Goal: Transaction & Acquisition: Purchase product/service

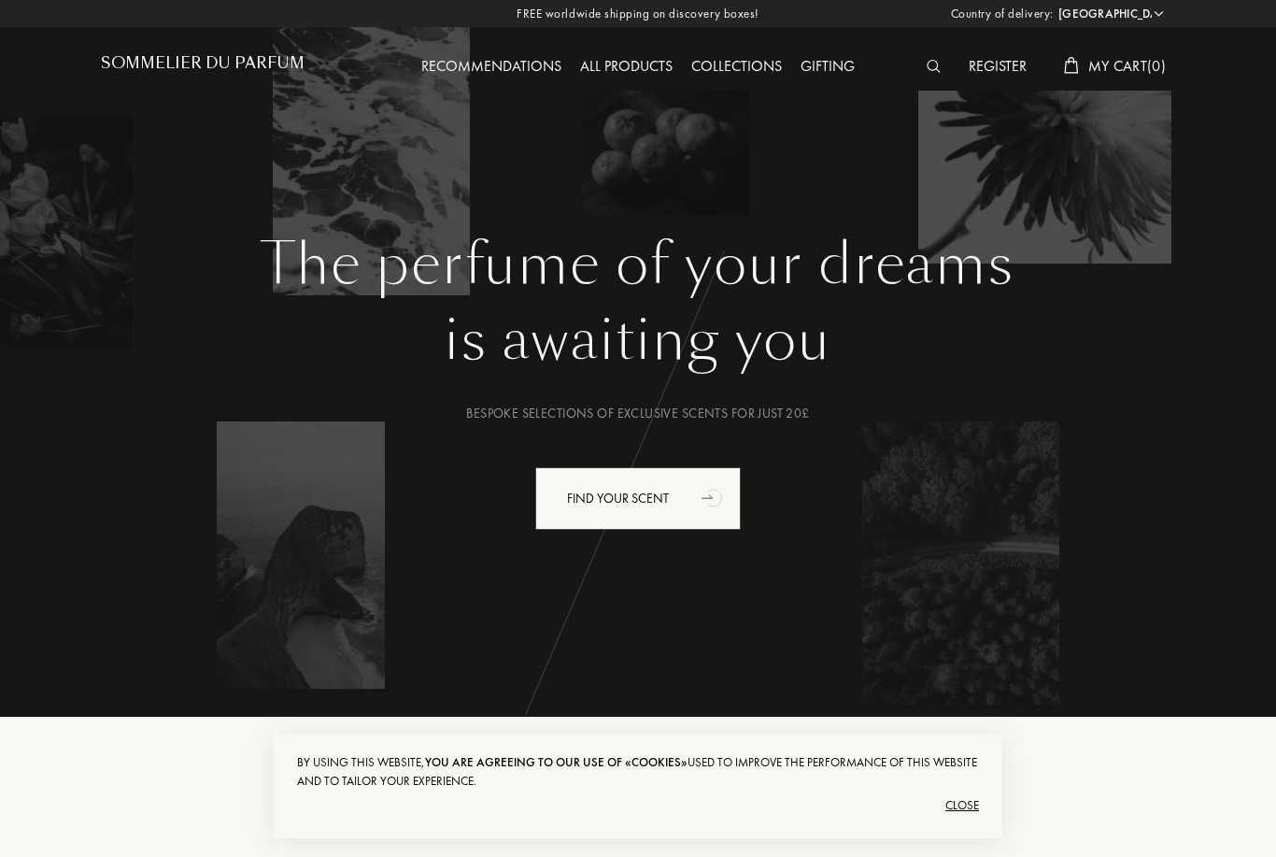
click at [1136, 17] on select "Afghanistan Albania Algeria Andorra Angola Anguilla Antartica Antigua and Barbu…" at bounding box center [1110, 14] width 112 height 19
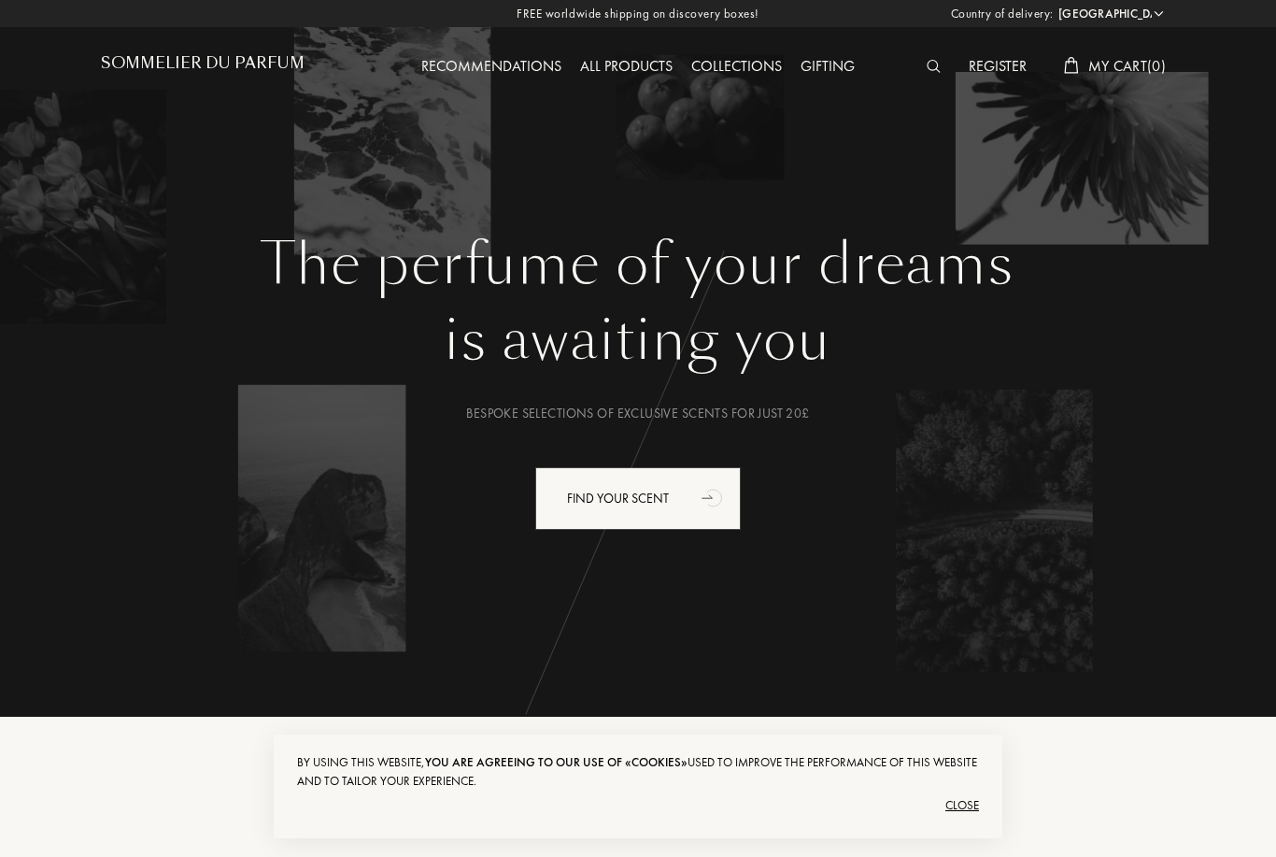
select select "RW"
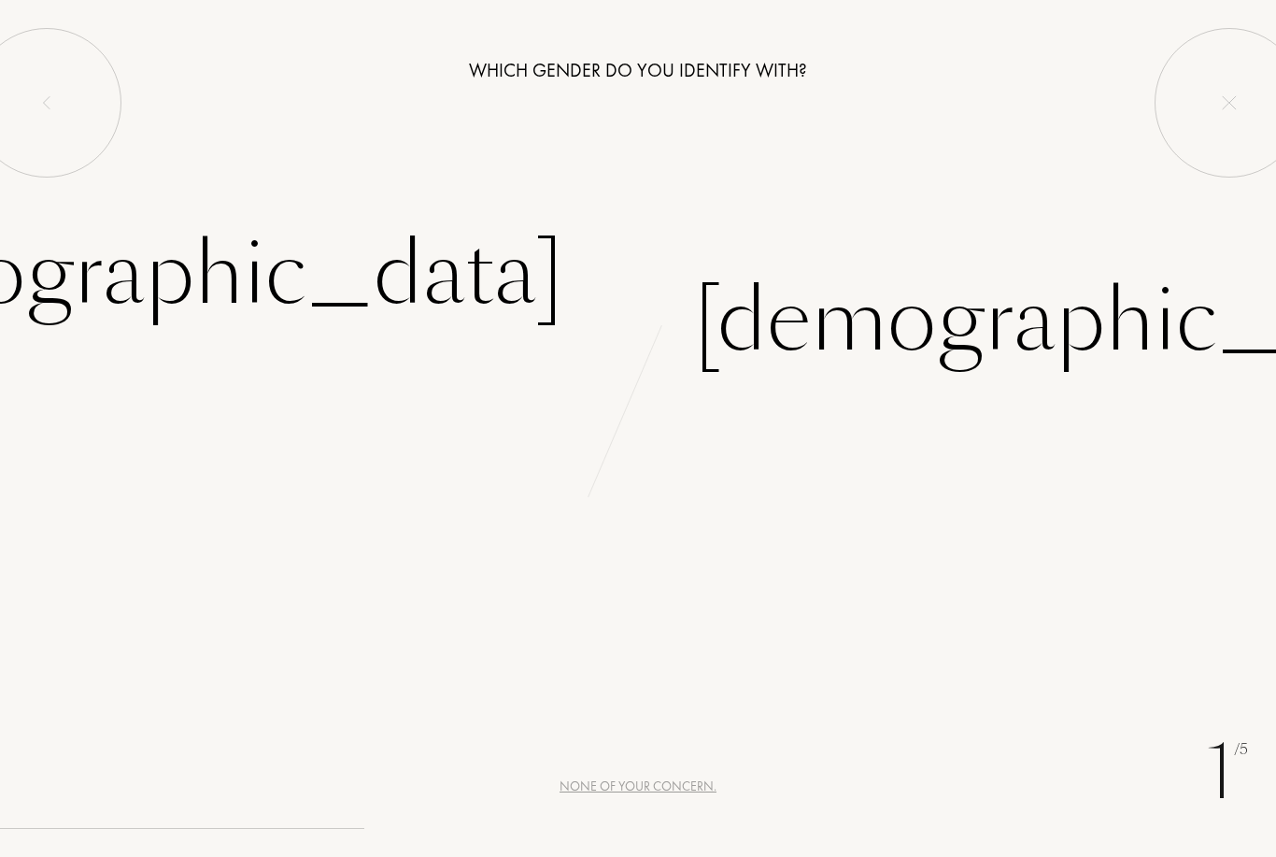
click at [494, 270] on div "Female" at bounding box center [173, 274] width 780 height 126
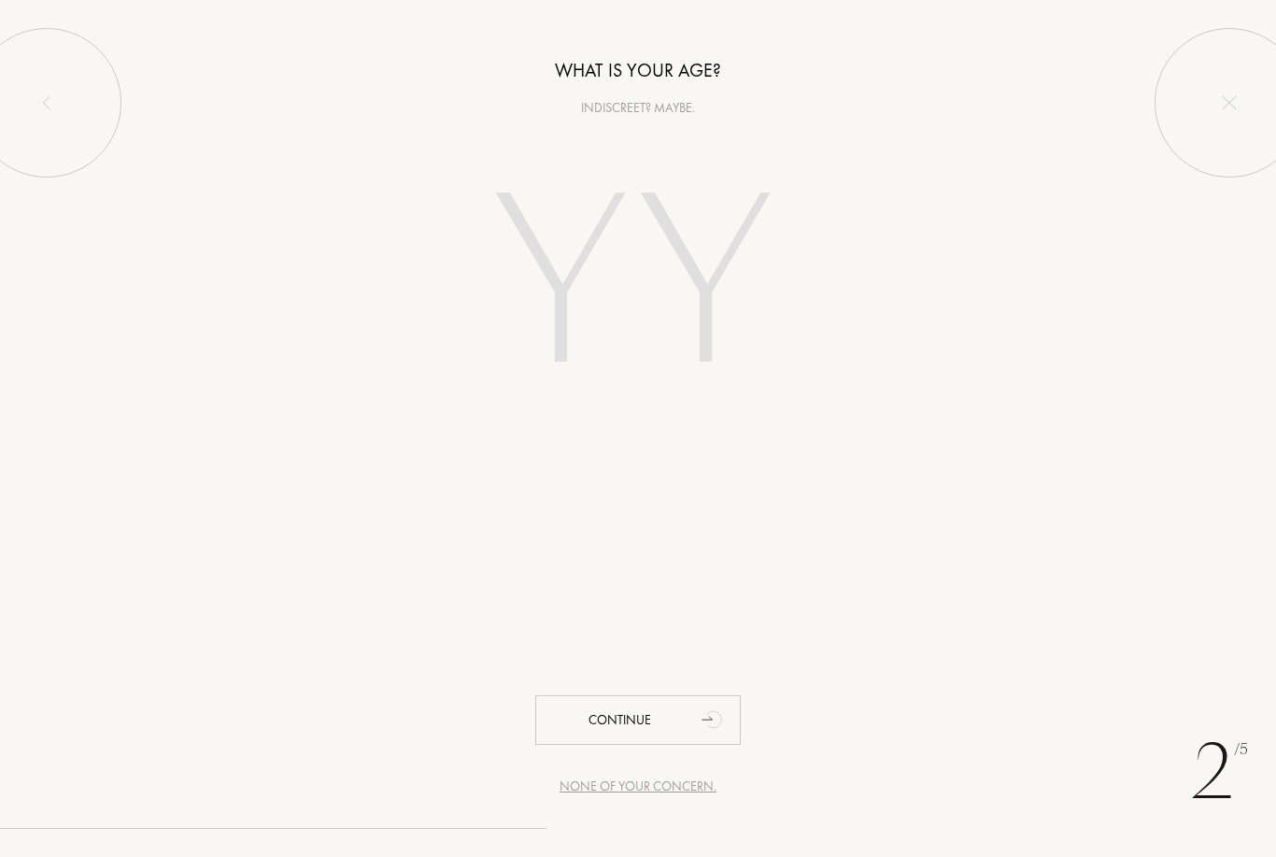
click at [677, 334] on input "number" at bounding box center [638, 288] width 402 height 322
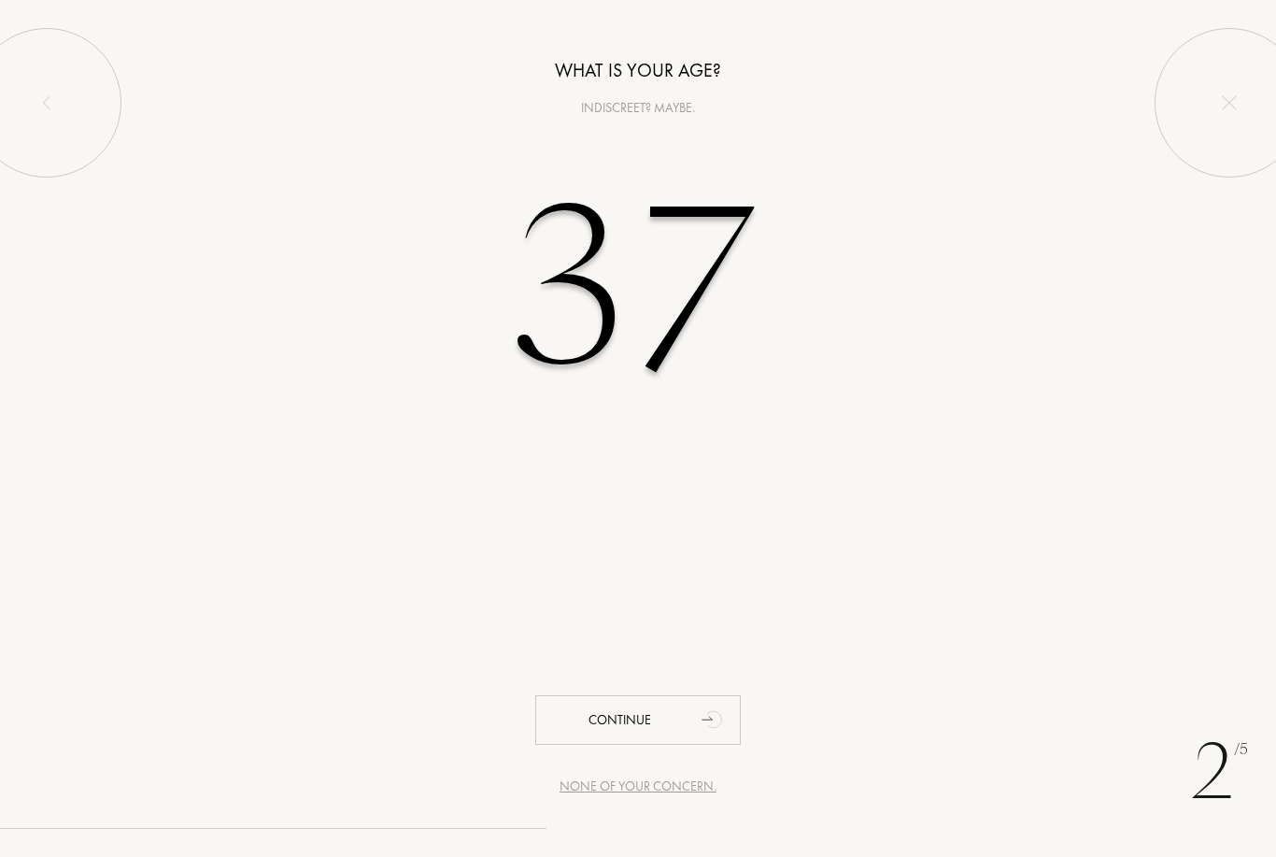
type input "37"
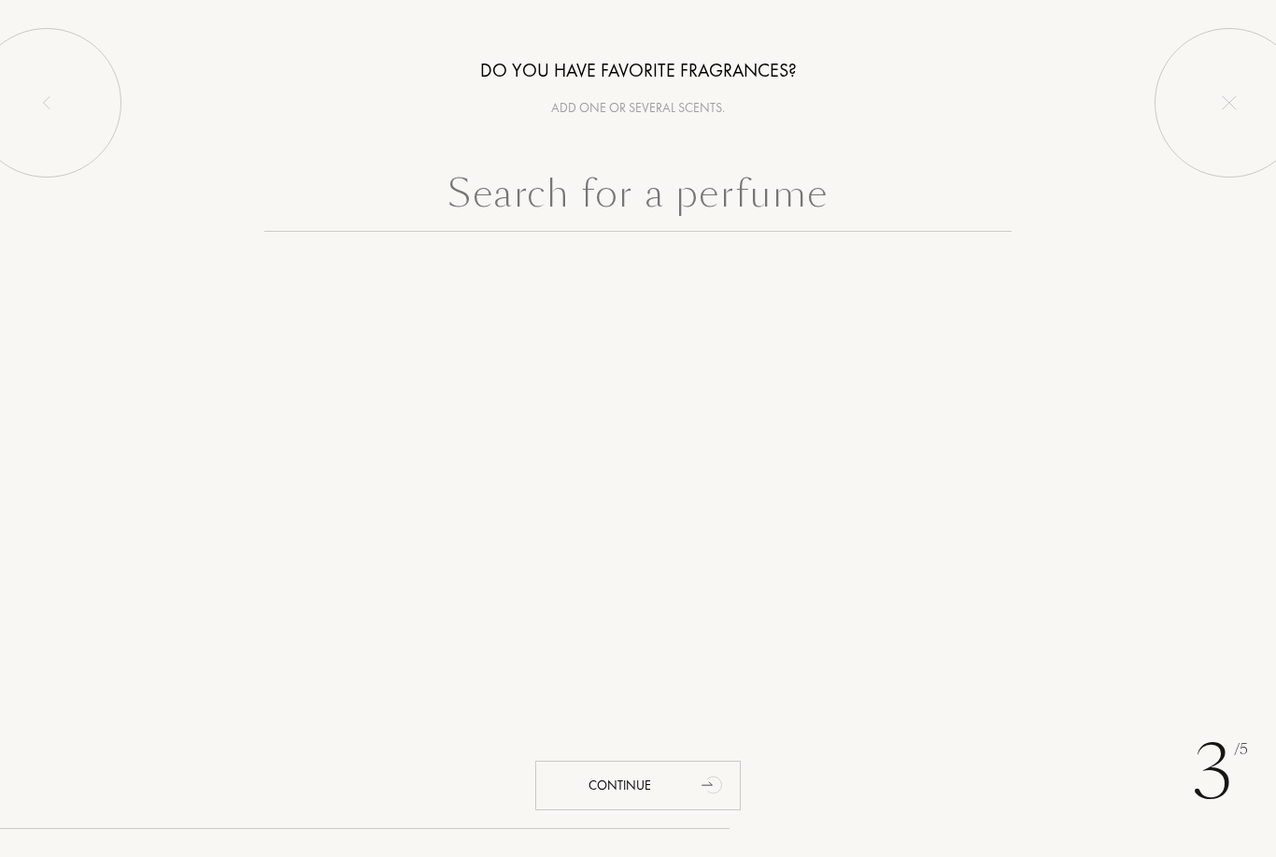
click at [724, 196] on input "text" at bounding box center [637, 197] width 747 height 67
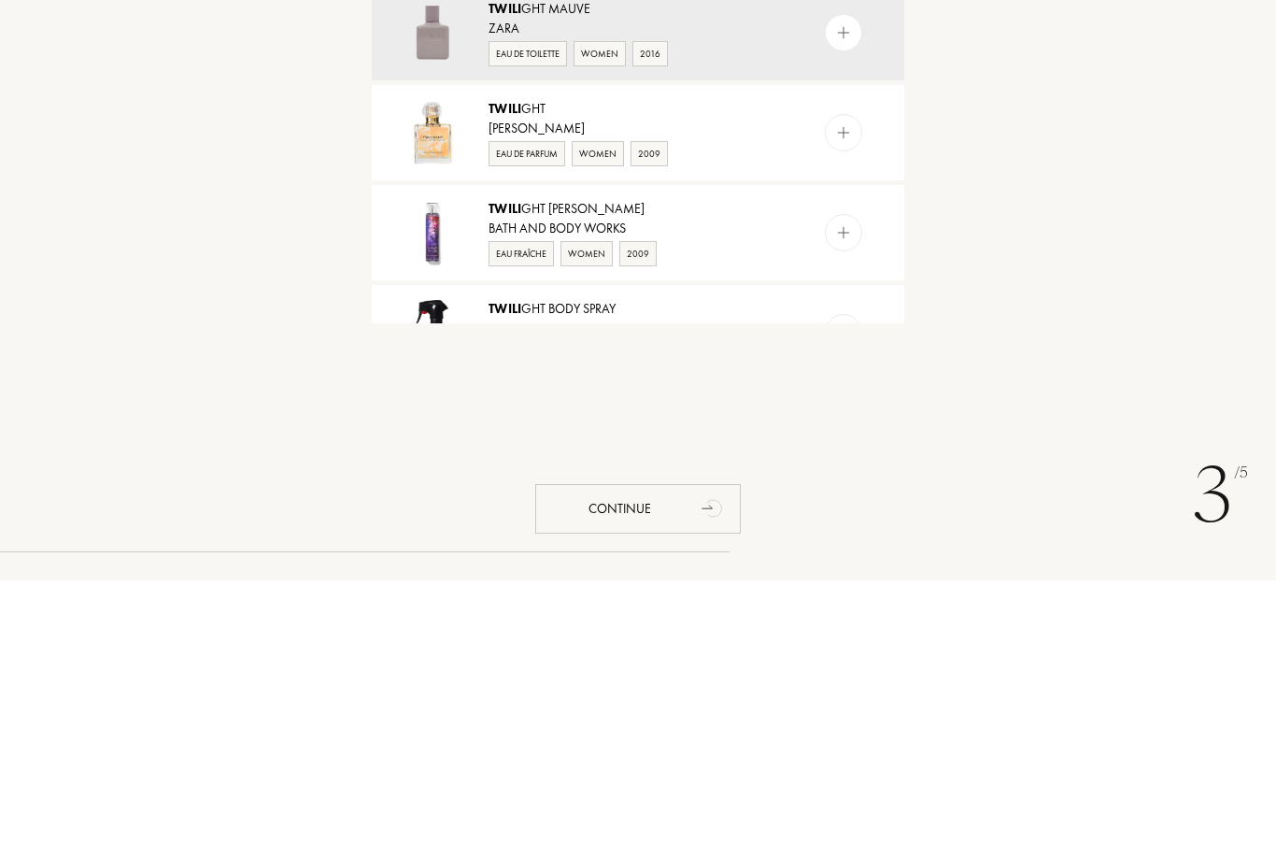
type input "Twili"
click at [611, 575] on div "Twili ght Body Spray" at bounding box center [637, 585] width 297 height 20
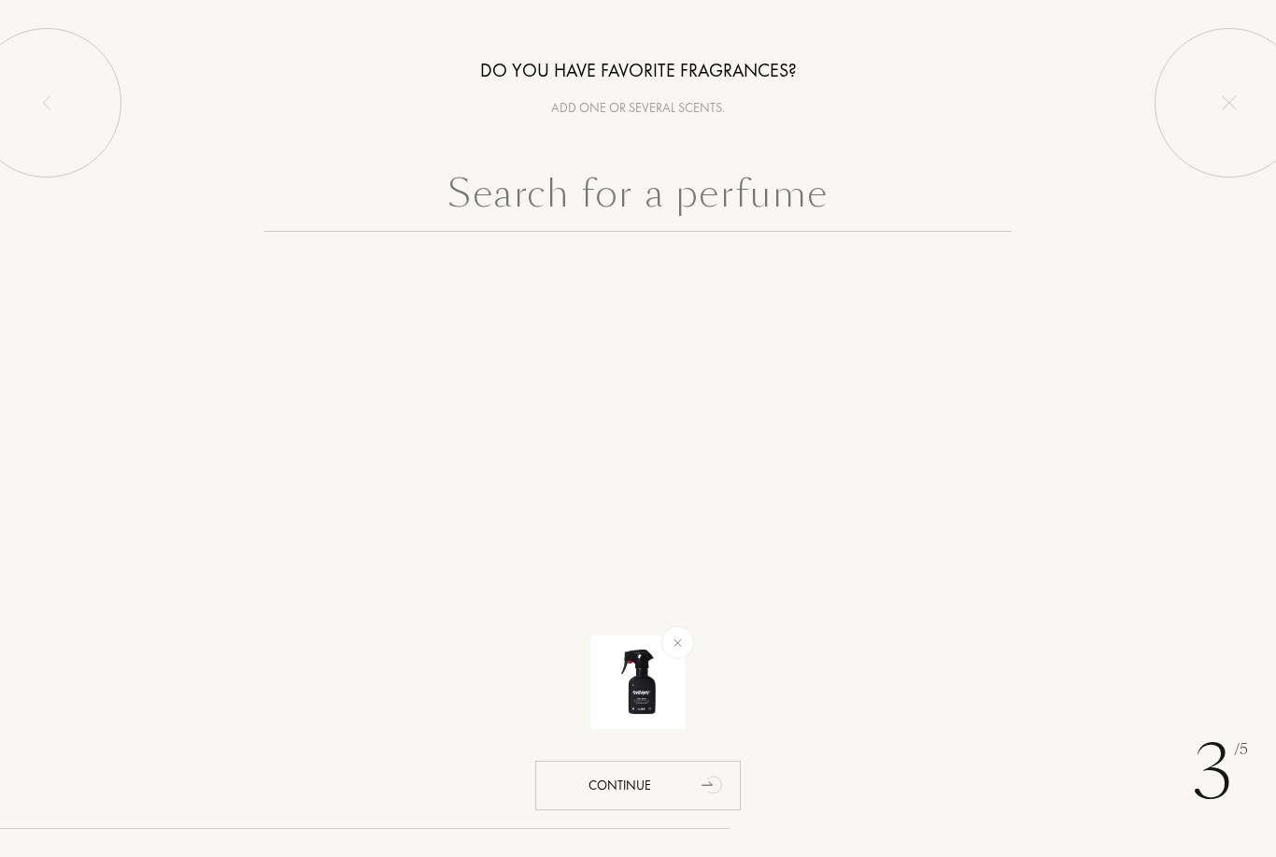
click at [840, 209] on input "text" at bounding box center [637, 197] width 747 height 67
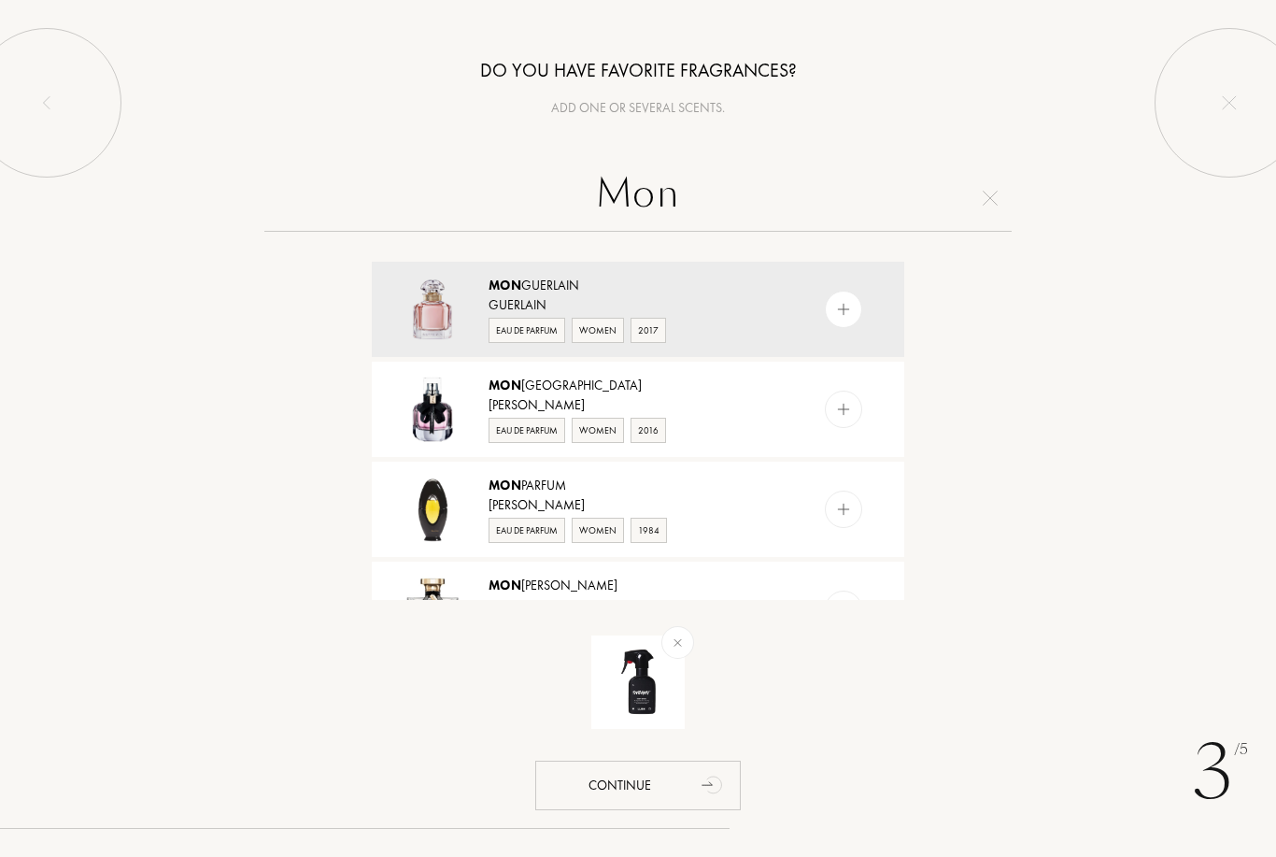
type input "Mon"
click at [562, 289] on div "Mon Guerlain" at bounding box center [637, 286] width 297 height 20
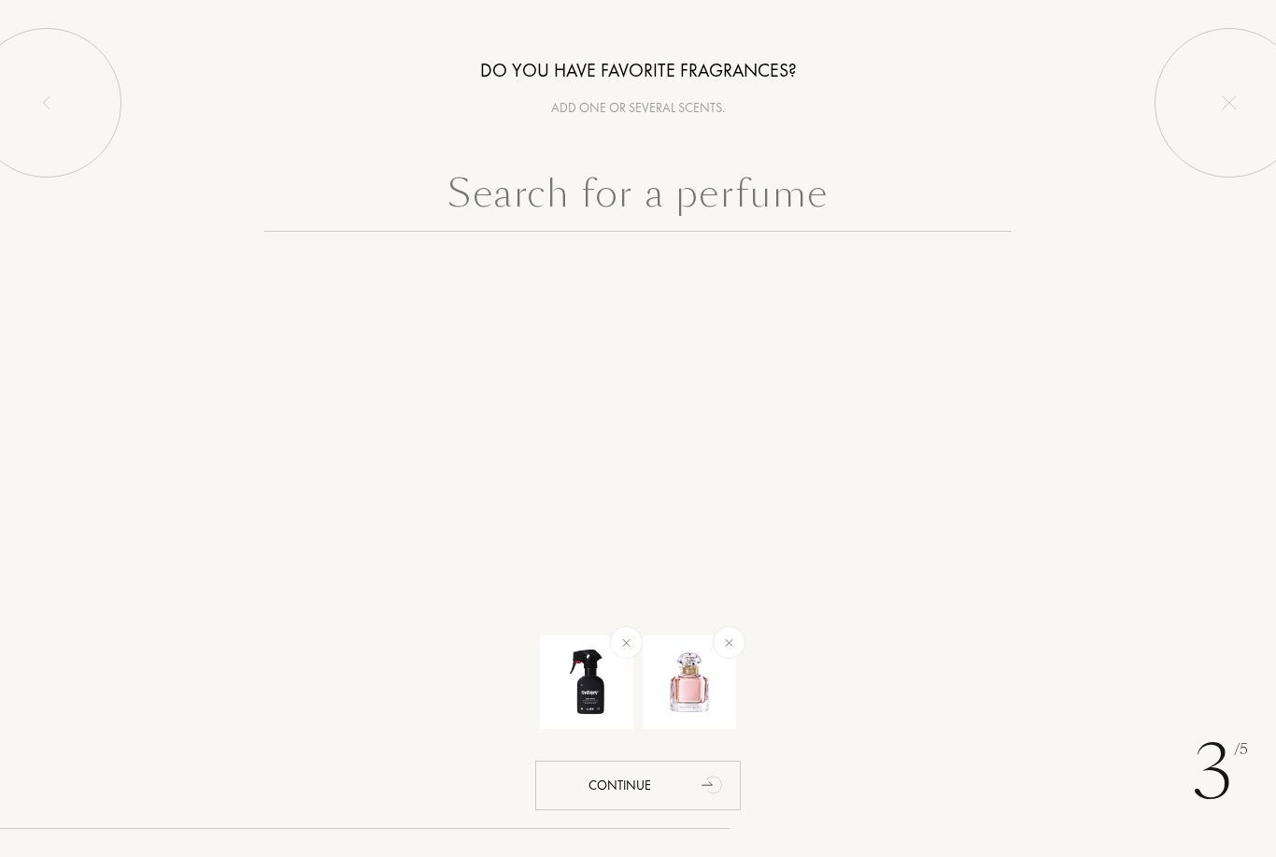
click at [744, 219] on input "text" at bounding box center [637, 197] width 747 height 67
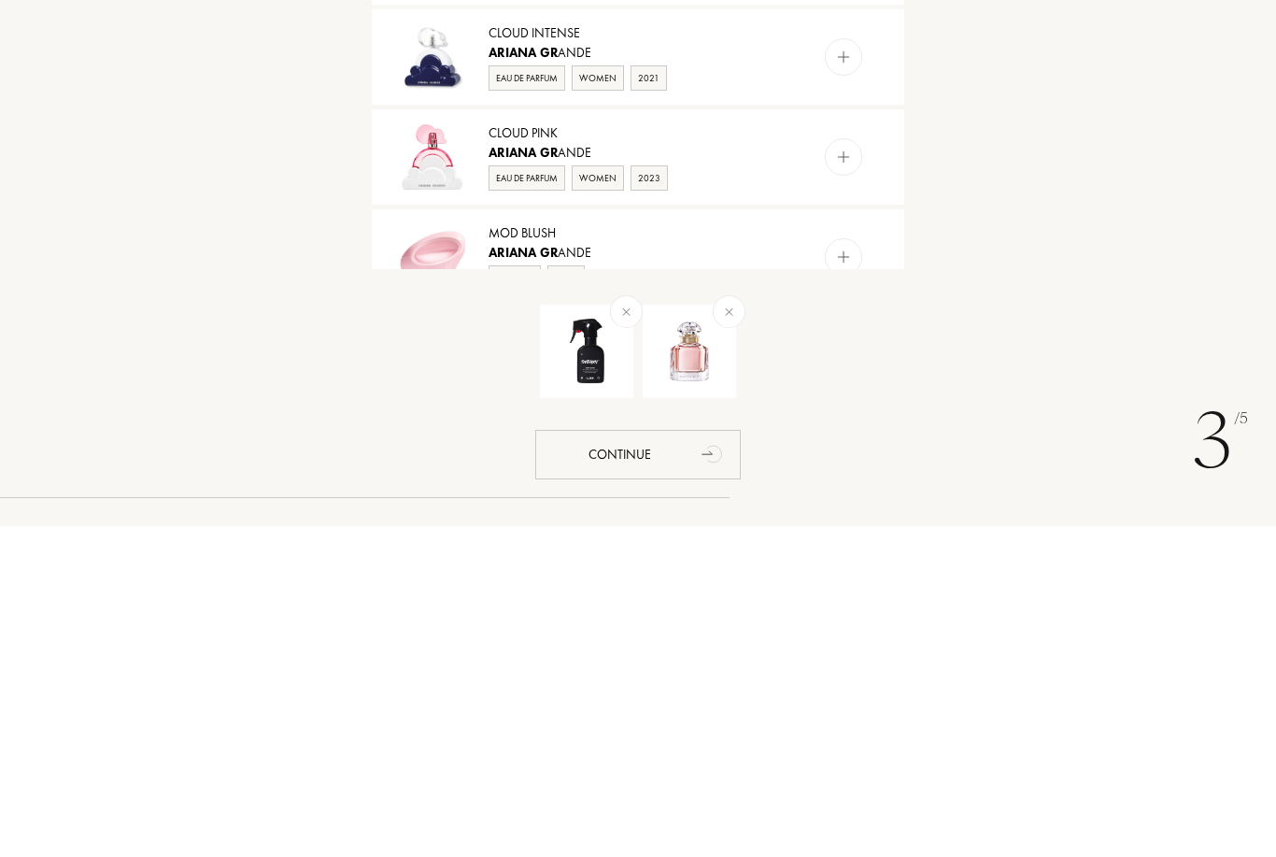
scroll to position [731, 0]
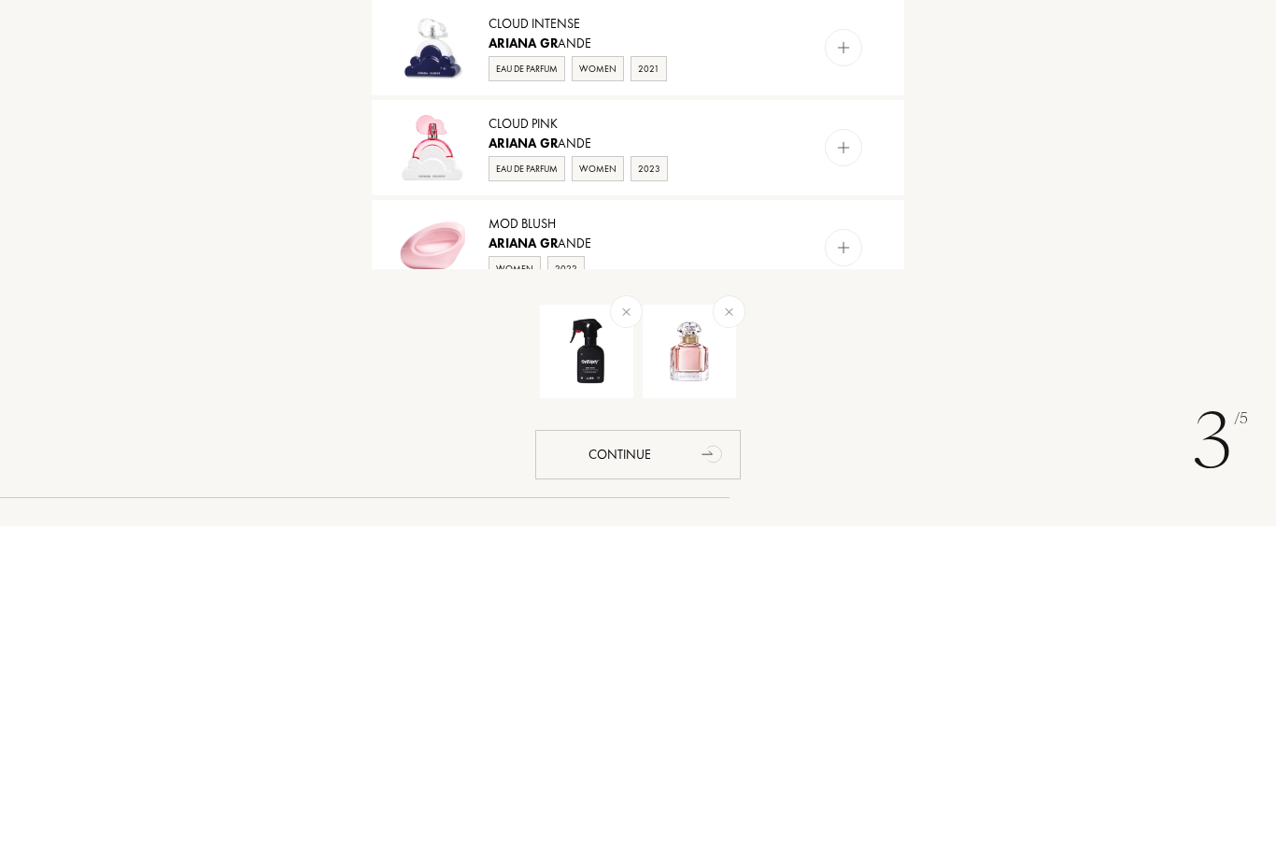
type input "Ariana gr"
click at [440, 446] on img at bounding box center [432, 478] width 65 height 65
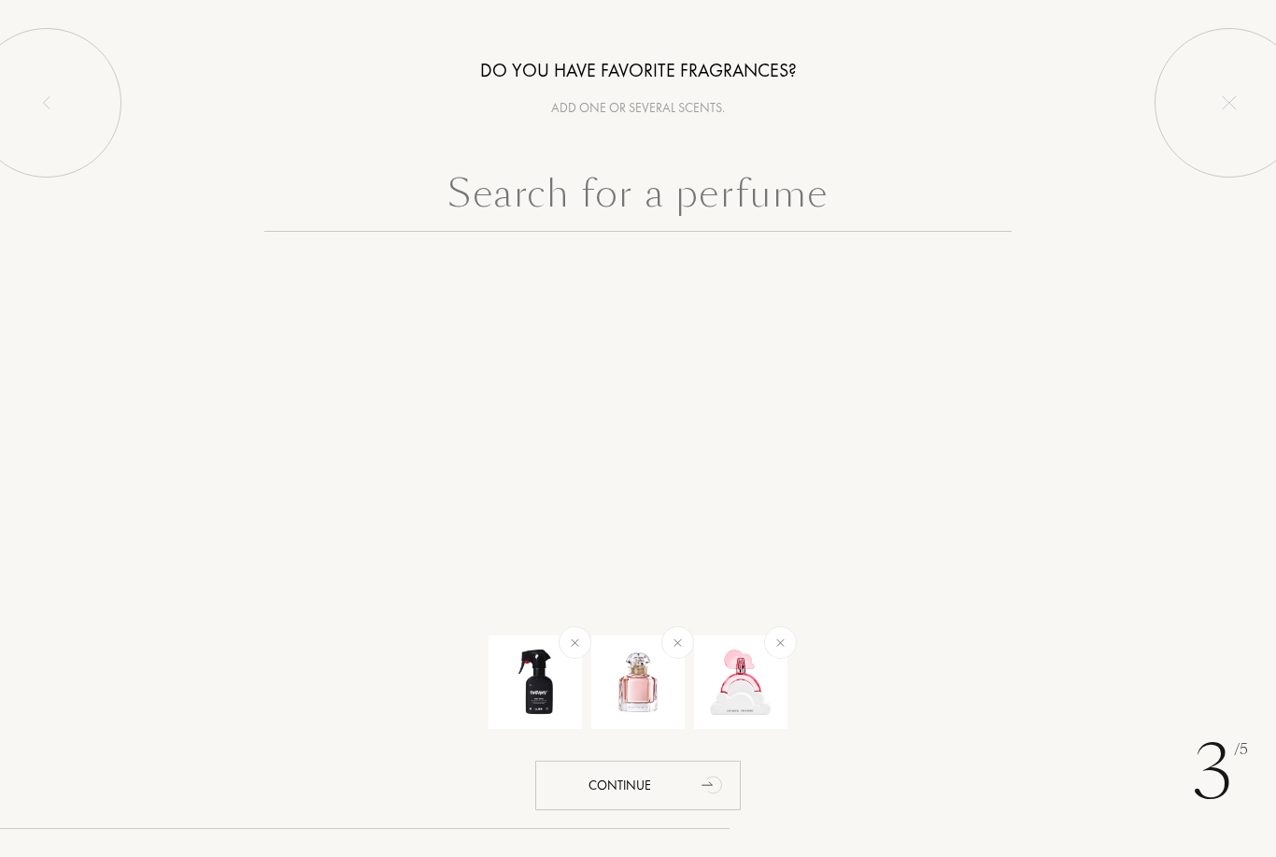
scroll to position [0, 0]
click at [760, 206] on input "text" at bounding box center [637, 197] width 747 height 67
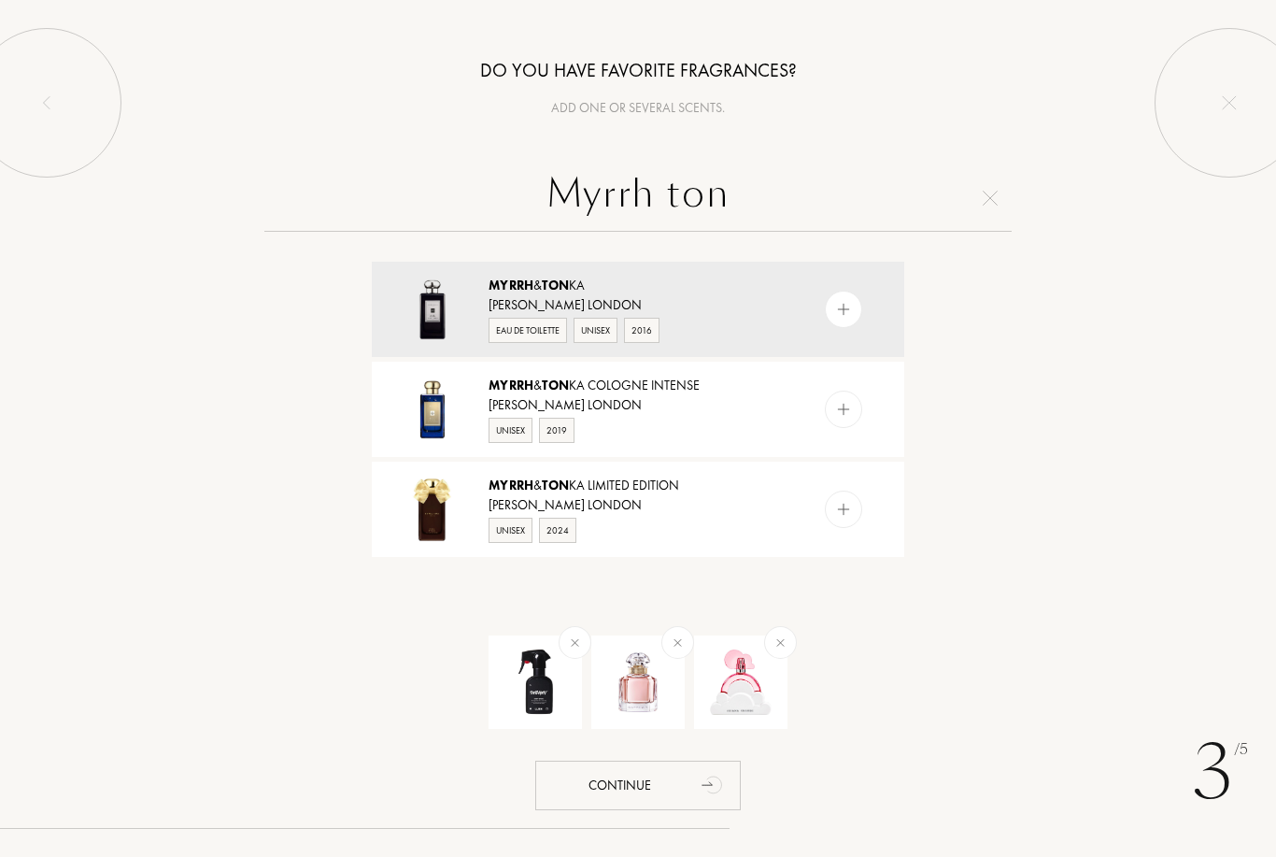
type input "Myrrh ton"
click at [623, 288] on div "Myrrh & Ton ka" at bounding box center [637, 286] width 297 height 20
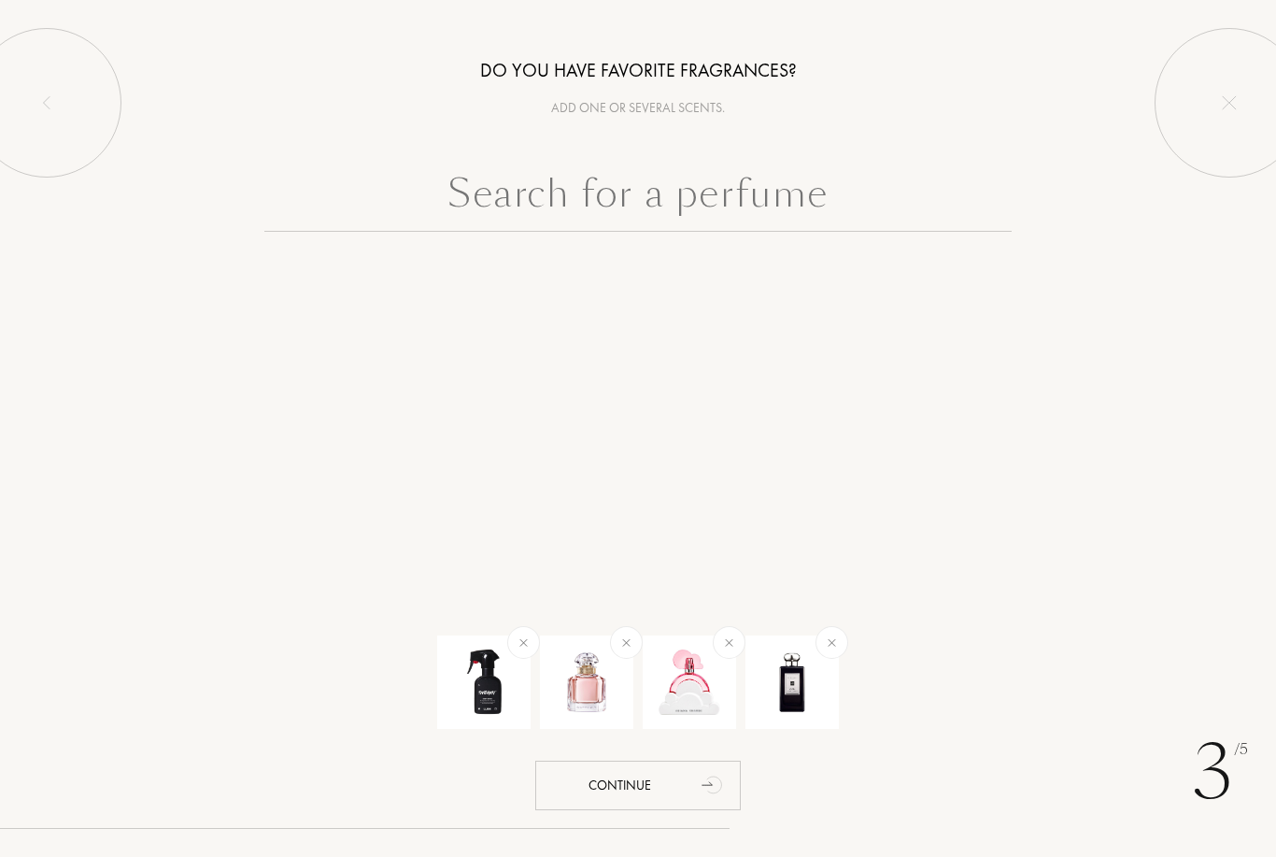
click at [738, 216] on input "text" at bounding box center [637, 197] width 747 height 67
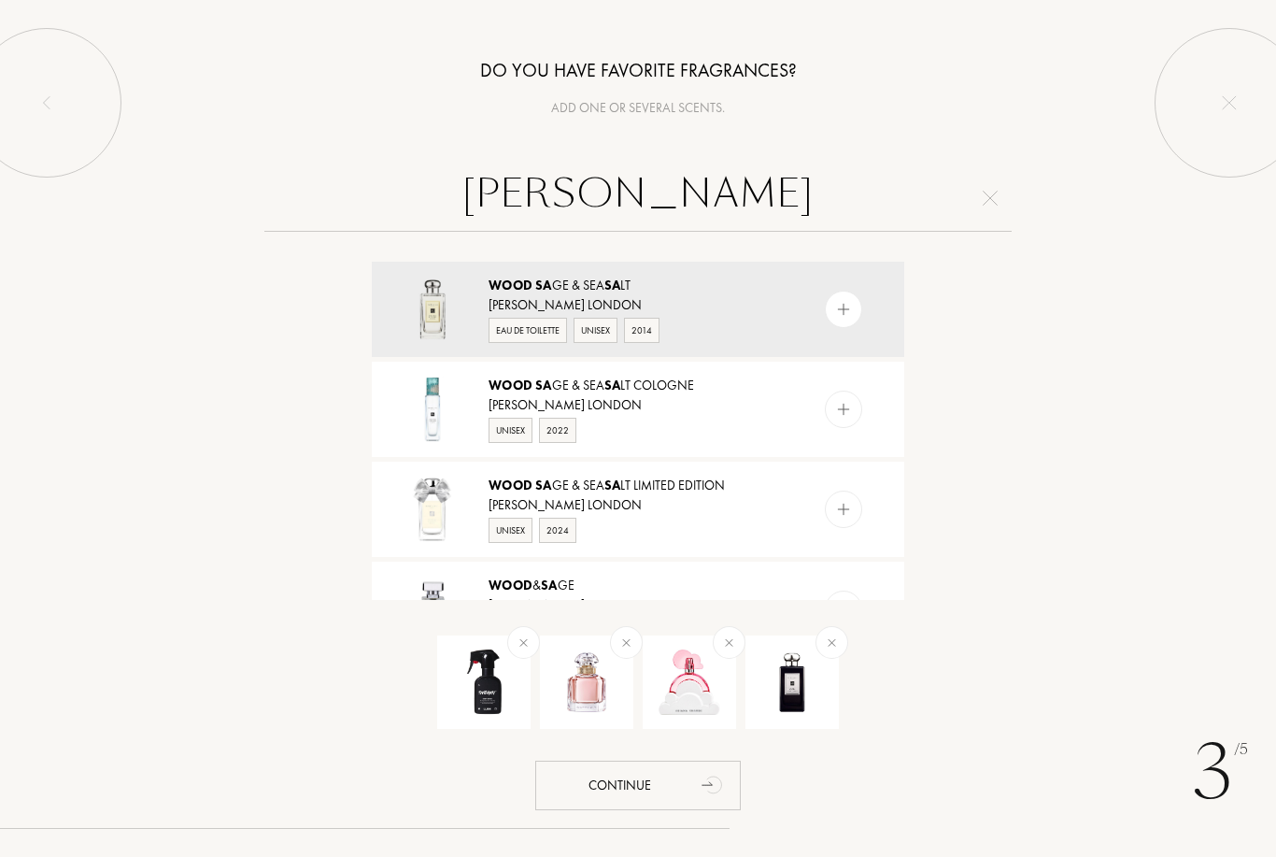
type input "Wood sa"
click at [621, 287] on span "Sa" at bounding box center [612, 285] width 17 height 17
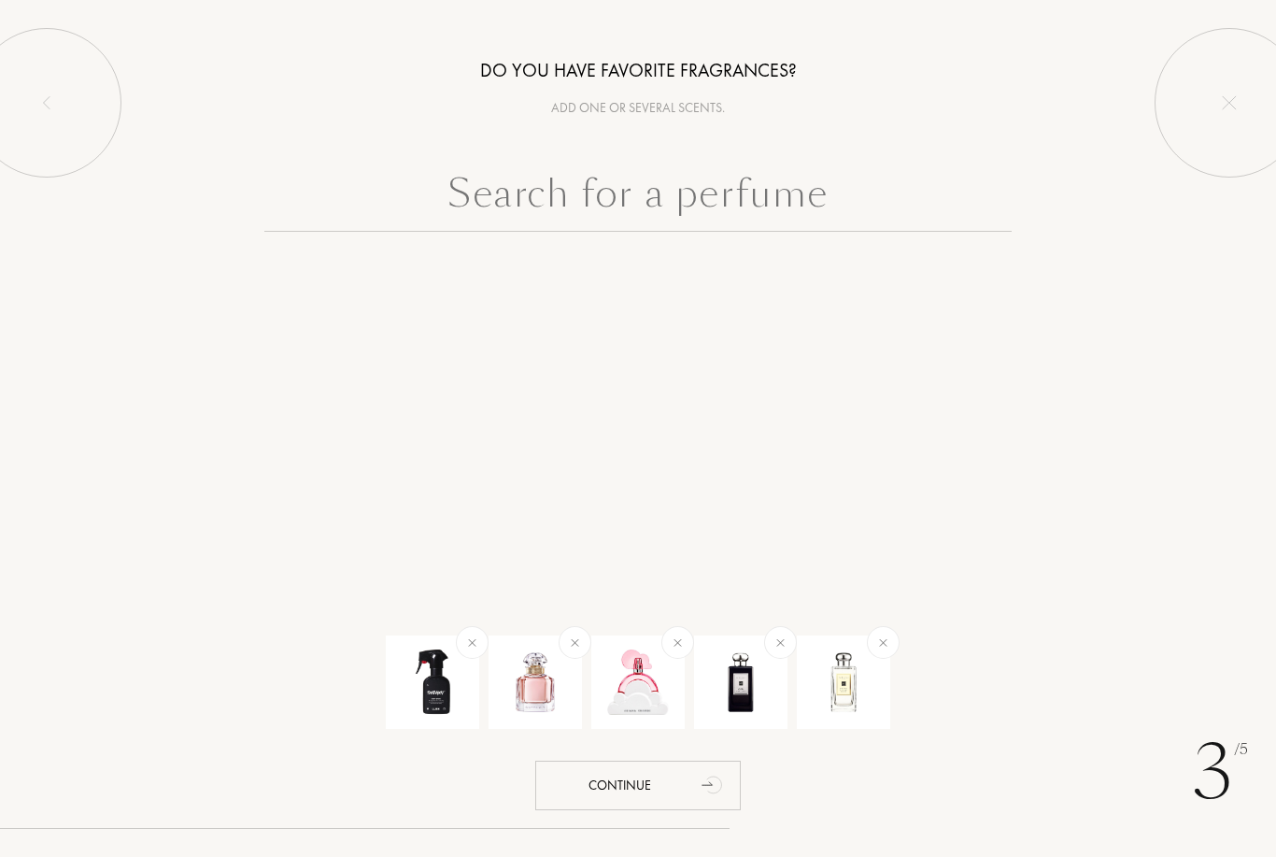
click at [788, 206] on input "text" at bounding box center [637, 197] width 747 height 67
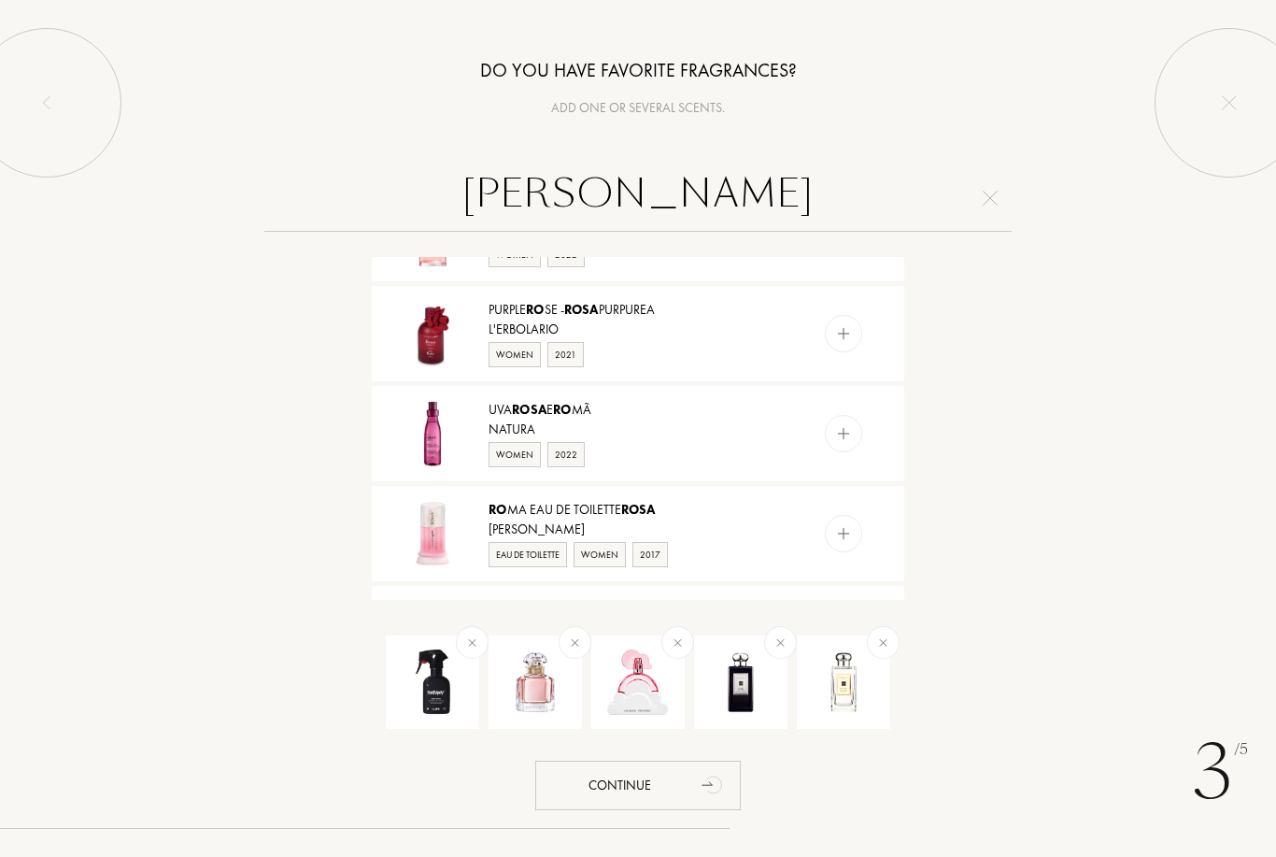
click at [760, 216] on input "Rosa ro" at bounding box center [637, 197] width 747 height 67
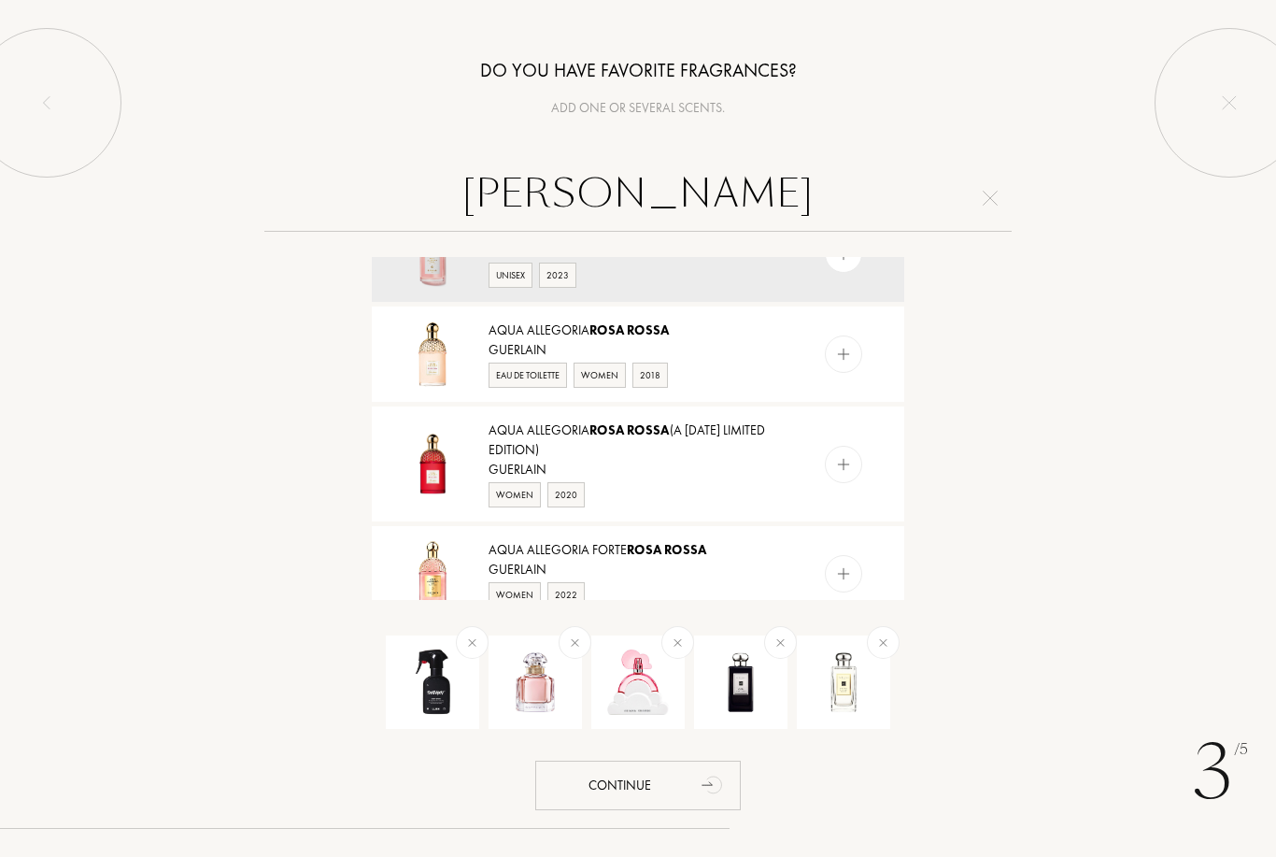
scroll to position [57, 0]
type input "Rosa rossa"
click at [704, 341] on div "Guerlain" at bounding box center [637, 348] width 297 height 20
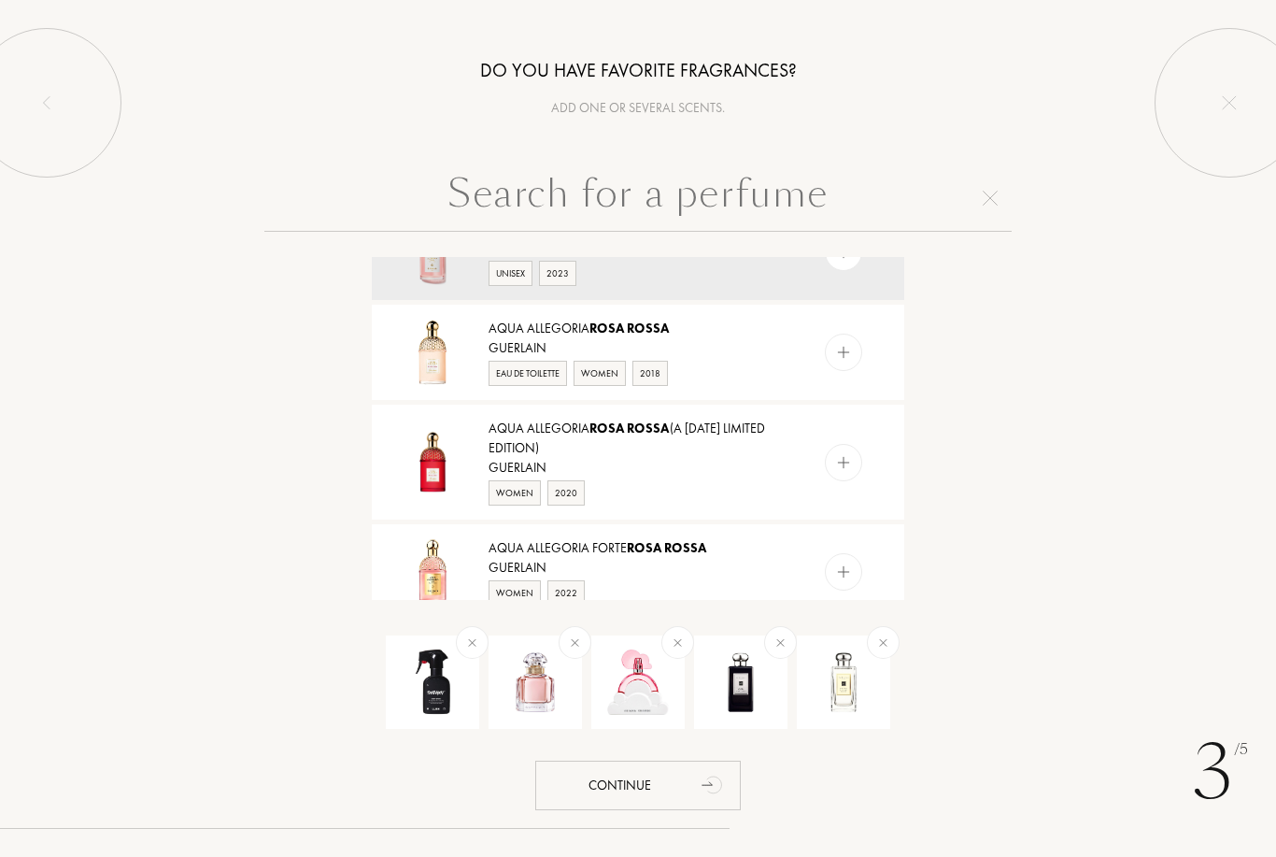
scroll to position [0, 0]
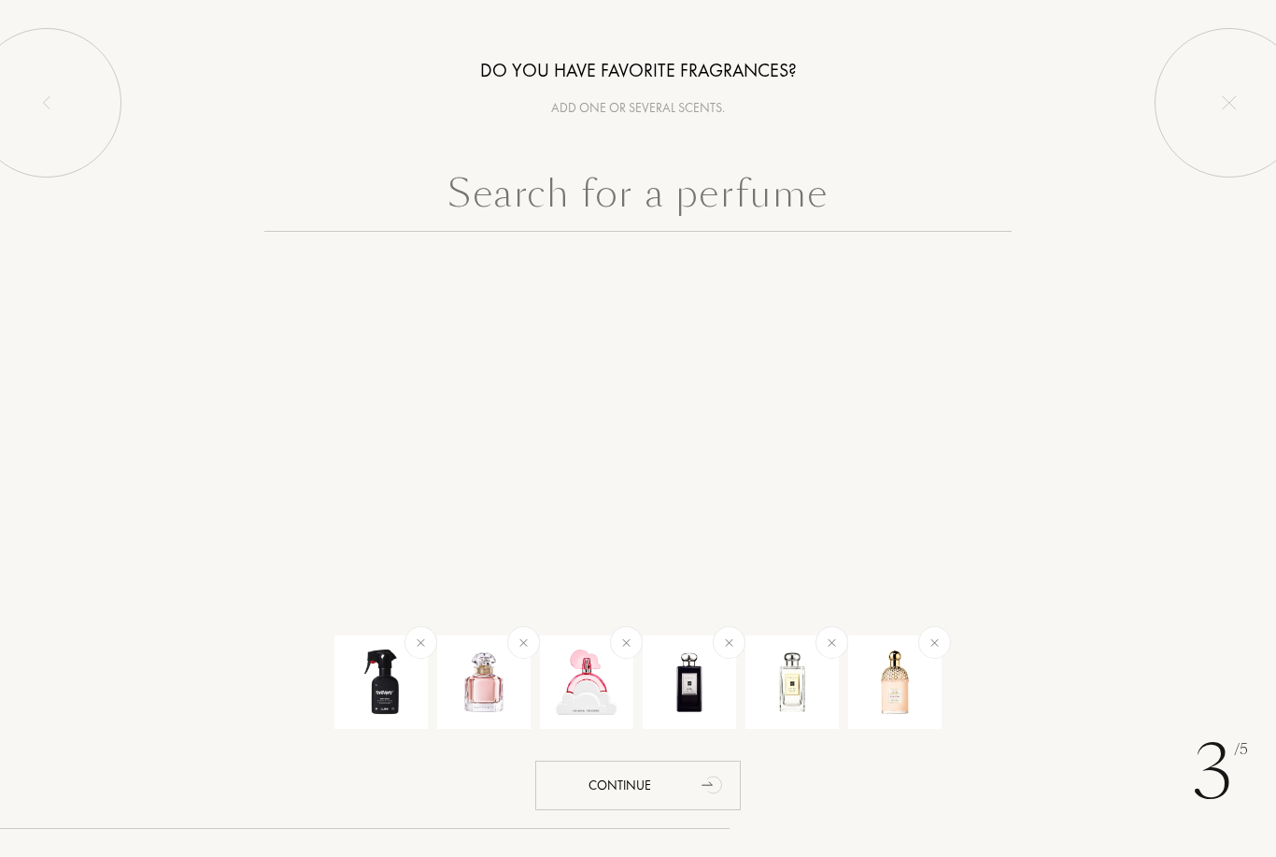
click at [766, 209] on input "text" at bounding box center [637, 197] width 747 height 67
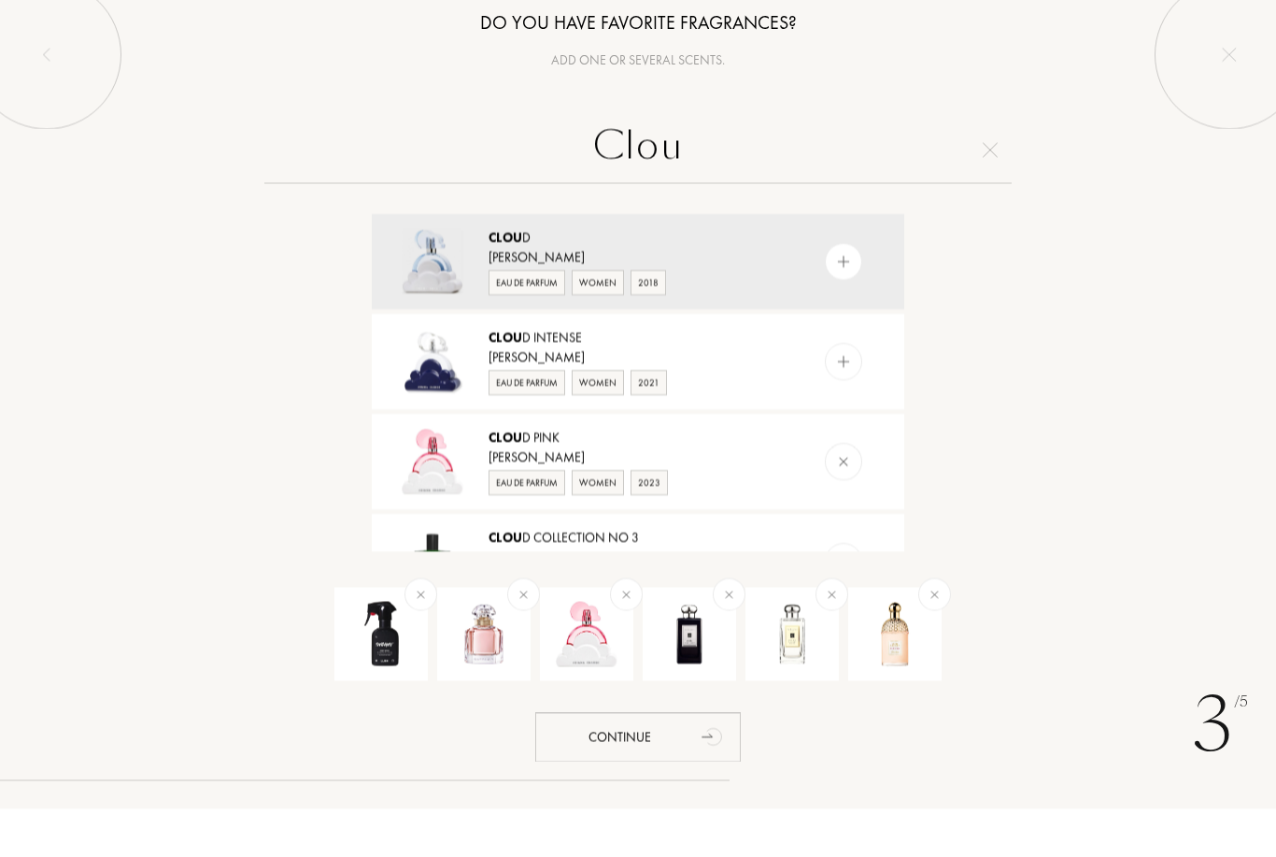
type input "Clou"
click at [729, 395] on div "Ariana Grande" at bounding box center [637, 405] width 297 height 20
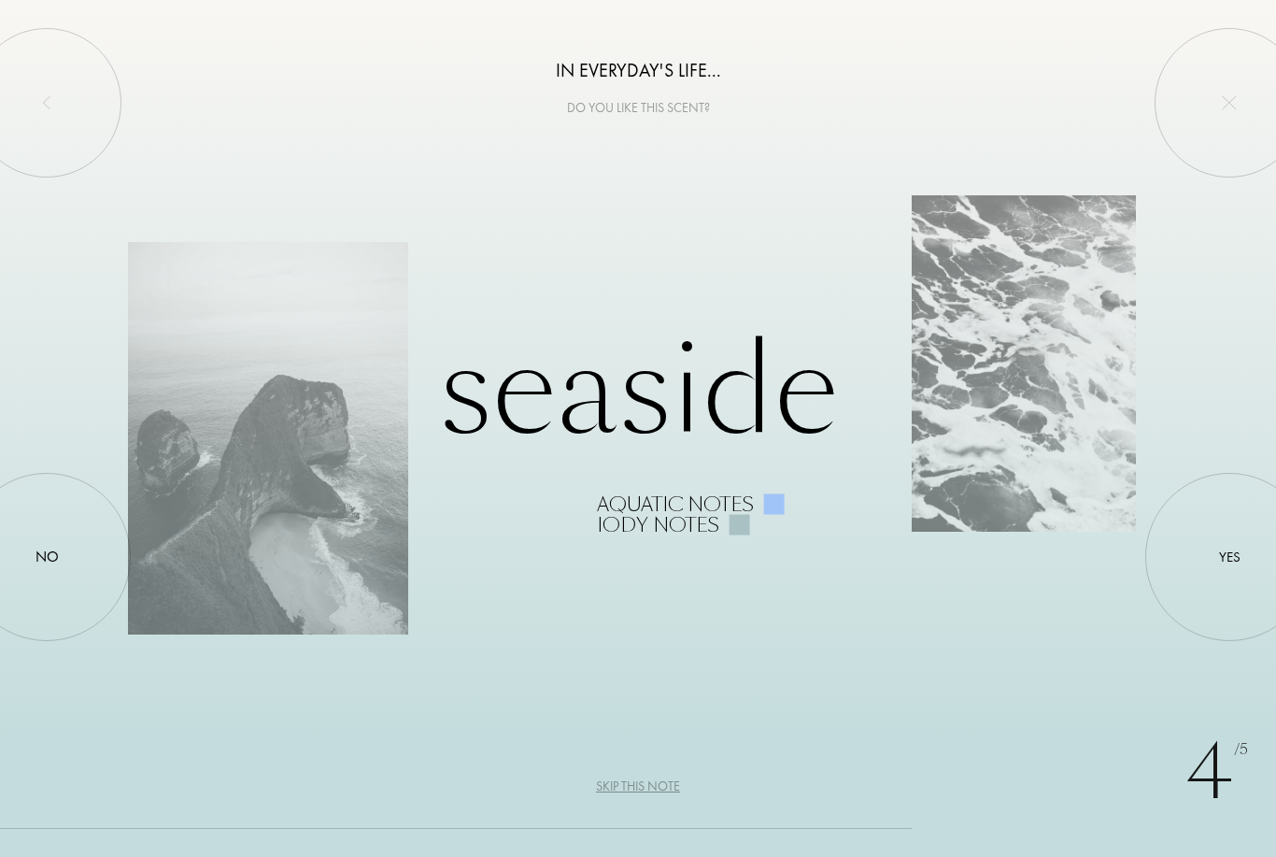
click at [1229, 557] on div at bounding box center [1229, 557] width 0 height 0
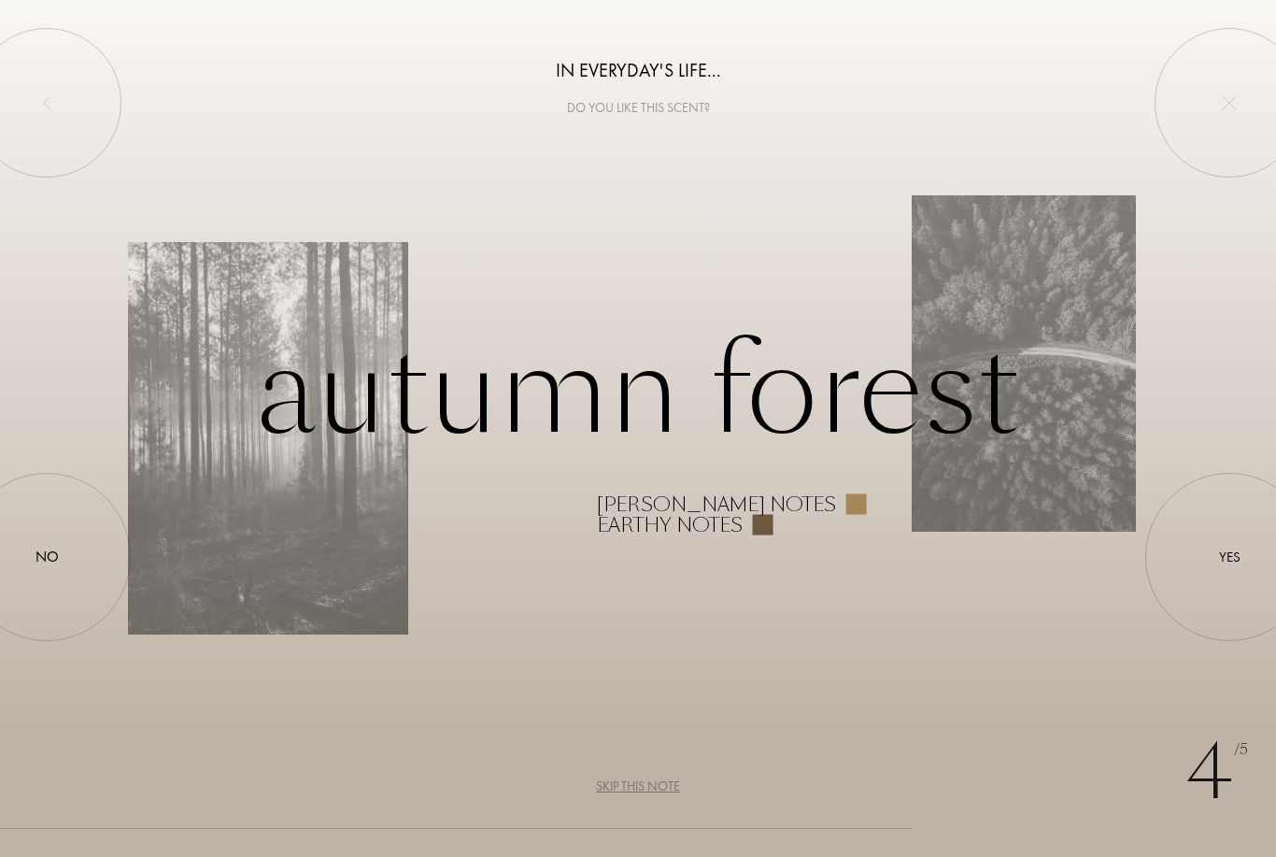
click at [1229, 557] on div at bounding box center [1229, 557] width 0 height 0
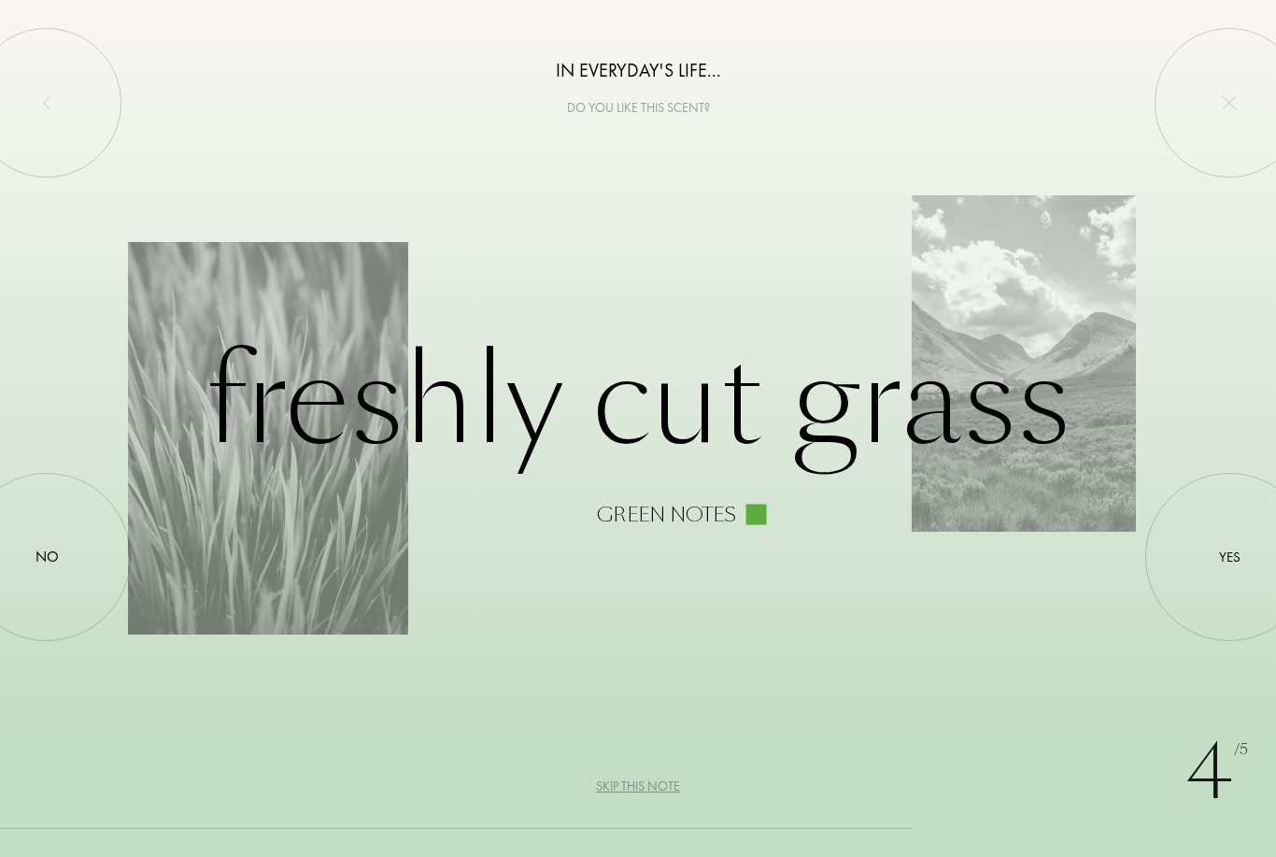
click at [1229, 557] on div at bounding box center [1229, 557] width 0 height 0
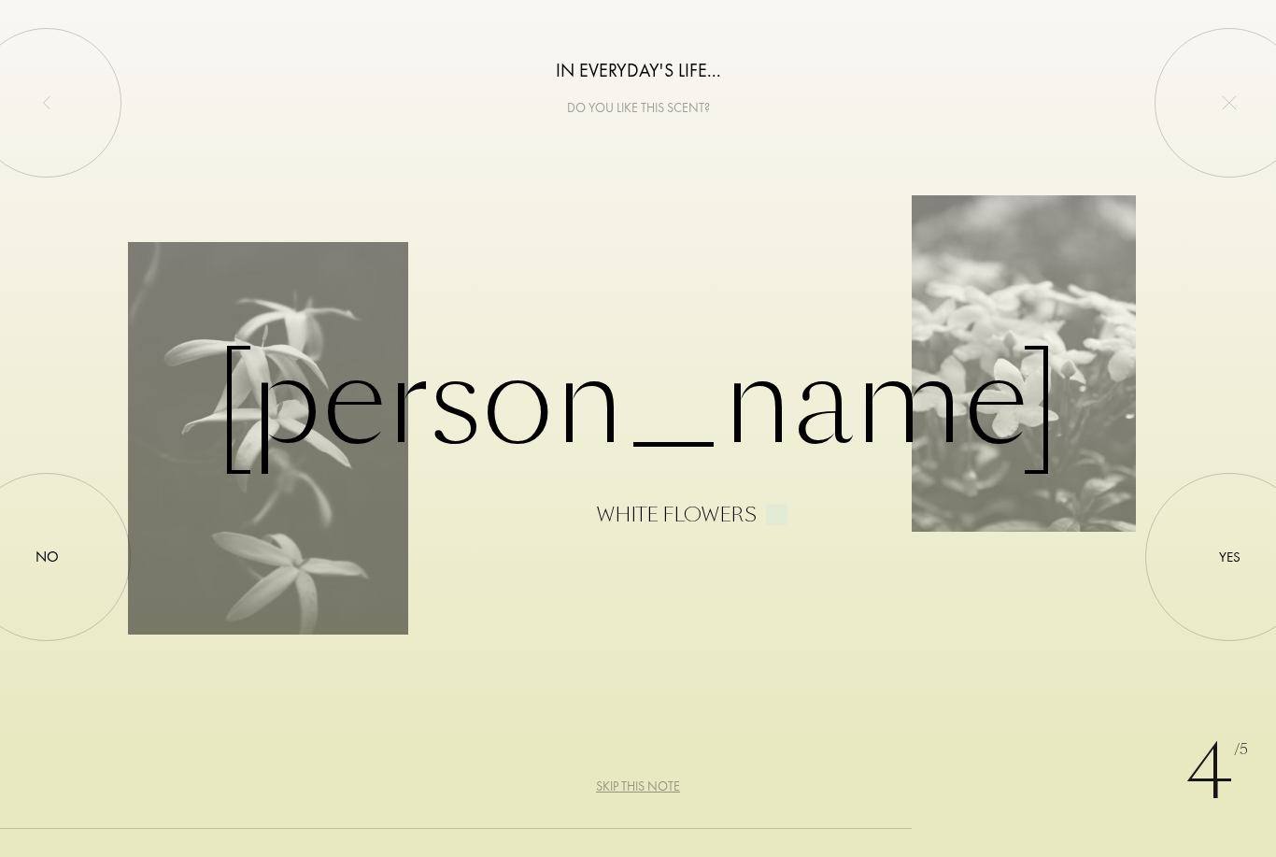
click at [1229, 557] on div at bounding box center [1229, 557] width 0 height 0
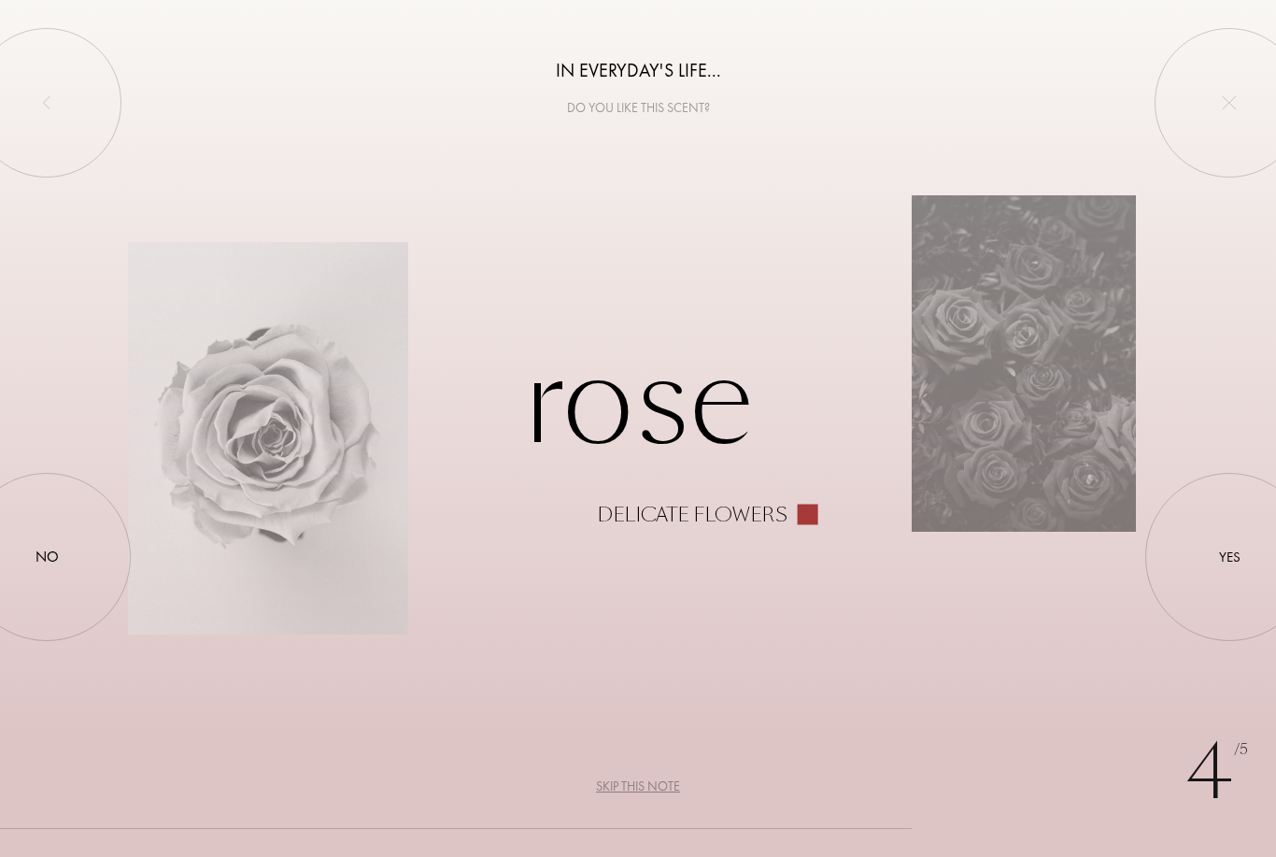
click at [1229, 557] on div at bounding box center [1229, 557] width 0 height 0
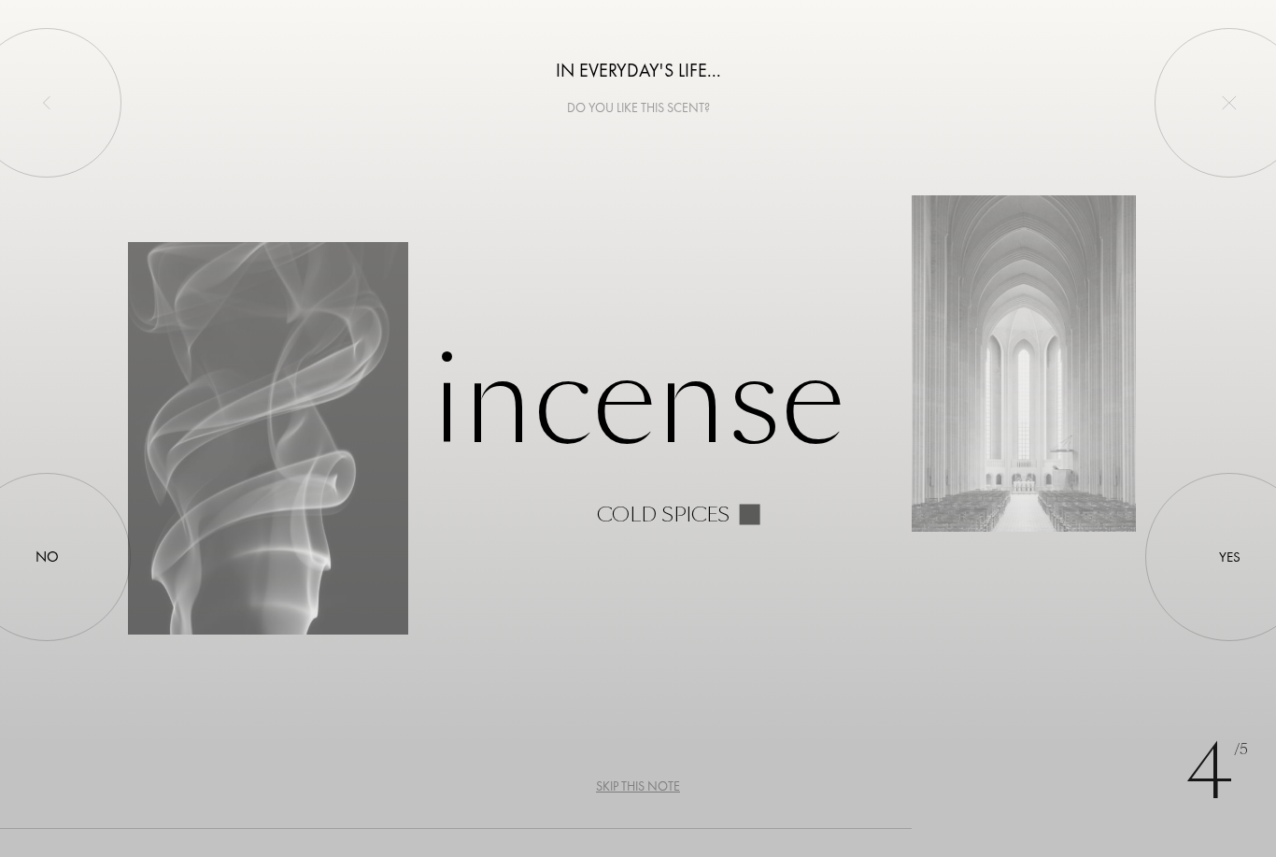
click at [1229, 557] on div at bounding box center [1229, 557] width 0 height 0
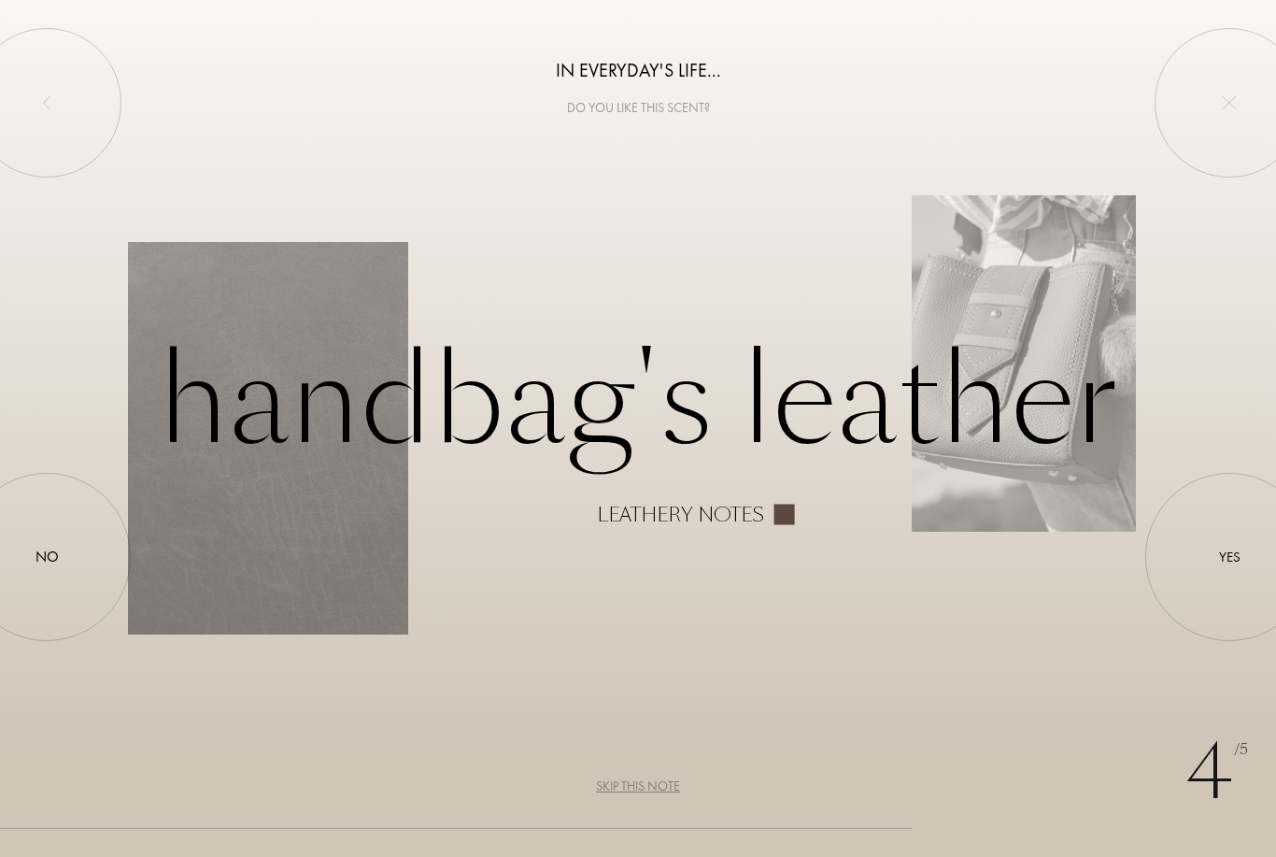
click at [47, 557] on div at bounding box center [47, 557] width 0 height 0
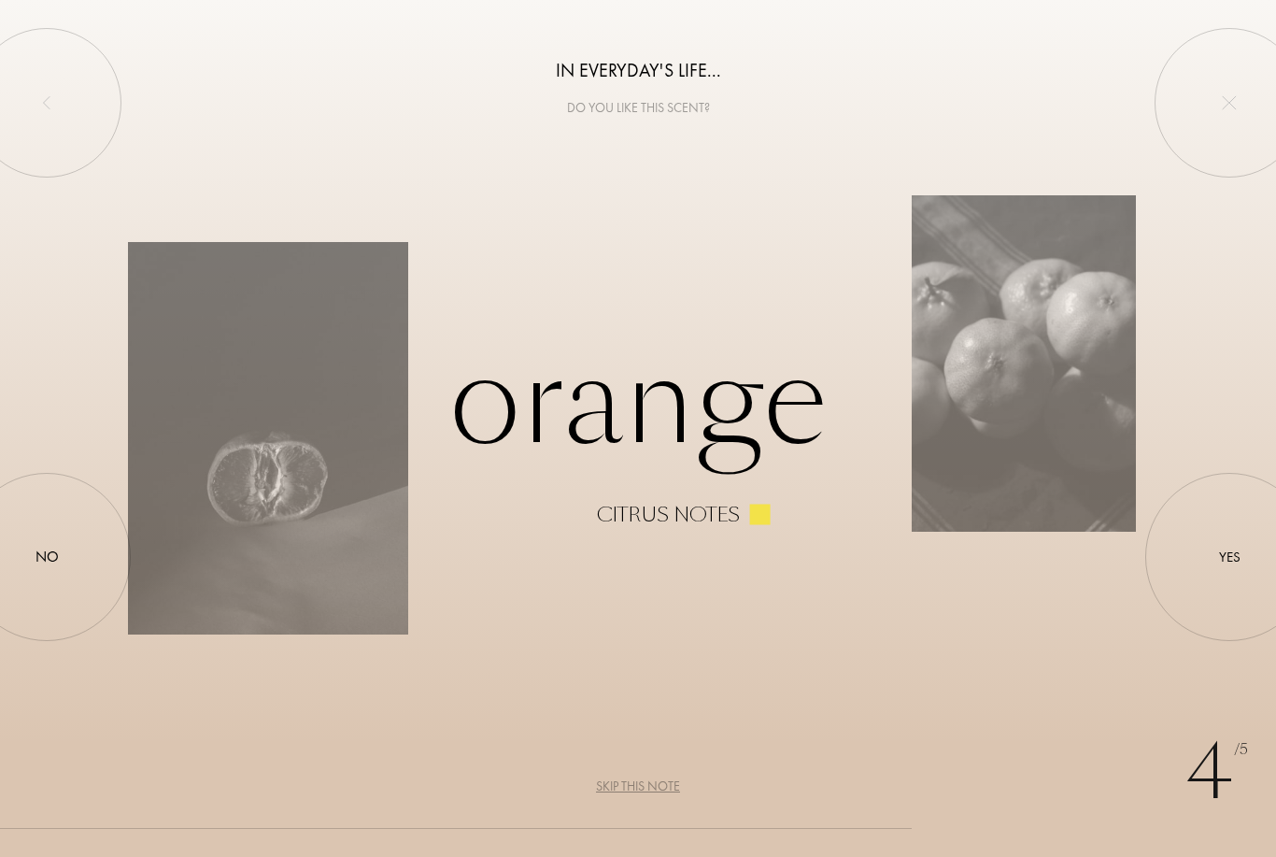
click at [1229, 557] on div at bounding box center [1229, 557] width 0 height 0
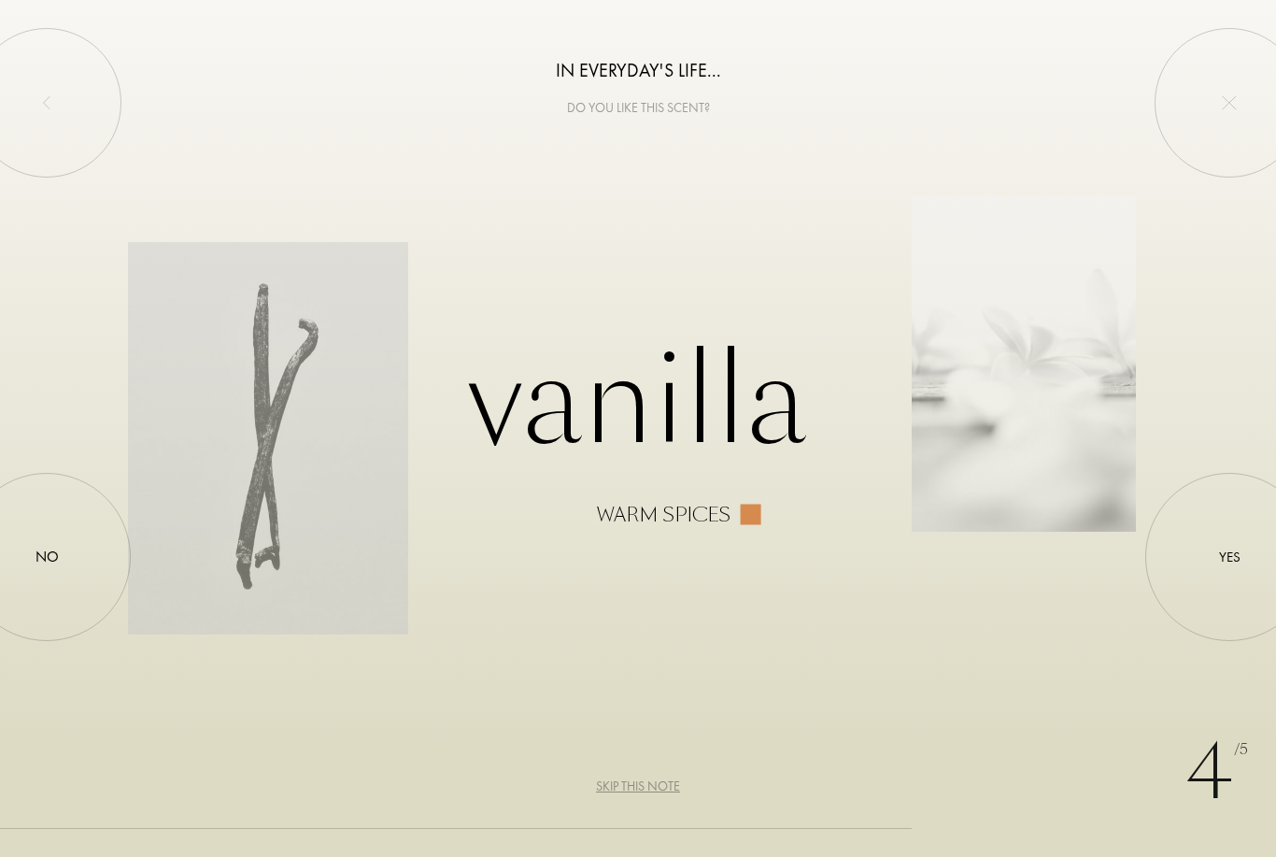
click at [1229, 557] on div at bounding box center [1229, 557] width 0 height 0
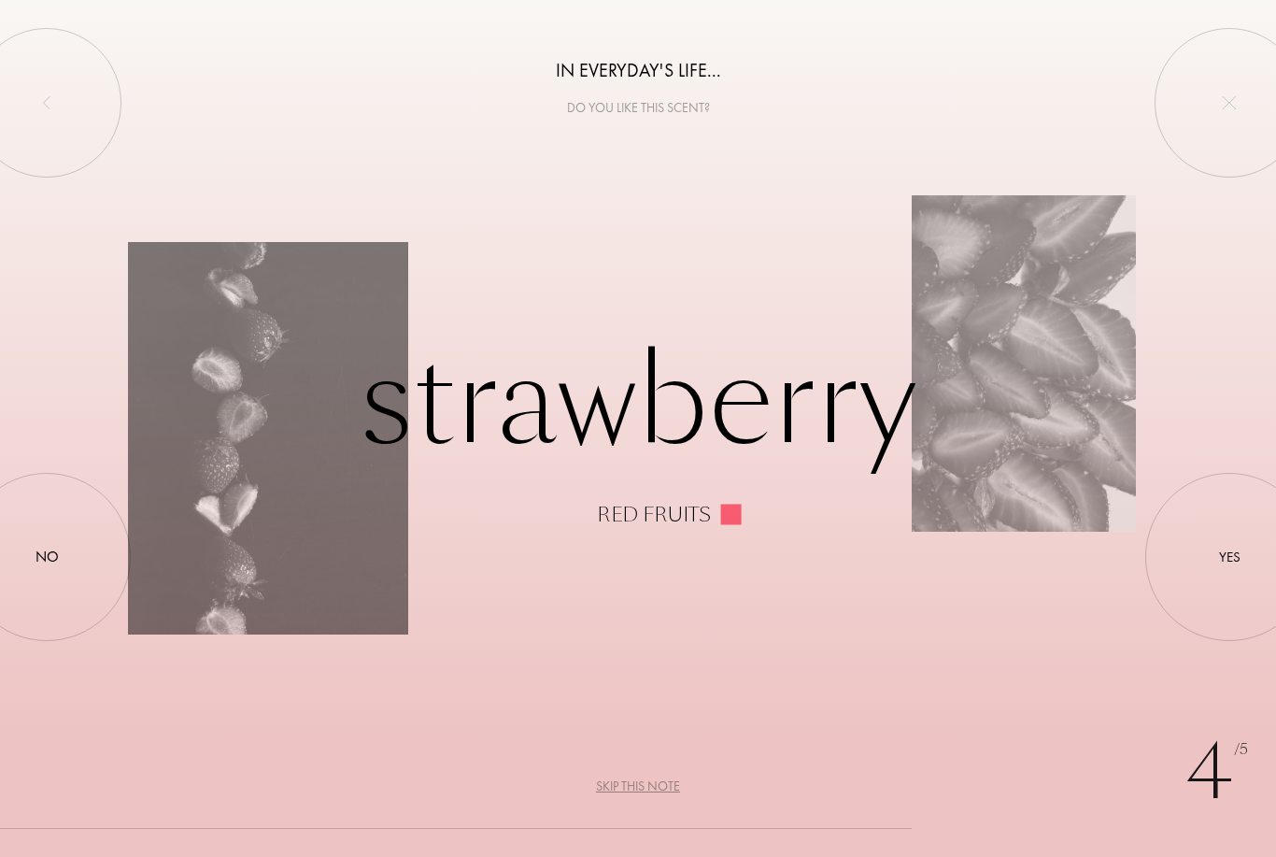
click at [1222, 554] on div "Yes" at bounding box center [1229, 557] width 21 height 21
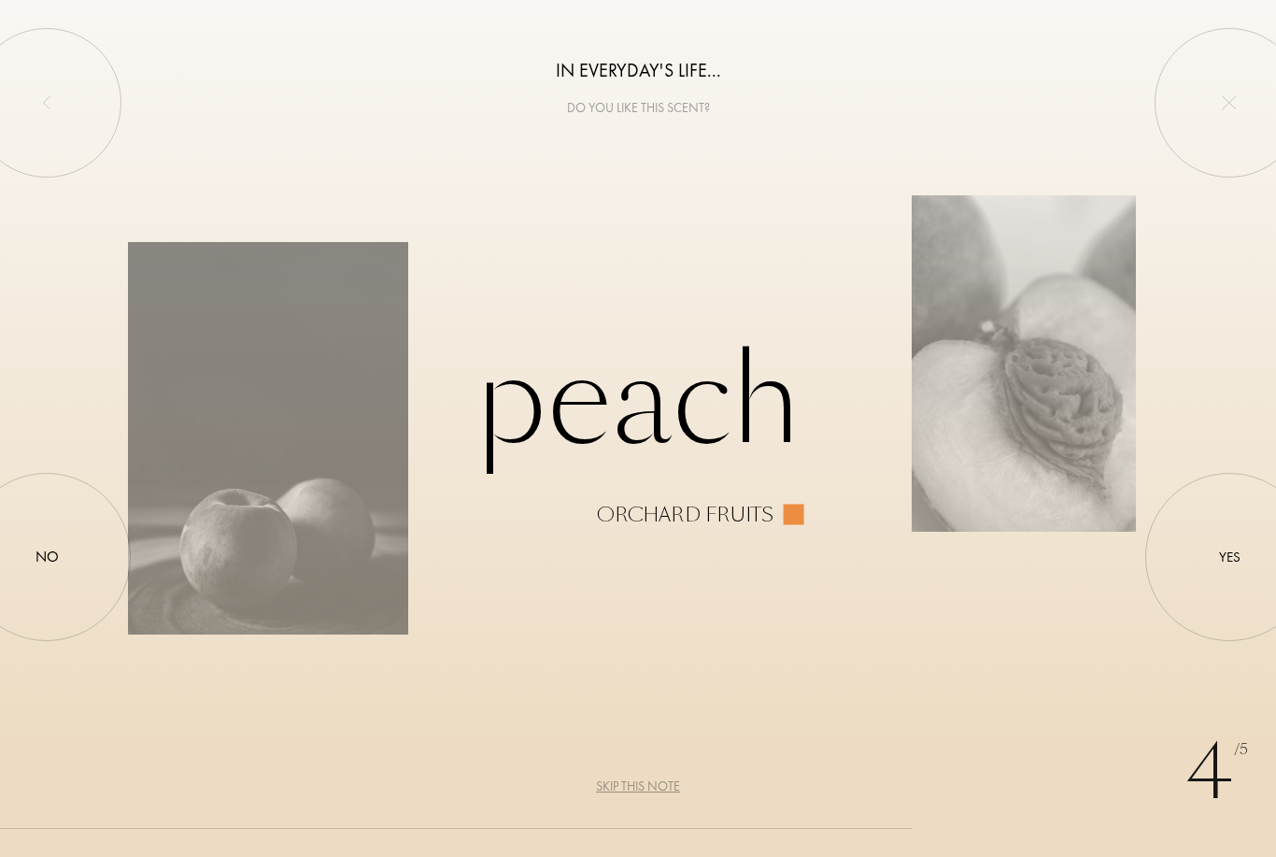
click at [1229, 557] on div at bounding box center [1229, 557] width 0 height 0
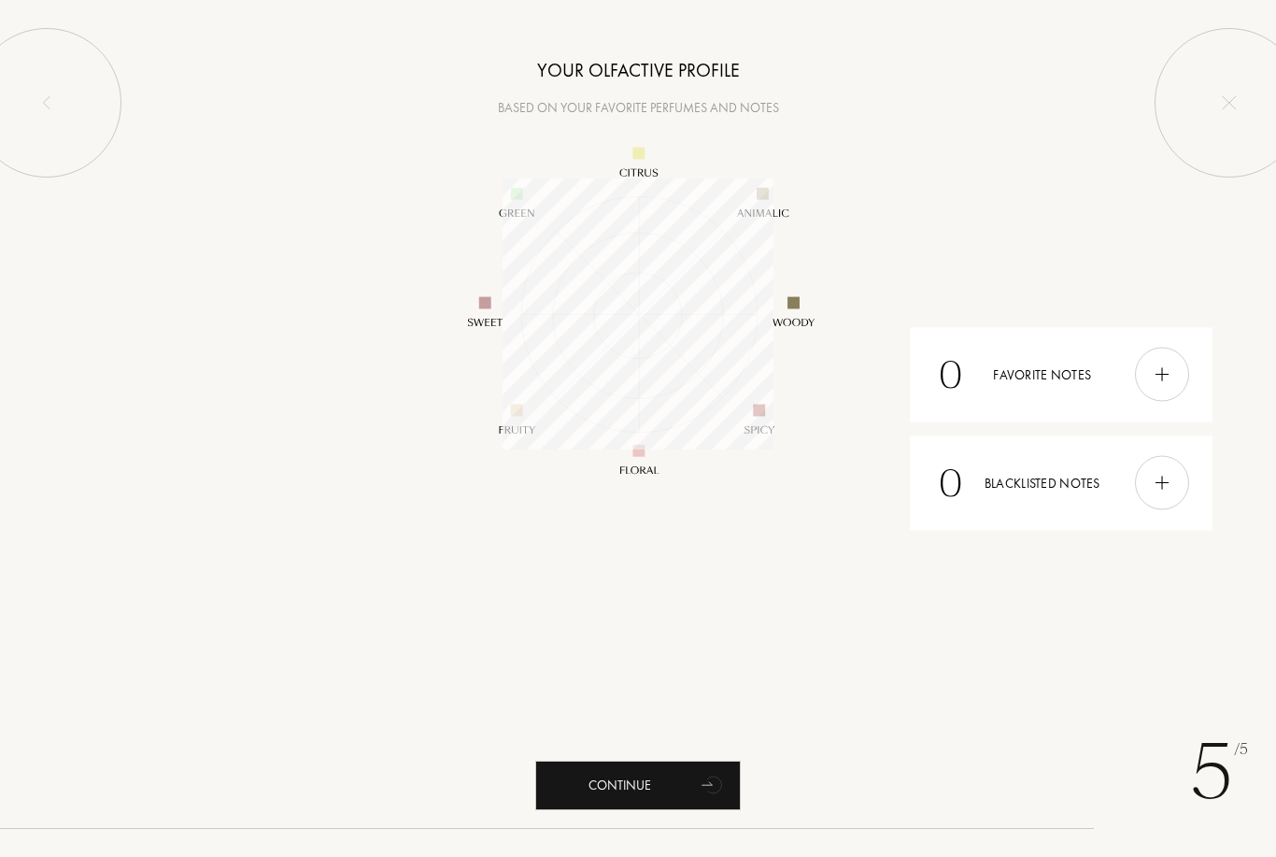
scroll to position [271, 271]
click at [687, 789] on div "Continue" at bounding box center [638, 785] width 206 height 50
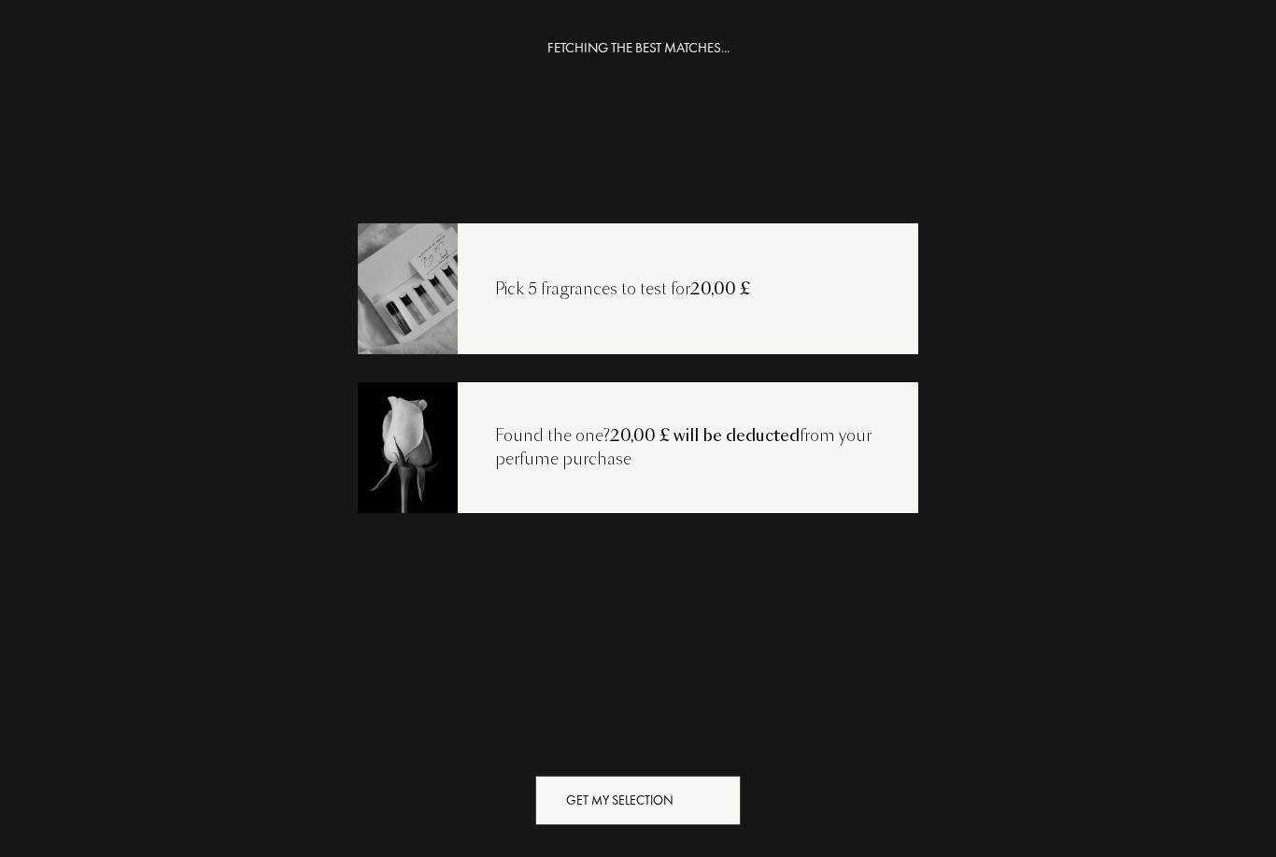
scroll to position [7, 0]
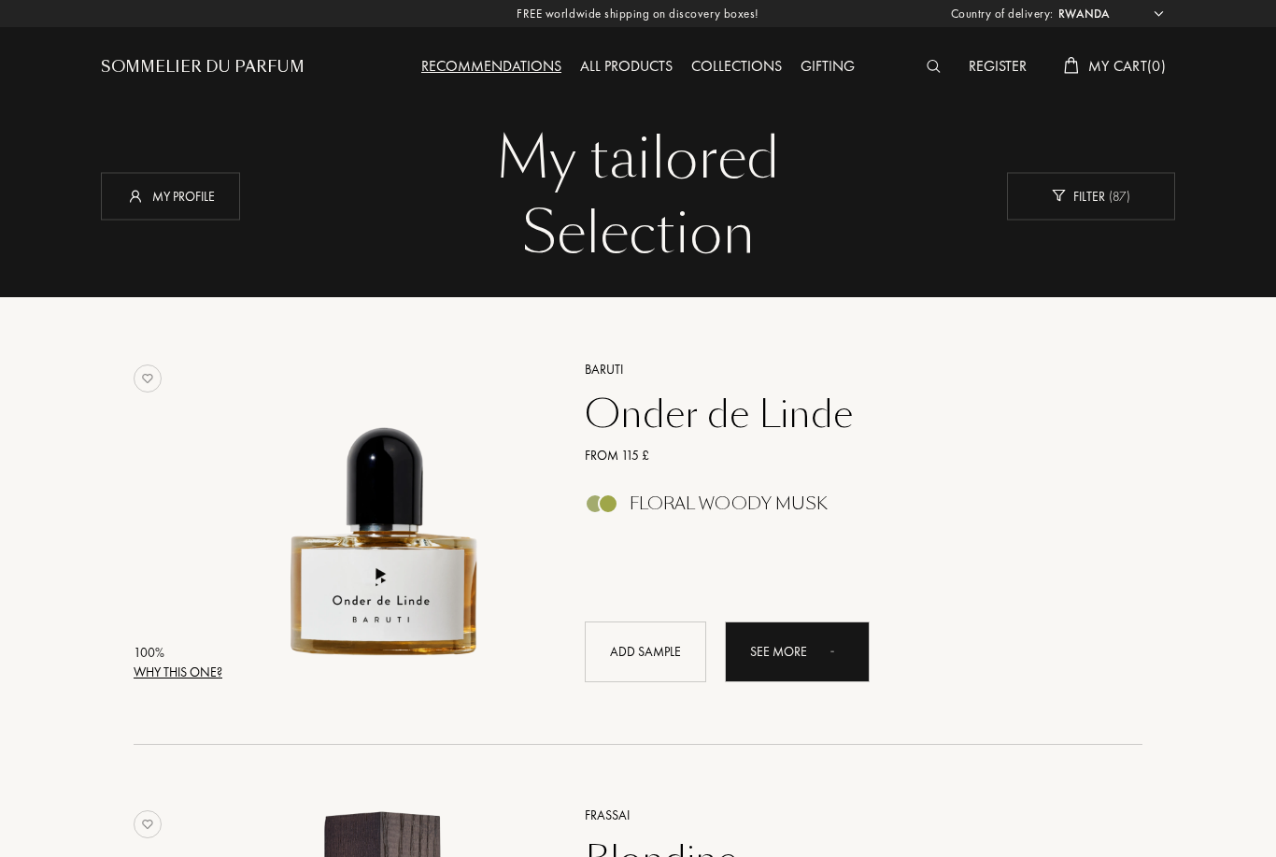
select select "RW"
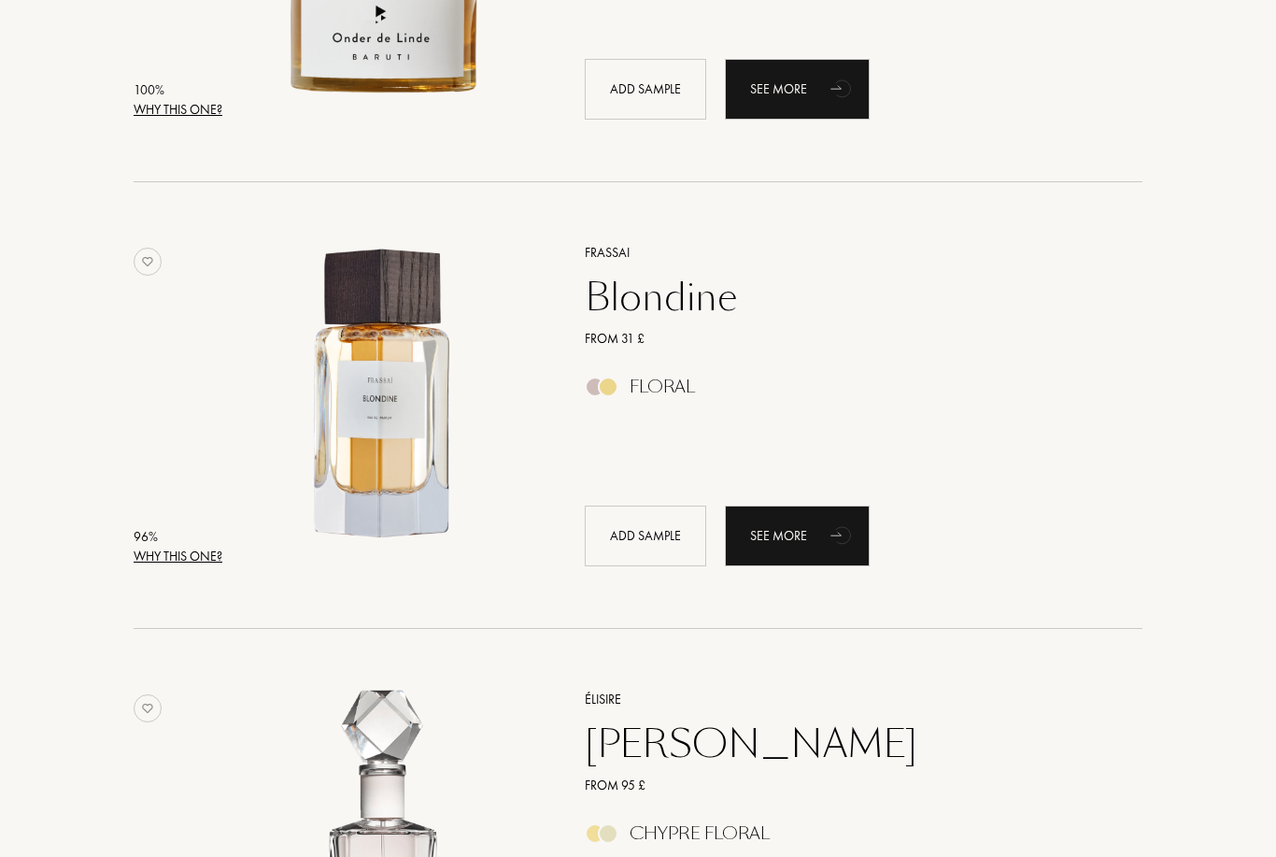
scroll to position [563, 0]
click at [204, 557] on div "Why this one?" at bounding box center [178, 556] width 89 height 20
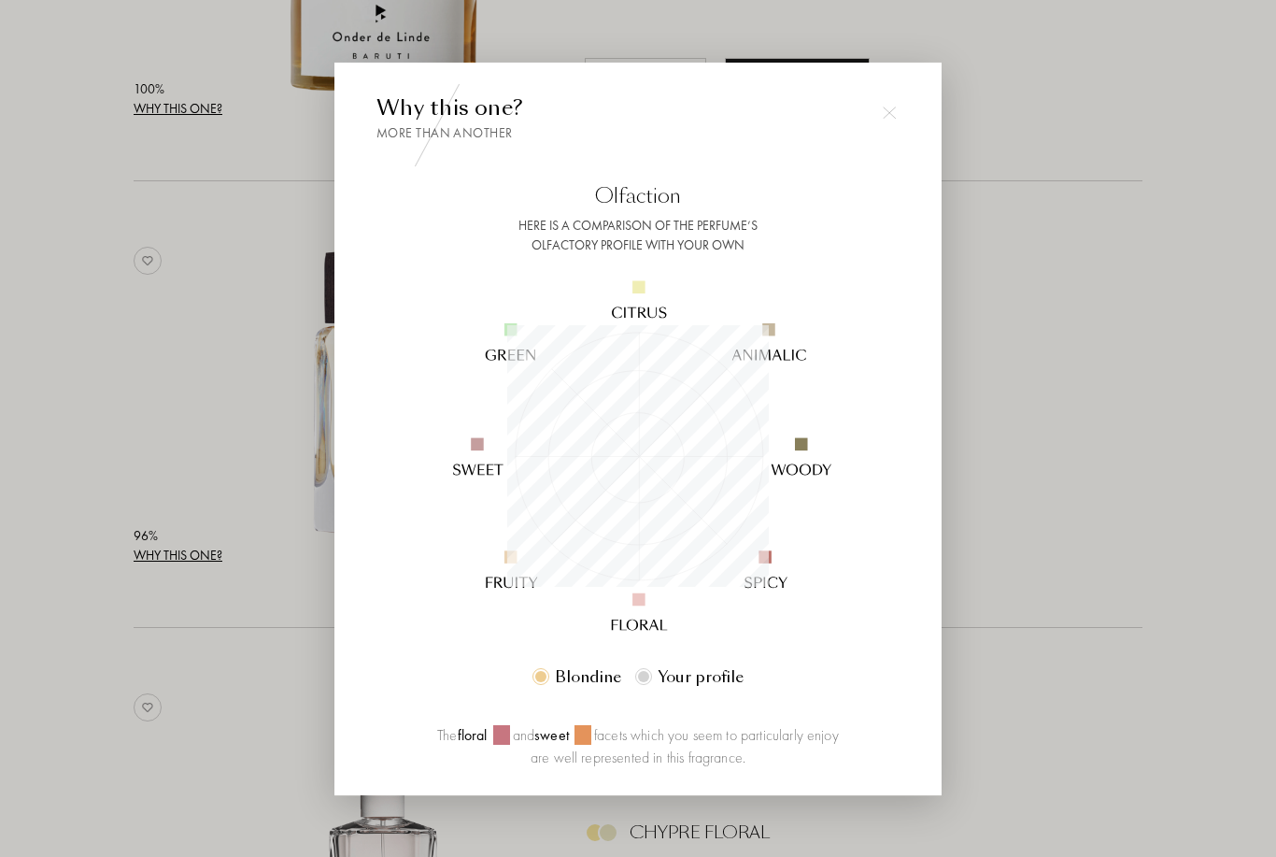
scroll to position [262, 262]
click at [1047, 597] on div at bounding box center [638, 458] width 1276 height 916
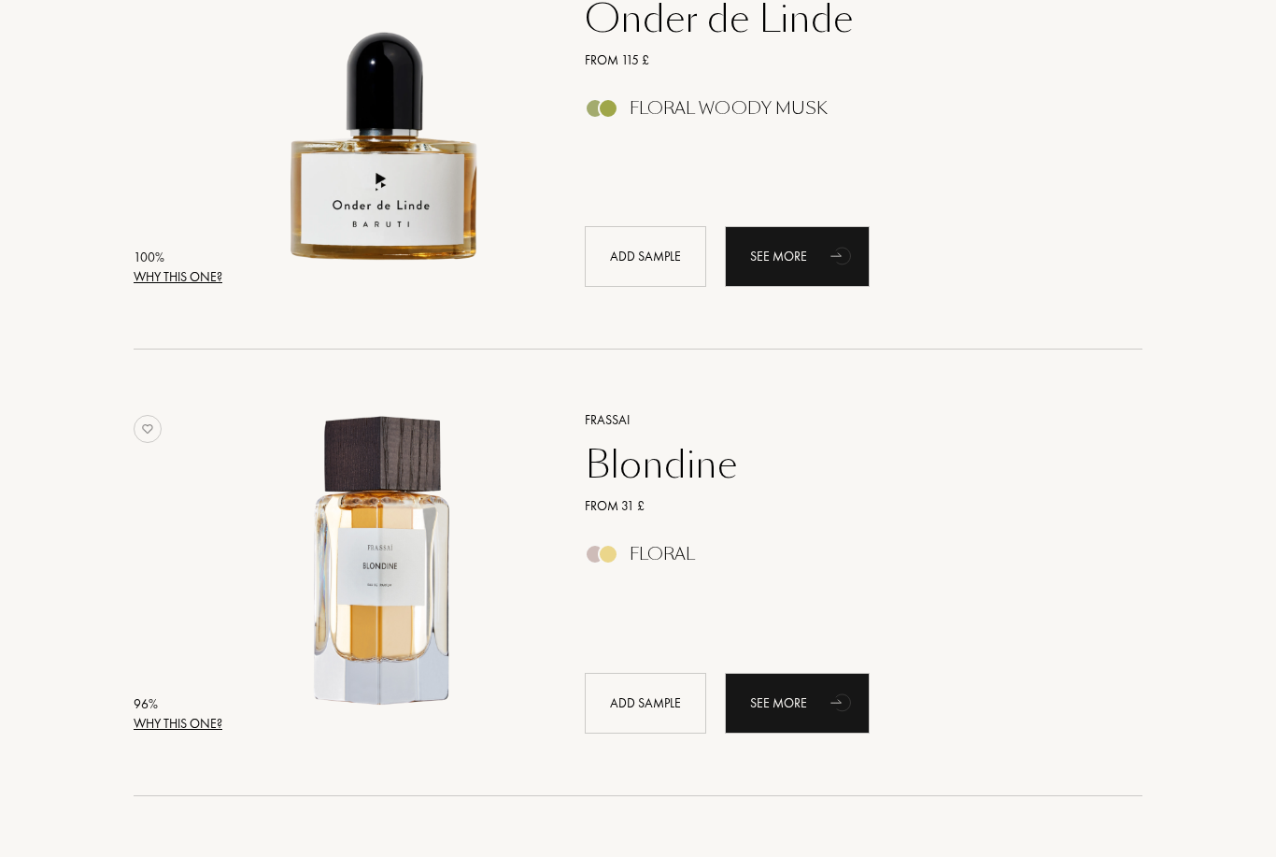
scroll to position [336, 0]
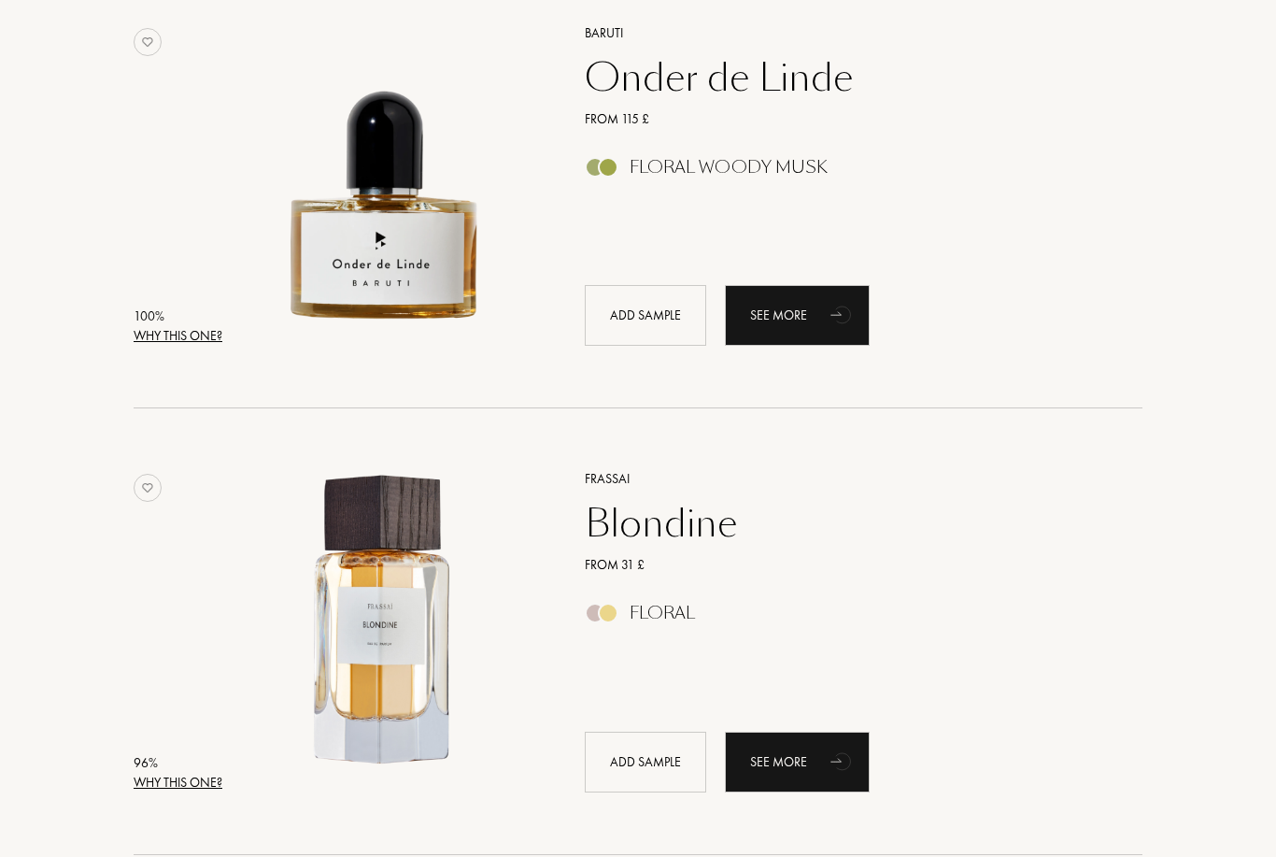
click at [177, 330] on div "Why this one?" at bounding box center [178, 336] width 89 height 20
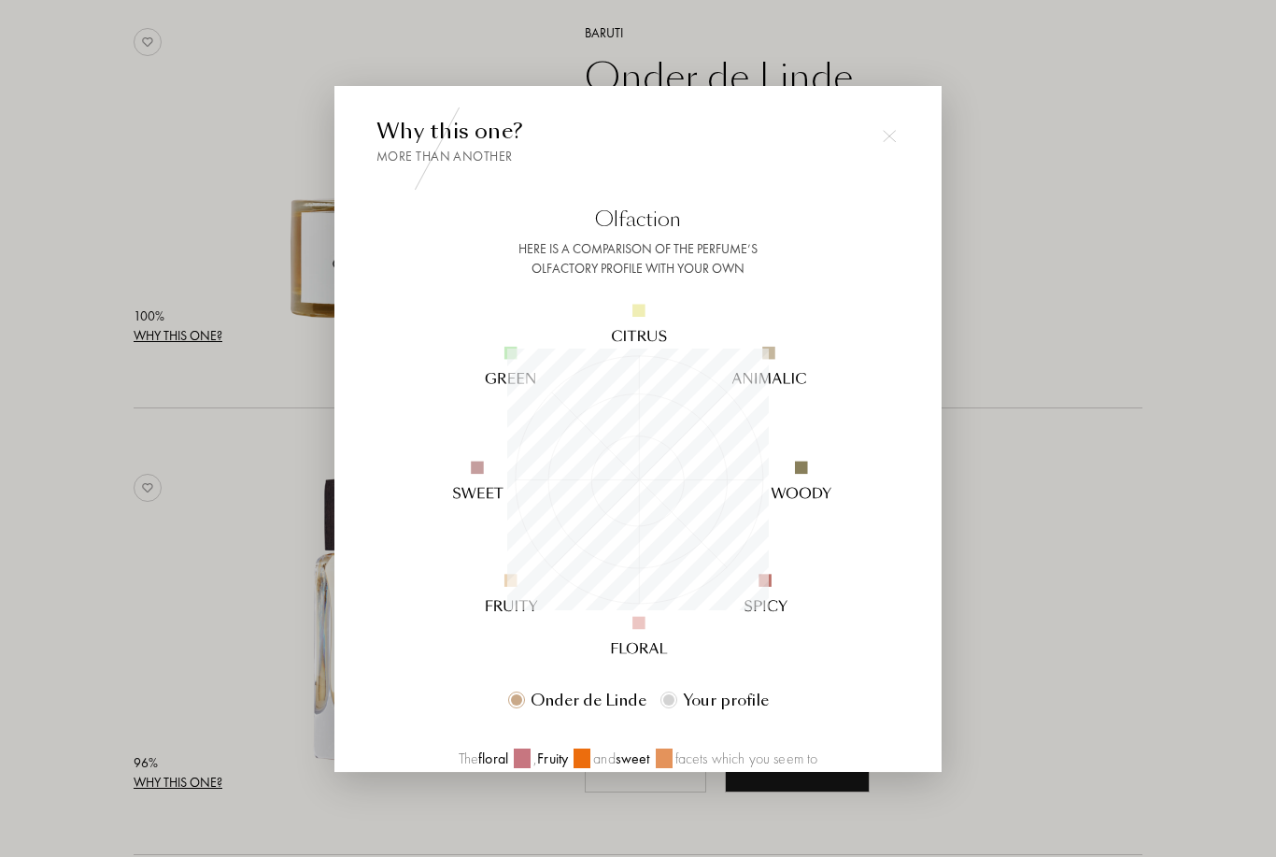
scroll to position [262, 262]
click at [1051, 577] on div at bounding box center [638, 428] width 1276 height 857
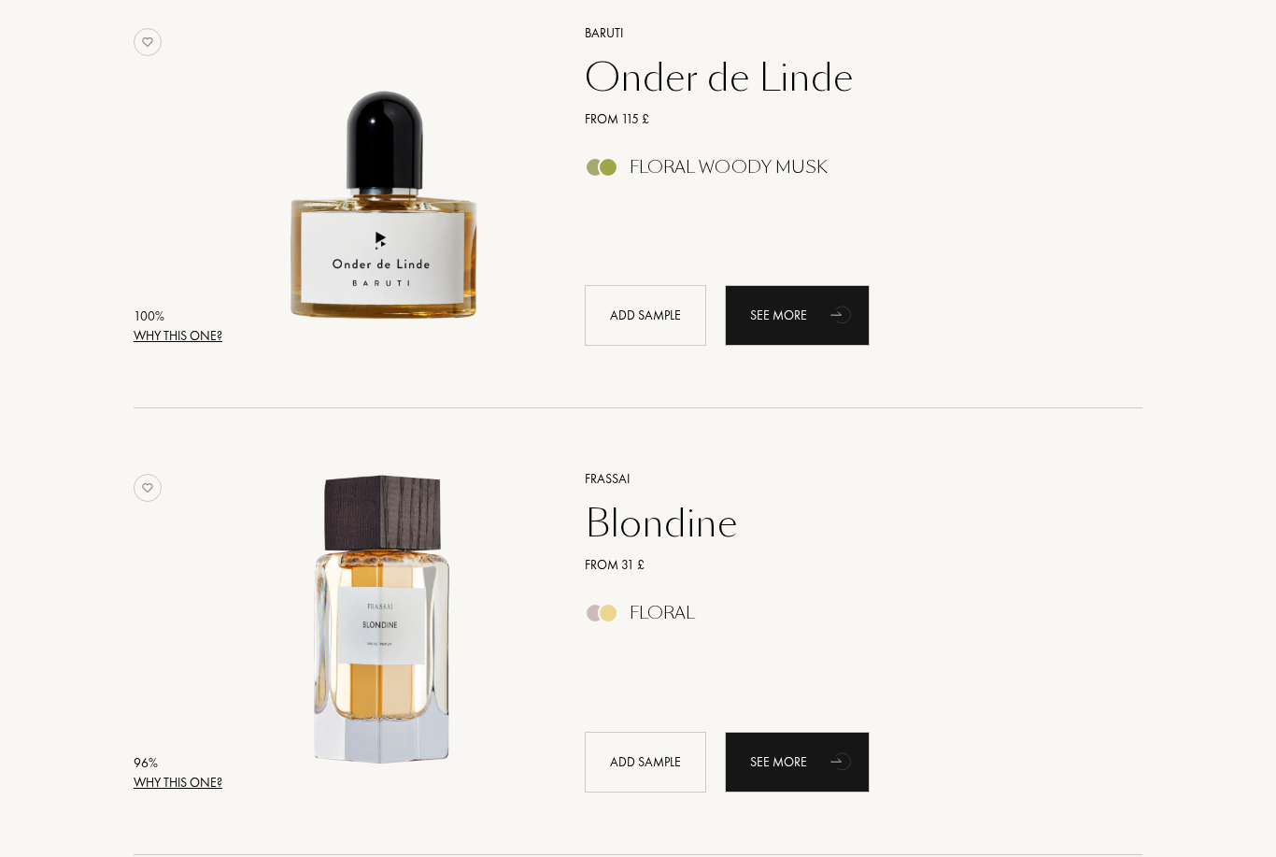
click at [1014, 703] on div "Frassai Blondine From 31 £ Floral Add sample See more" at bounding box center [843, 629] width 573 height 367
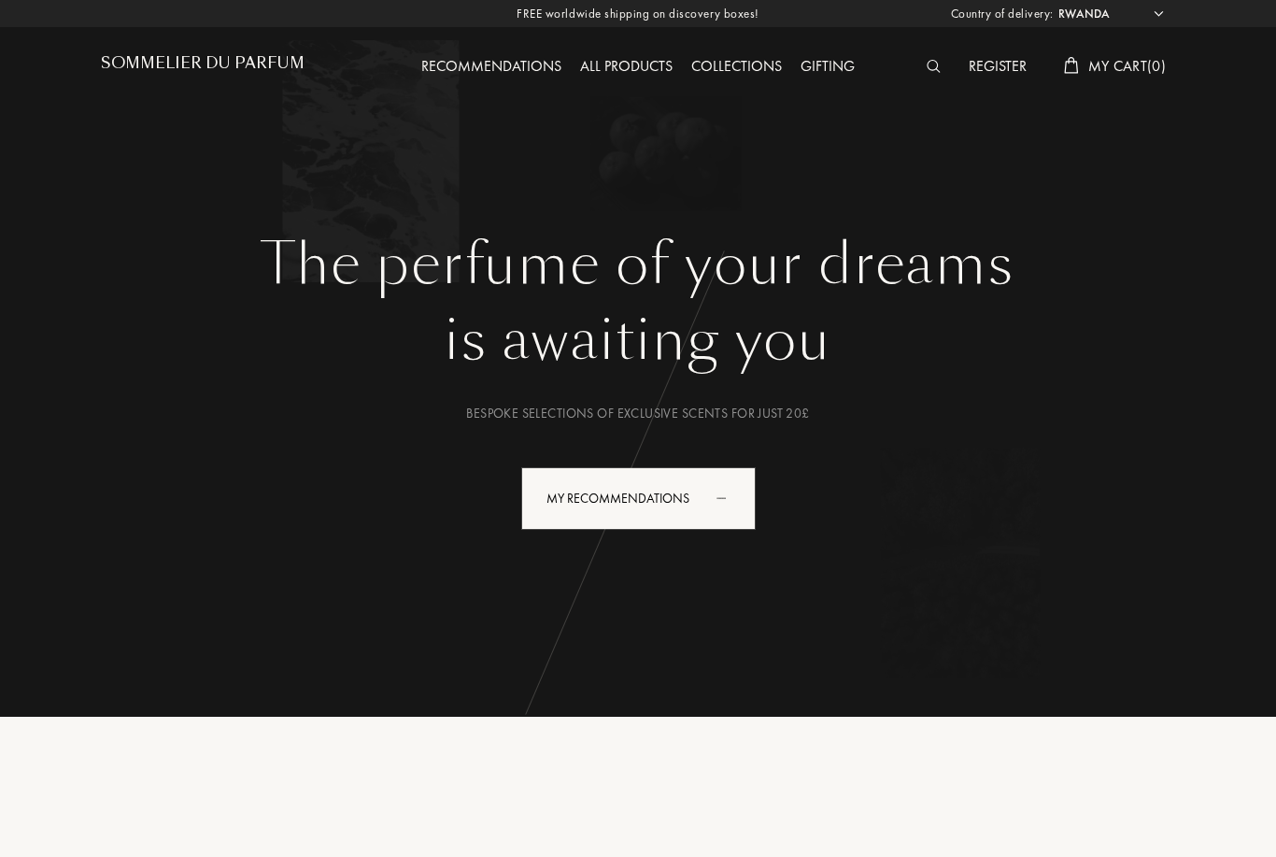
select select "RW"
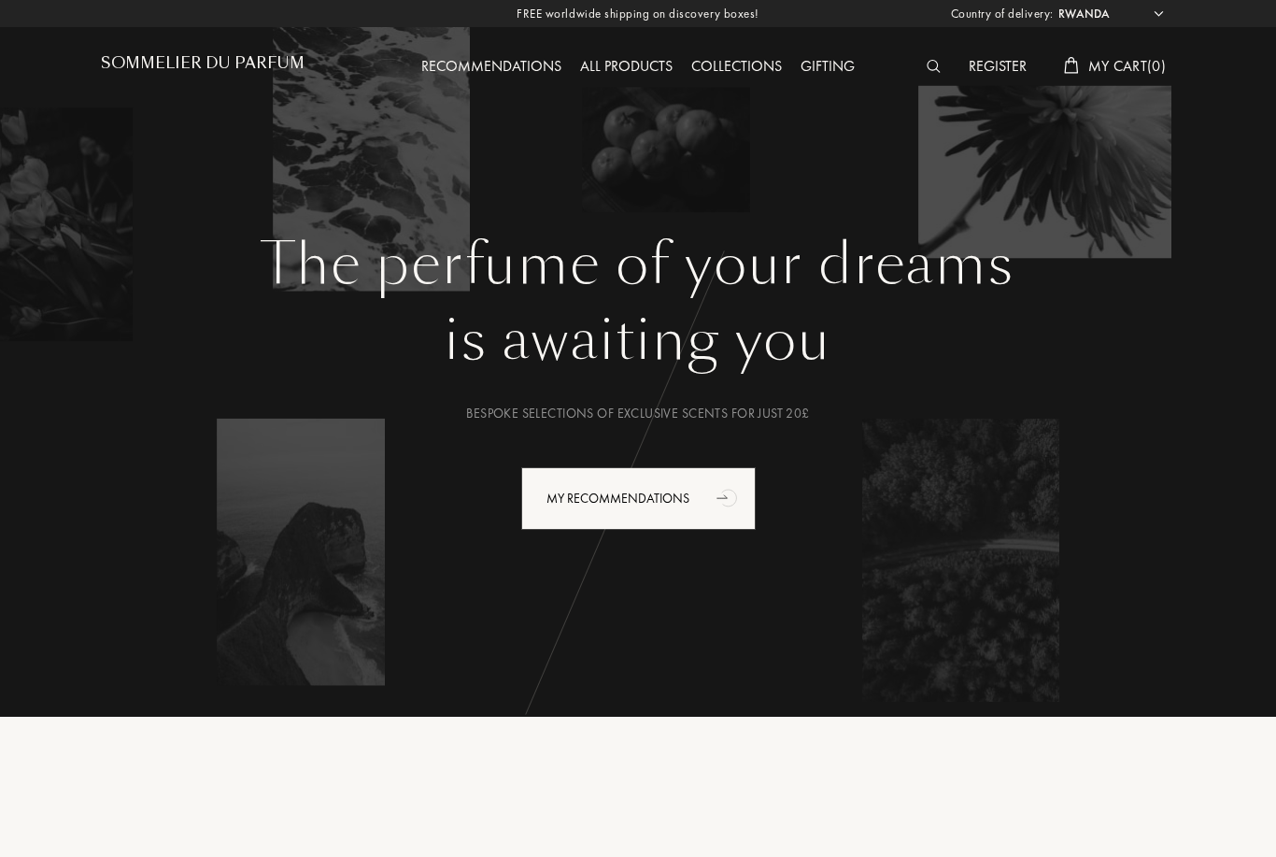
click at [645, 78] on div "All products" at bounding box center [626, 67] width 111 height 24
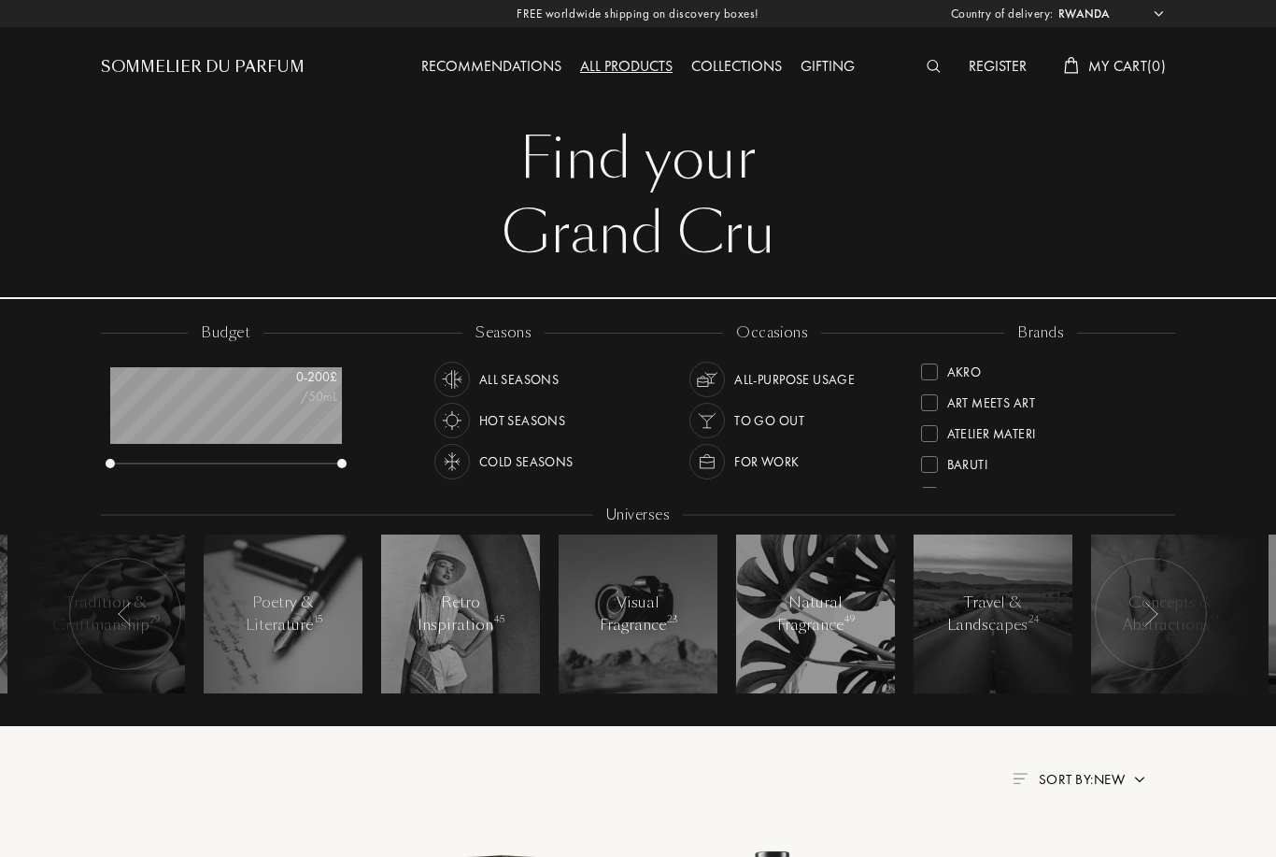
select select "RW"
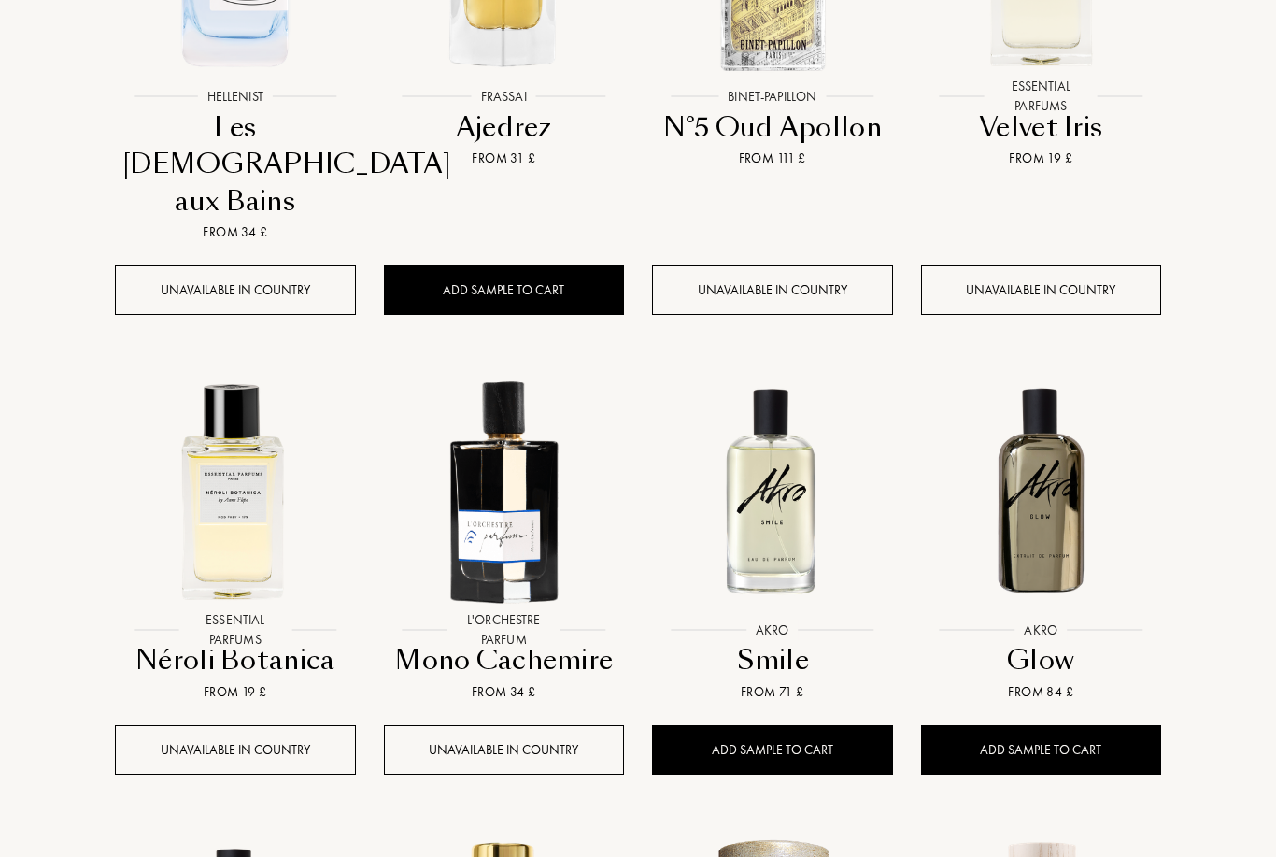
scroll to position [1042, 0]
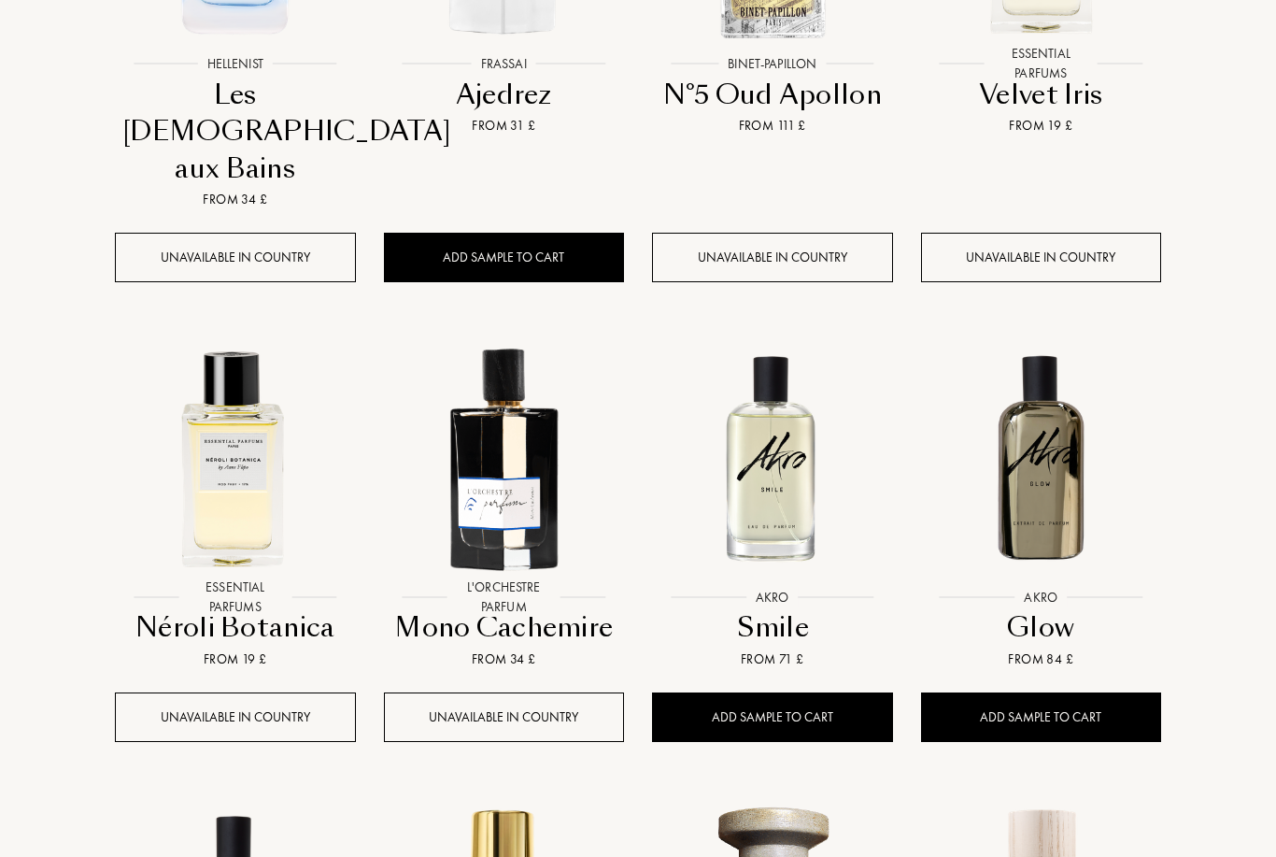
click at [1072, 692] on div "Add sample to cart" at bounding box center [1041, 717] width 241 height 50
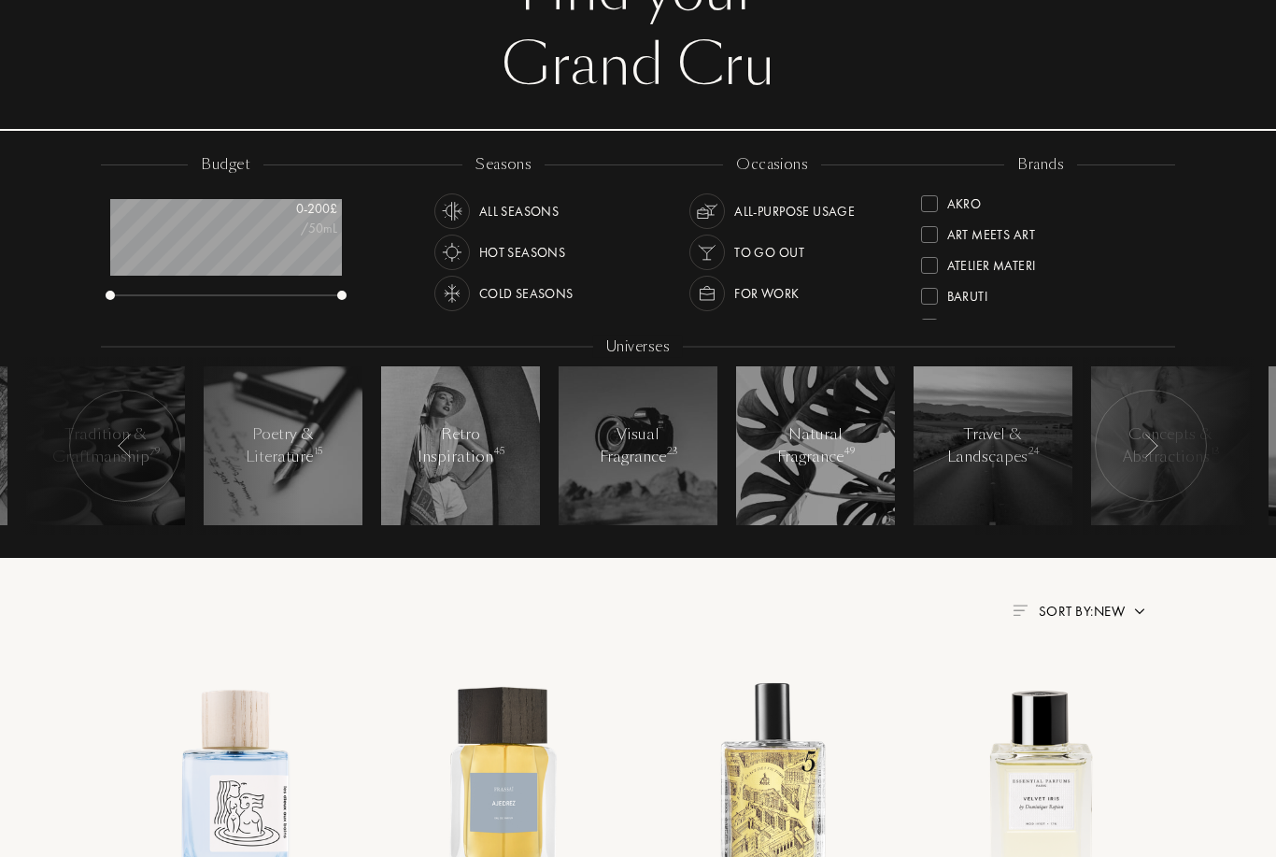
scroll to position [69, 0]
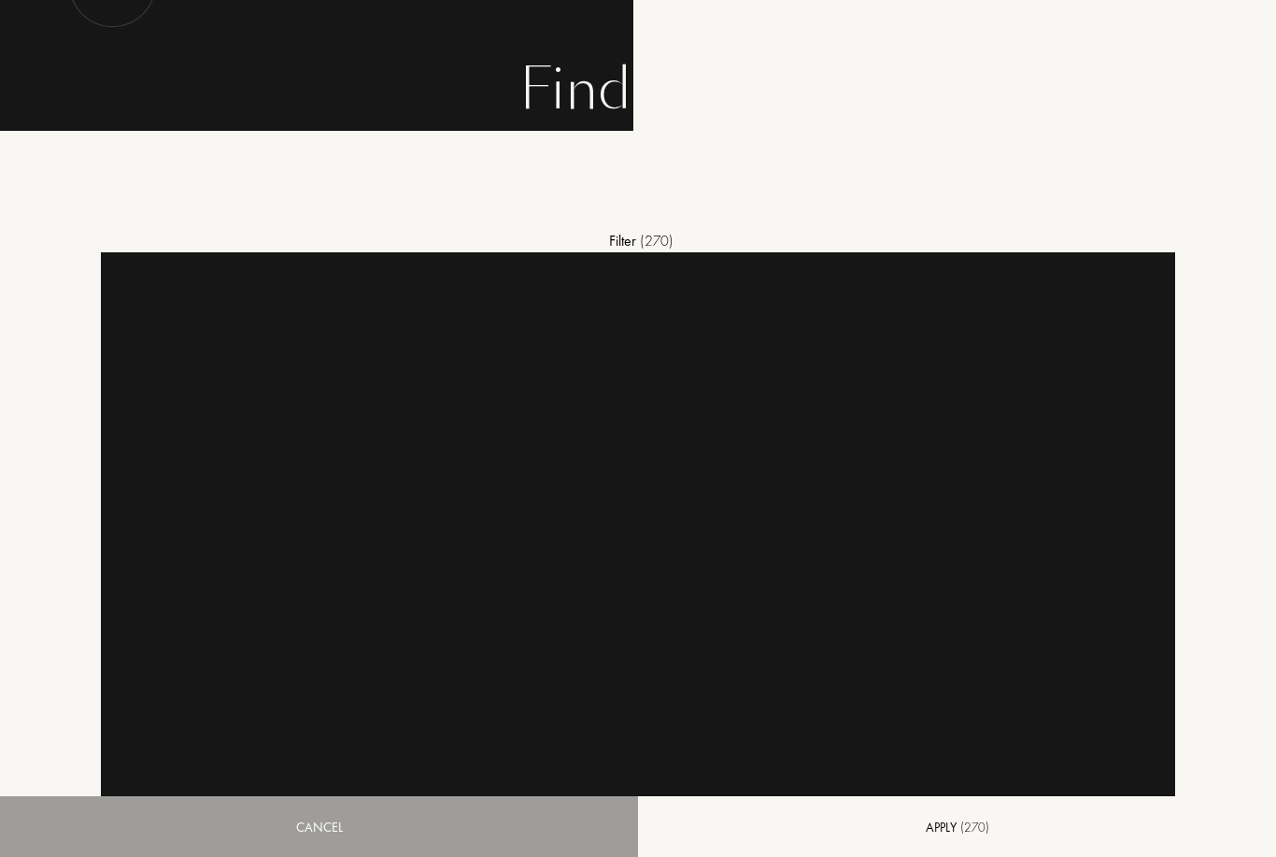
select select "RW"
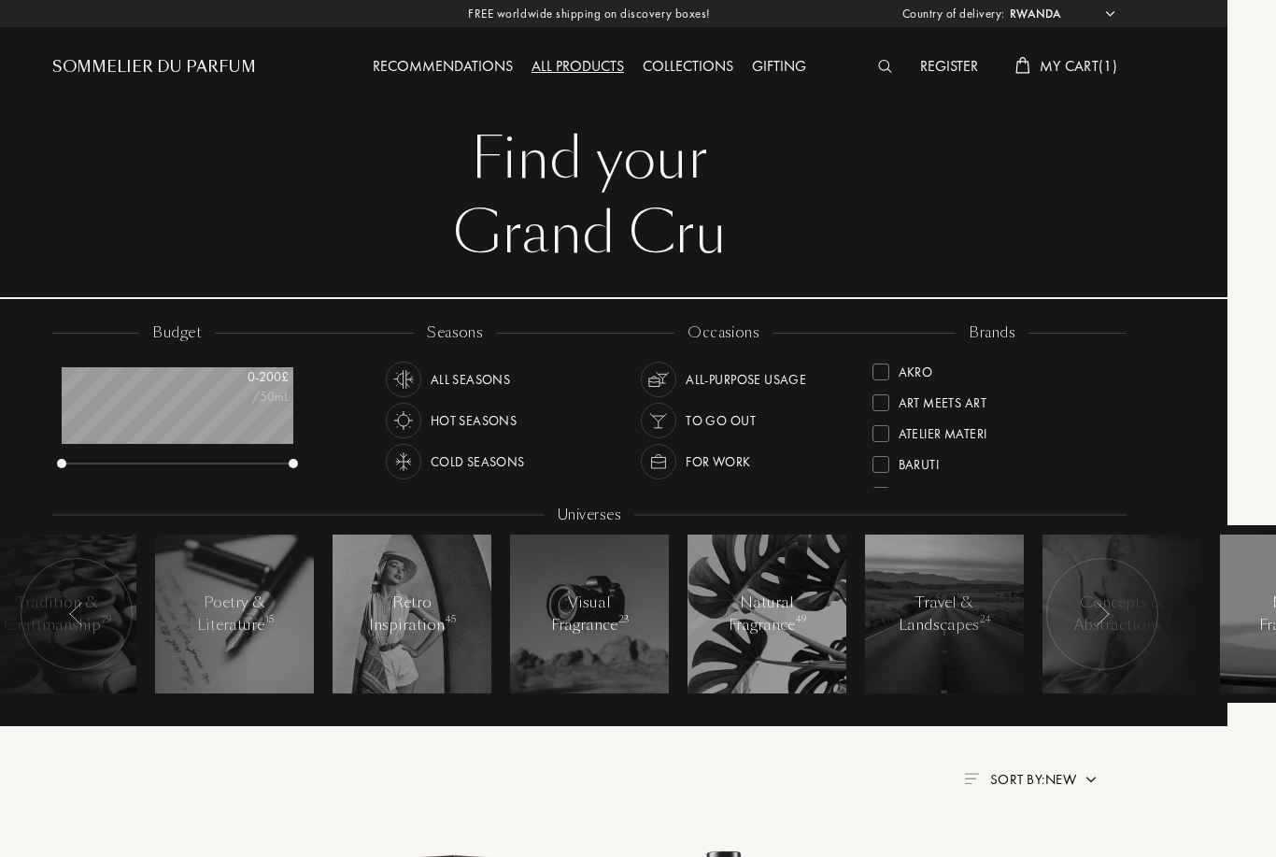
scroll to position [0, 0]
click at [887, 368] on div at bounding box center [881, 371] width 17 height 17
click at [886, 448] on div at bounding box center [881, 445] width 17 height 17
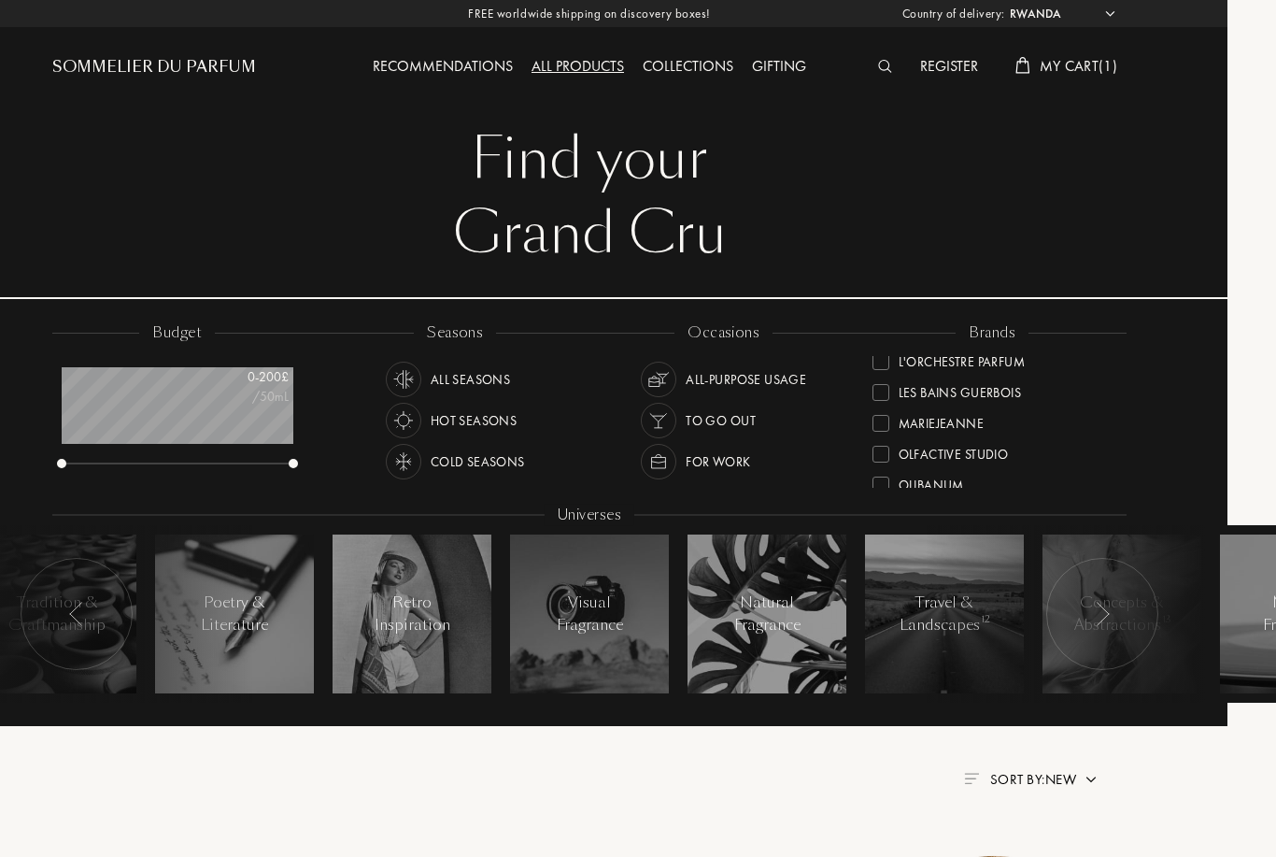
click at [880, 424] on div at bounding box center [881, 423] width 17 height 17
click at [886, 458] on div at bounding box center [881, 464] width 17 height 17
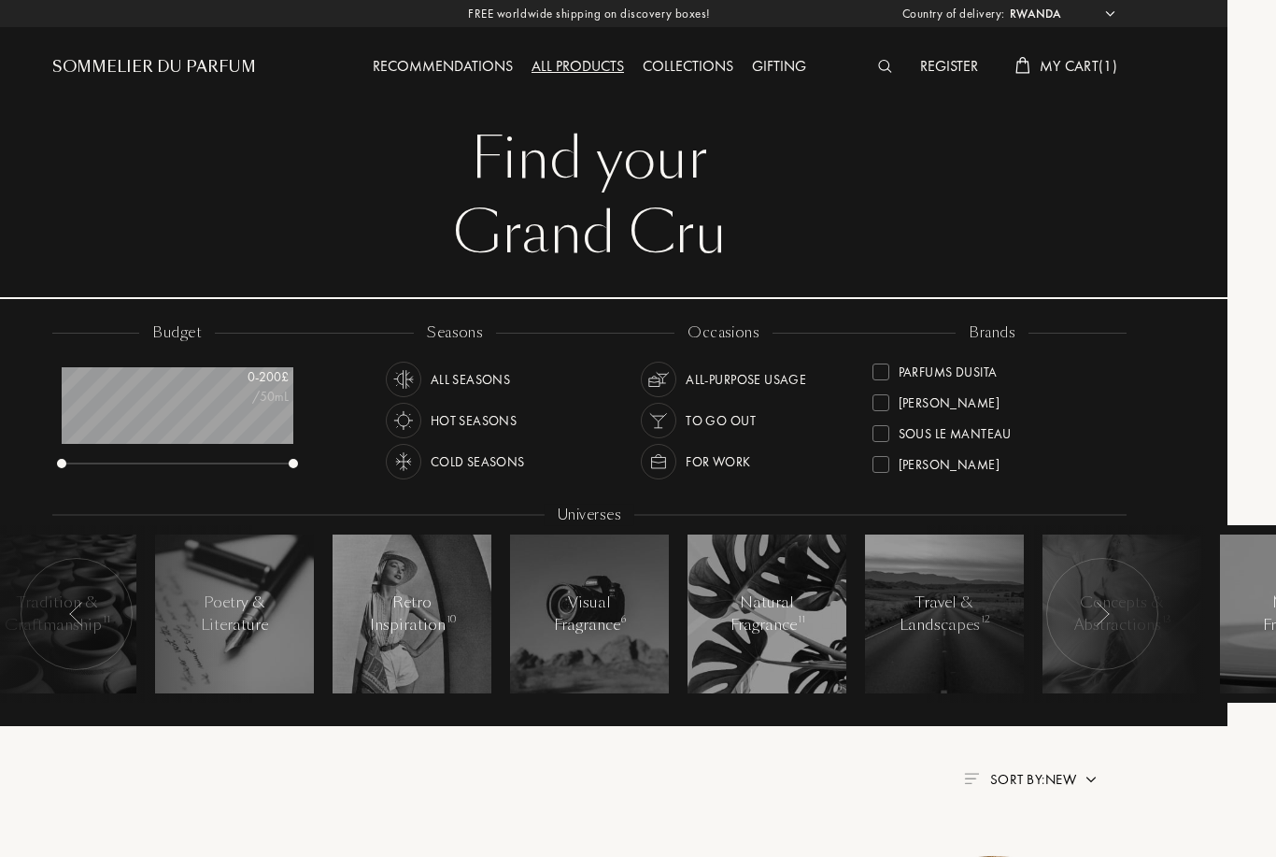
scroll to position [678, 0]
click at [881, 402] on div at bounding box center [881, 402] width 17 height 17
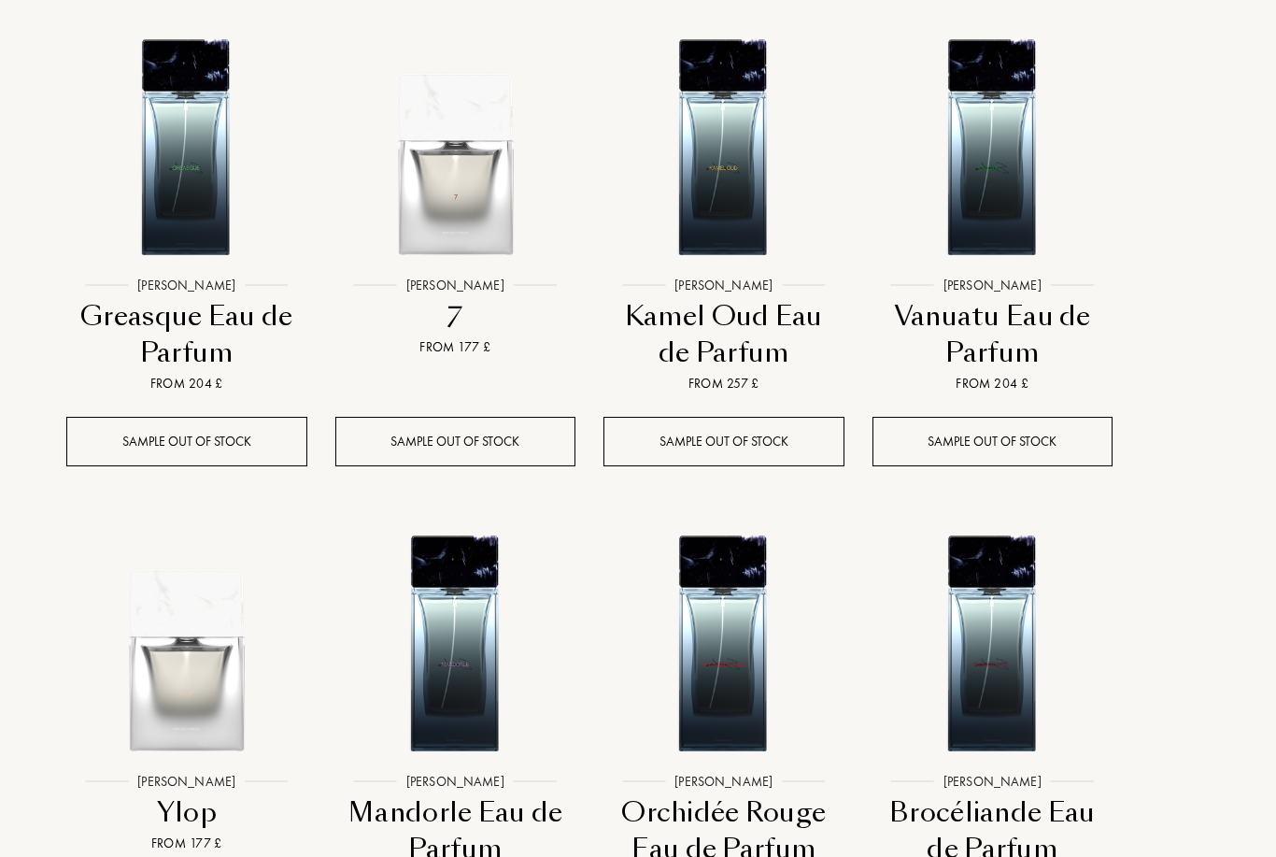
scroll to position [1281, 49]
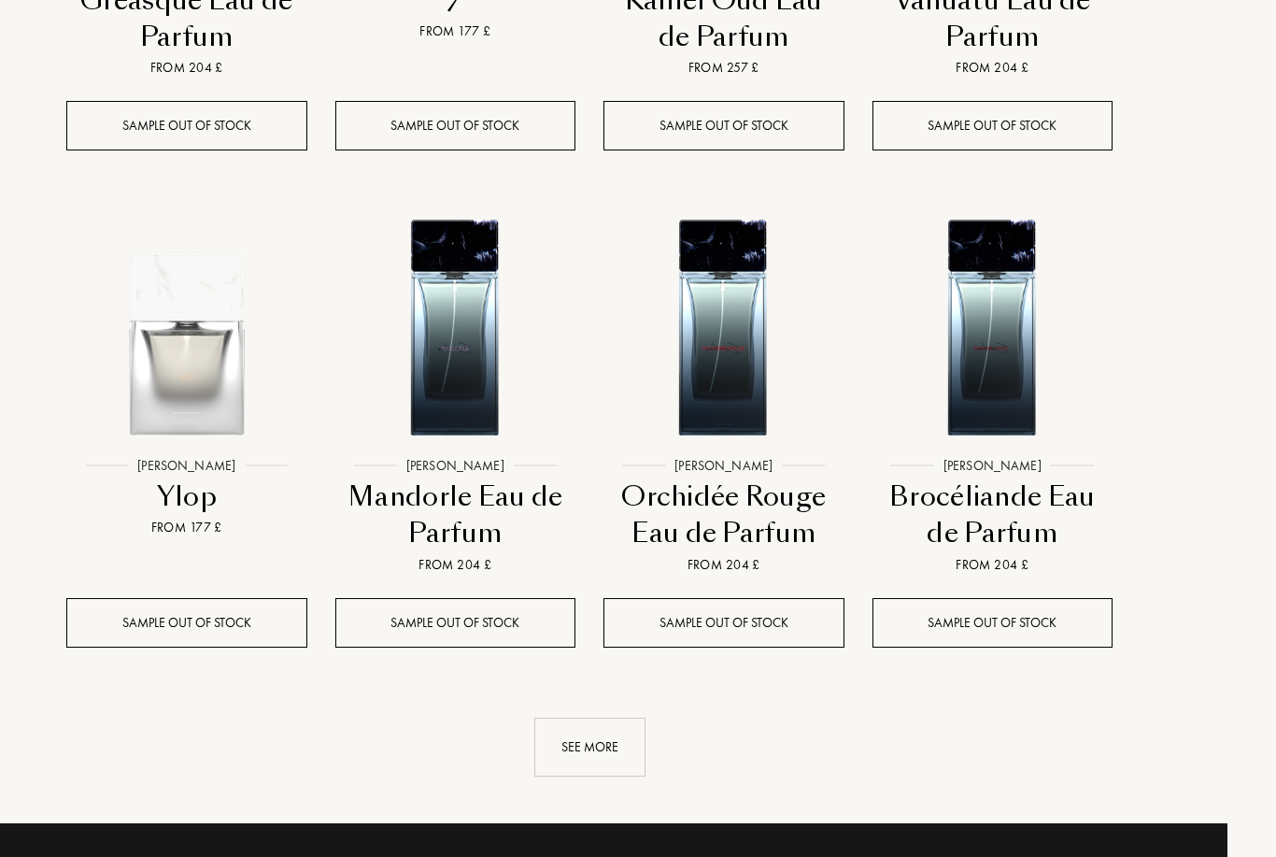
click at [615, 746] on div "See more" at bounding box center [589, 746] width 111 height 59
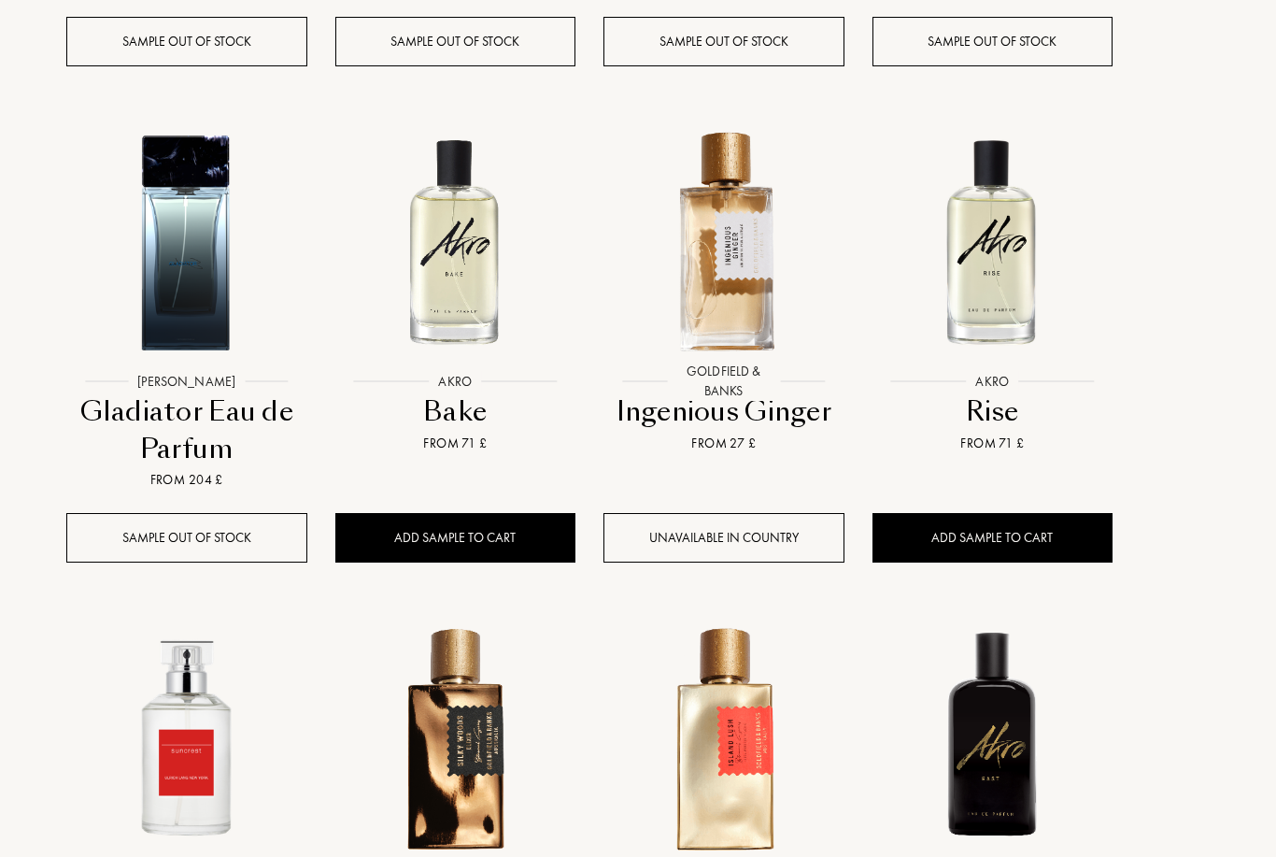
scroll to position [2178, 49]
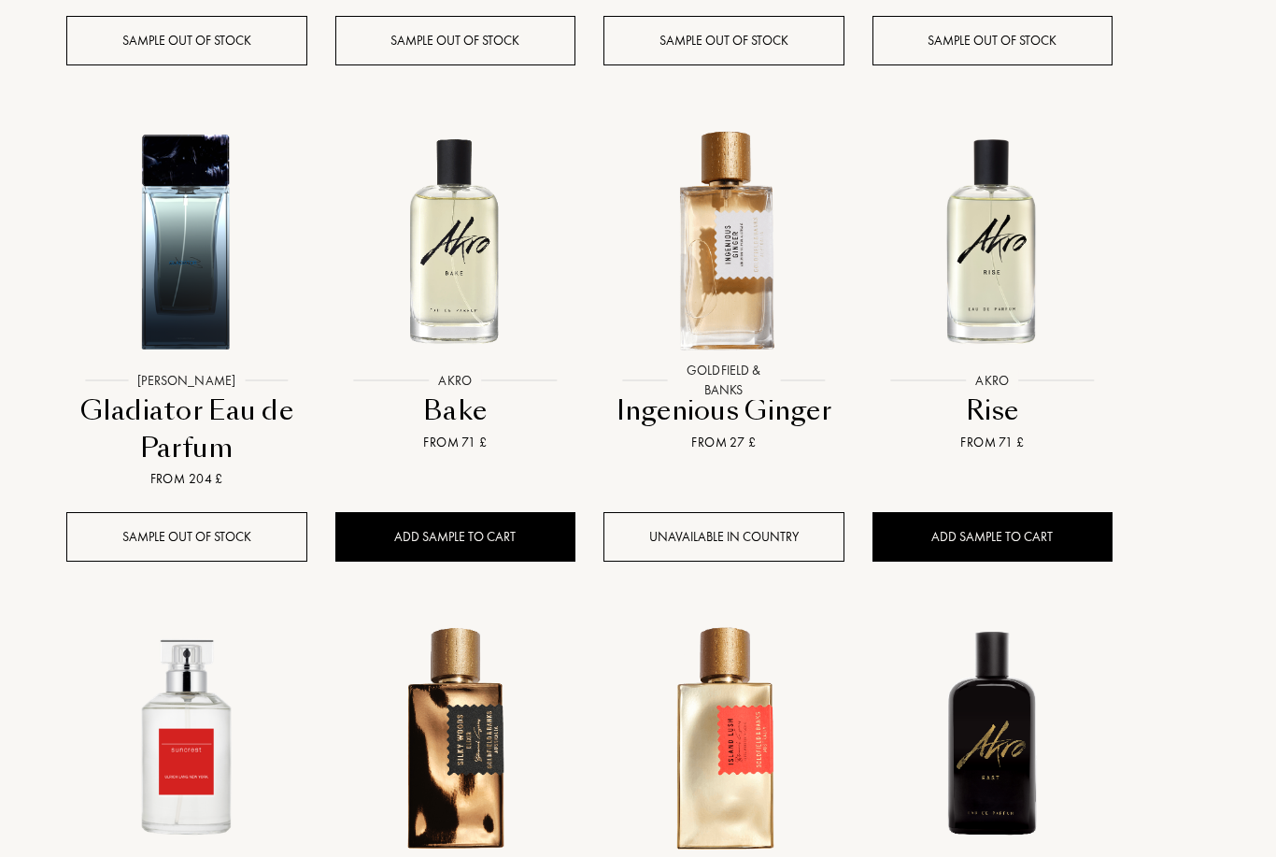
click at [515, 519] on div "Add sample to cart" at bounding box center [455, 537] width 241 height 50
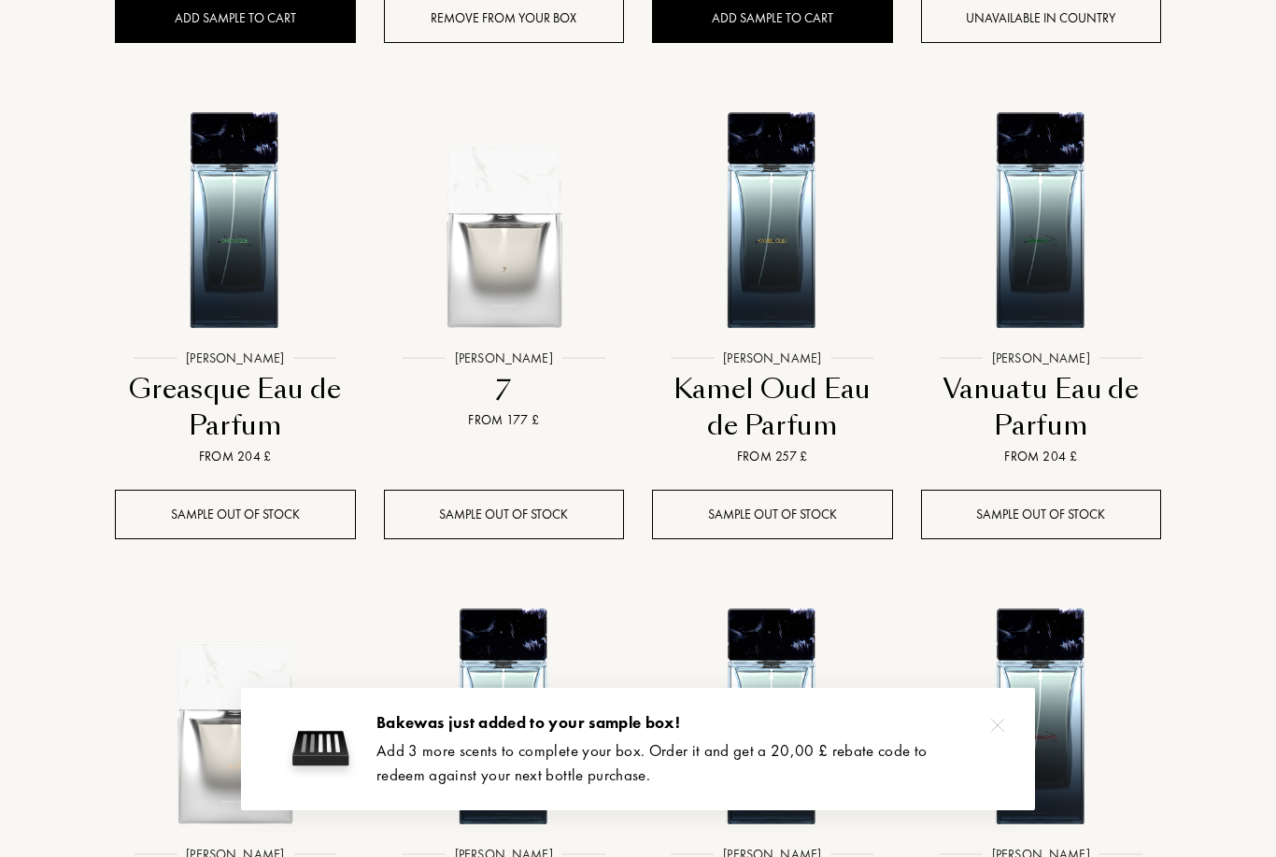
scroll to position [1183, 0]
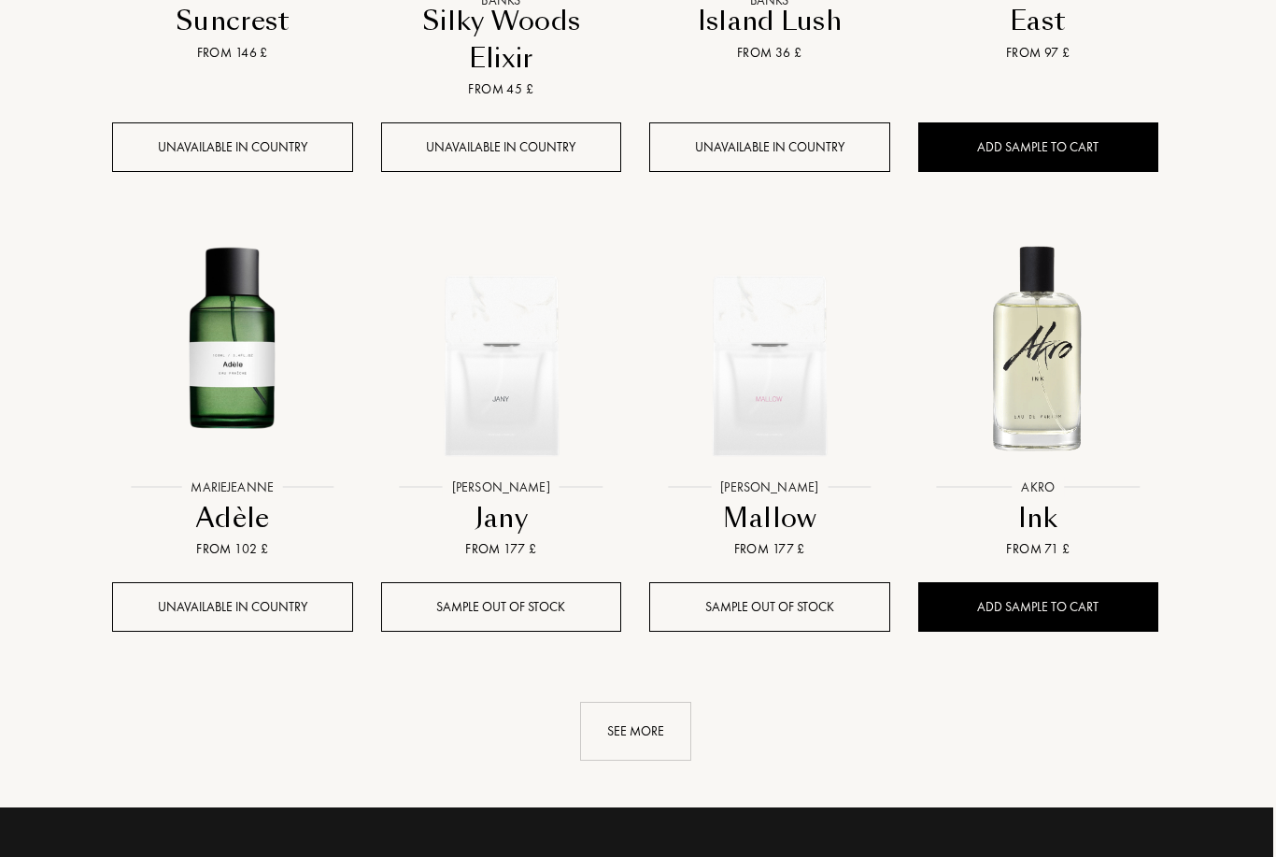
click at [671, 730] on div "See more" at bounding box center [636, 732] width 111 height 59
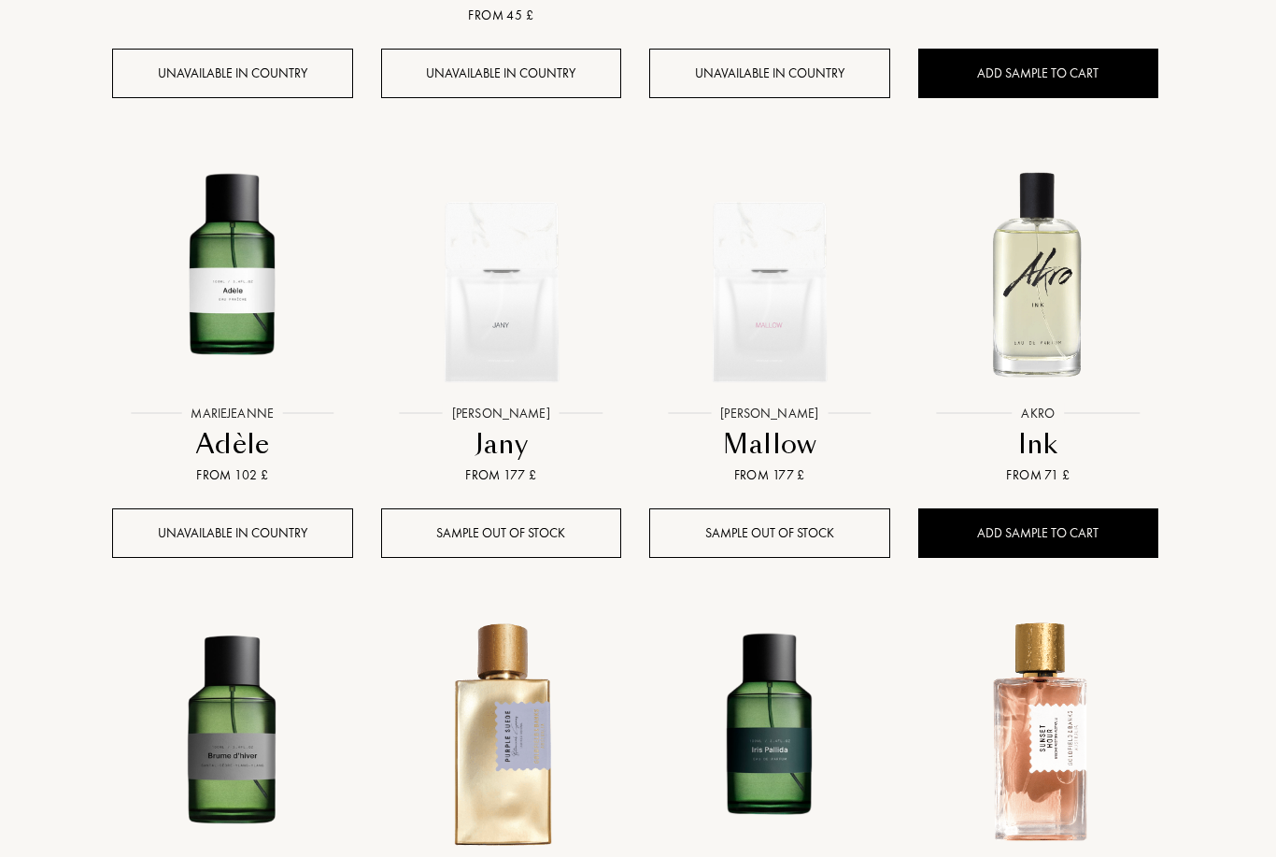
scroll to position [3139, 2]
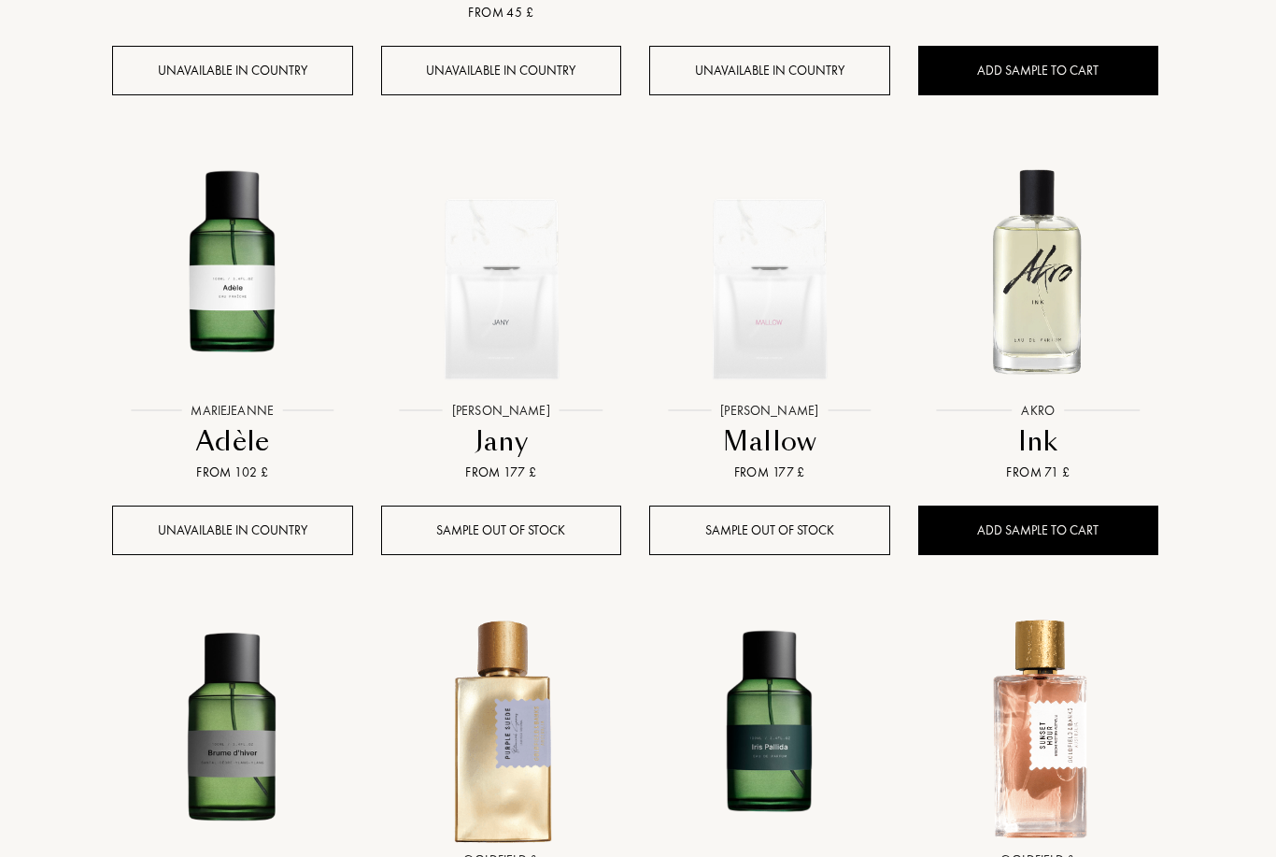
click at [1020, 534] on div "Add sample to cart" at bounding box center [1039, 531] width 241 height 50
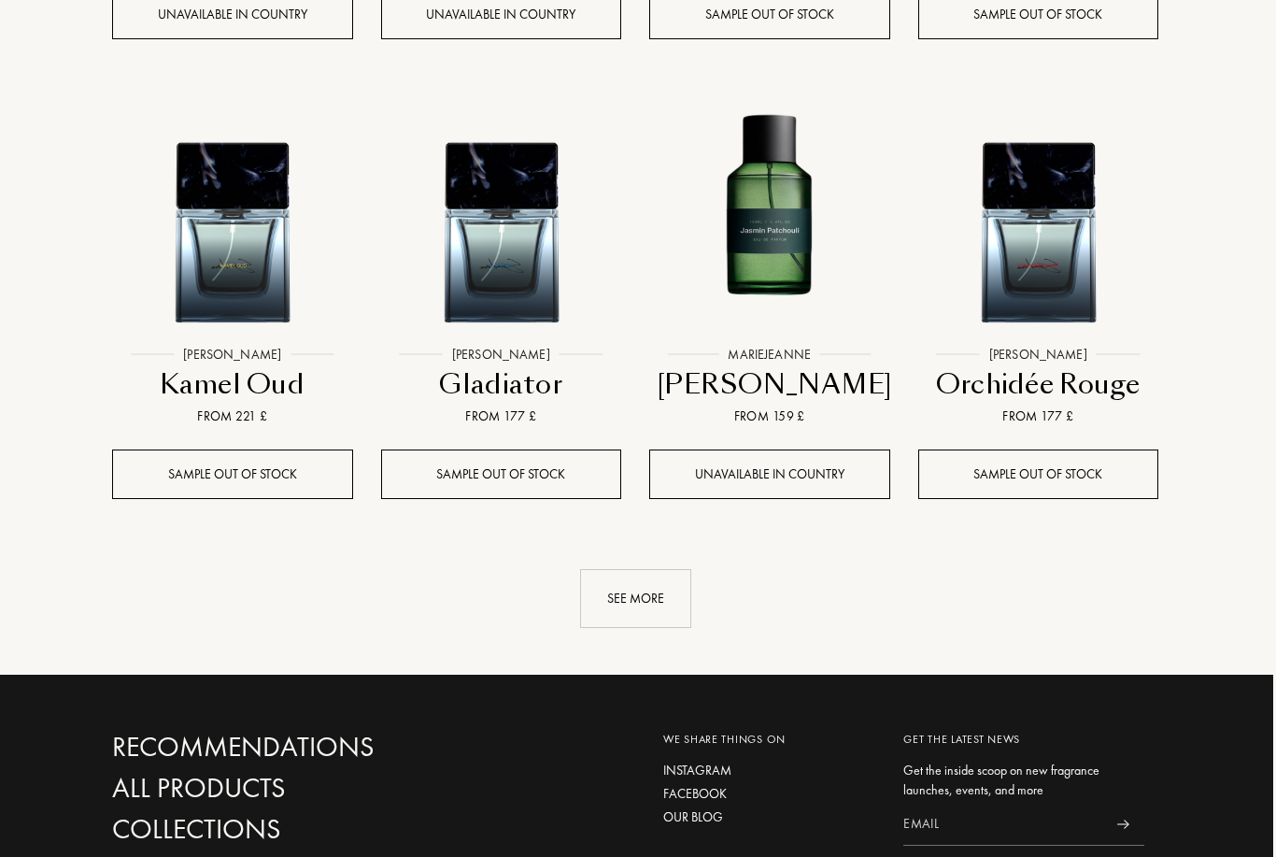
click at [673, 602] on div "See more" at bounding box center [636, 599] width 111 height 59
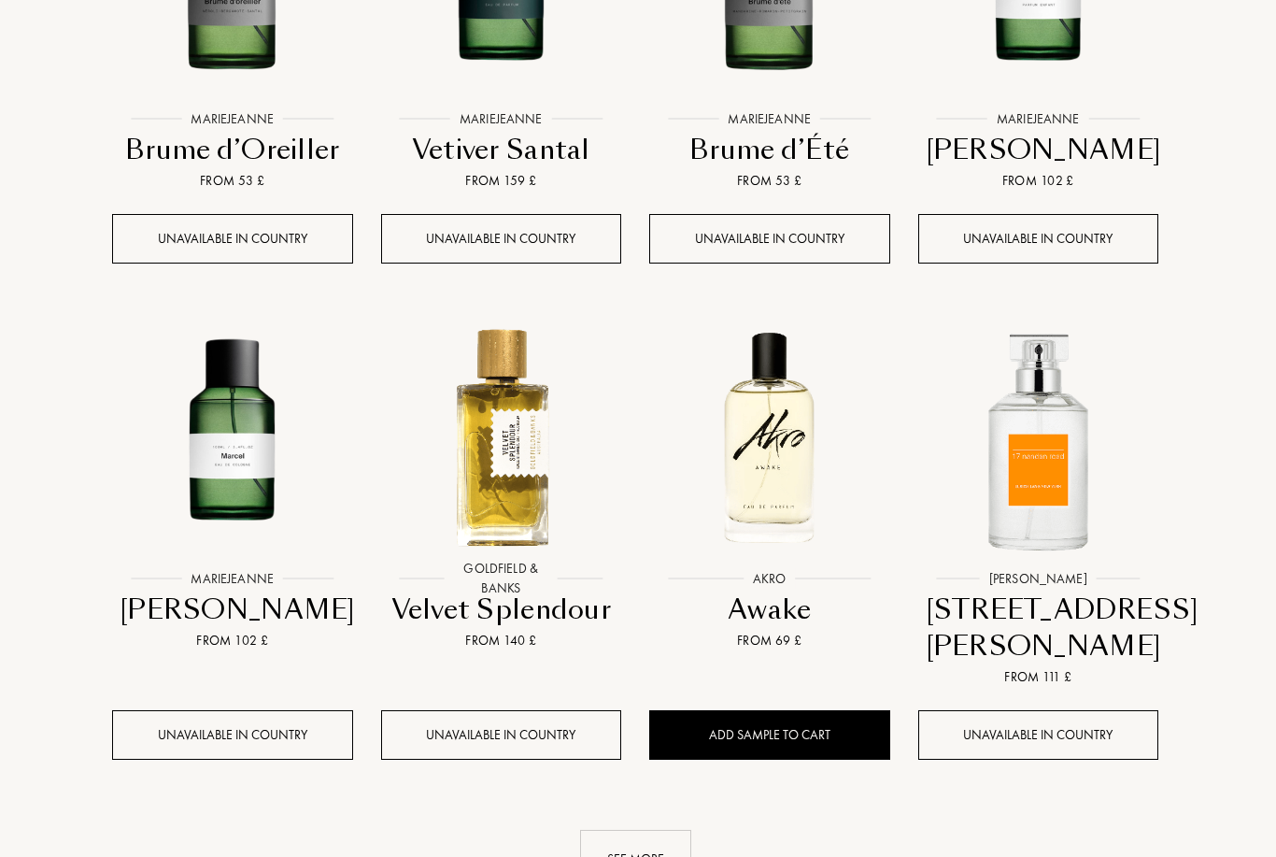
scroll to position [5730, 3]
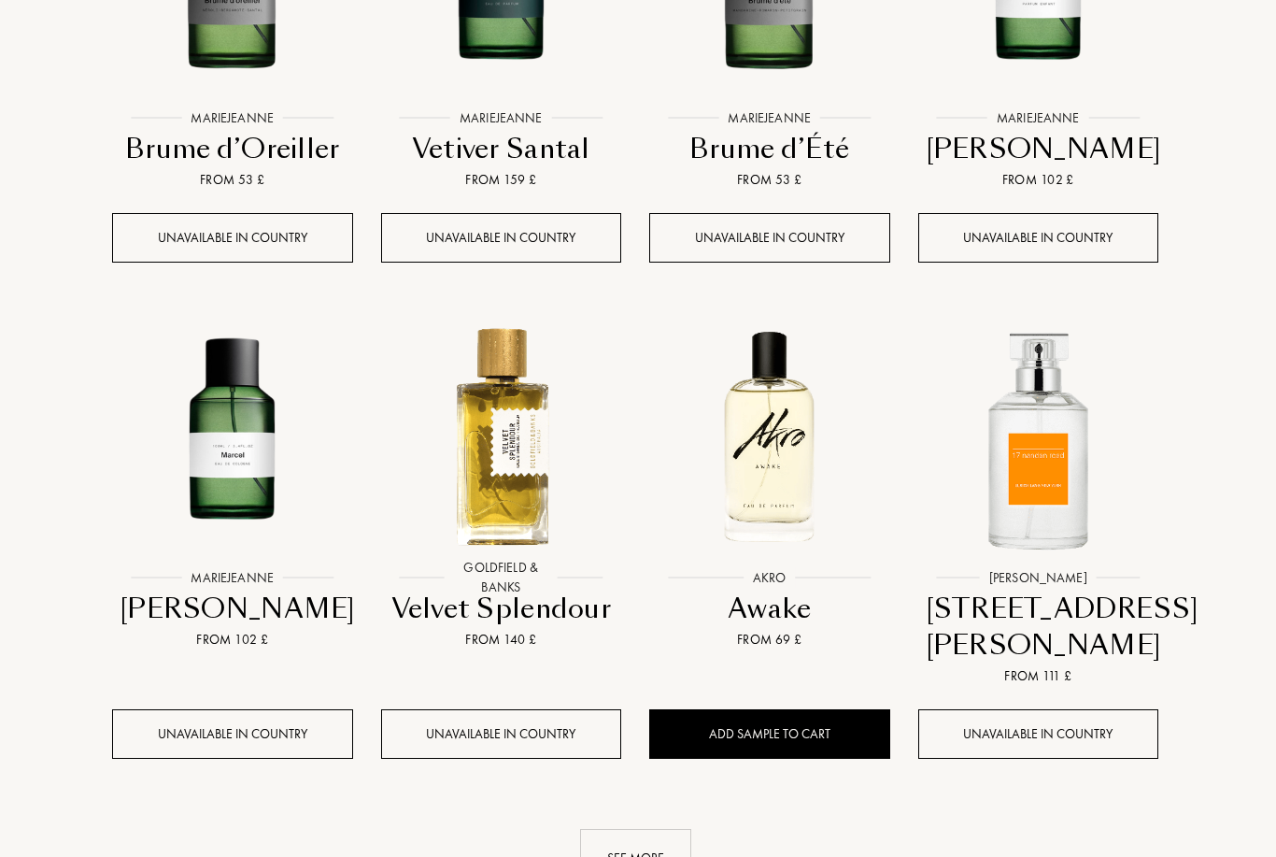
click at [671, 829] on div "See more" at bounding box center [635, 858] width 111 height 59
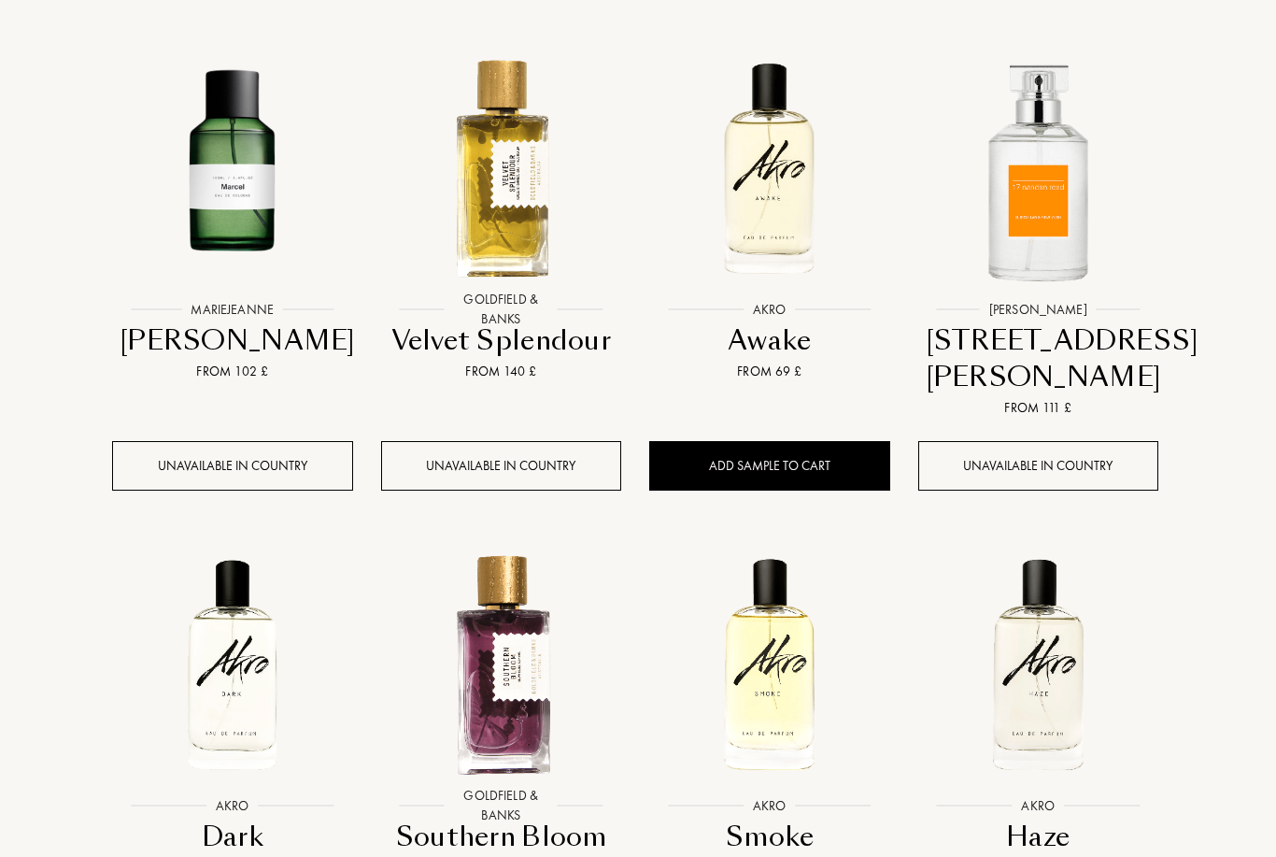
scroll to position [5998, 2]
